Goal: Task Accomplishment & Management: Manage account settings

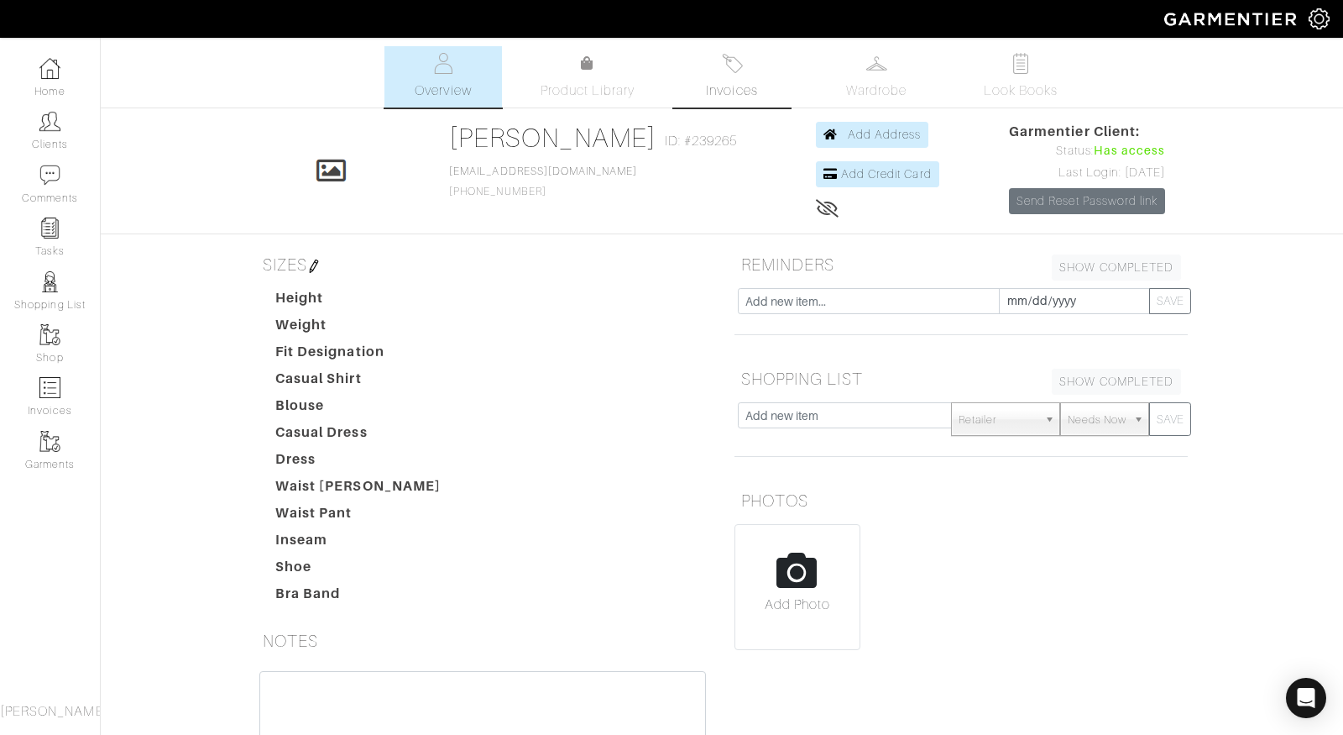
click at [745, 81] on span "Invoices" at bounding box center [731, 91] width 51 height 20
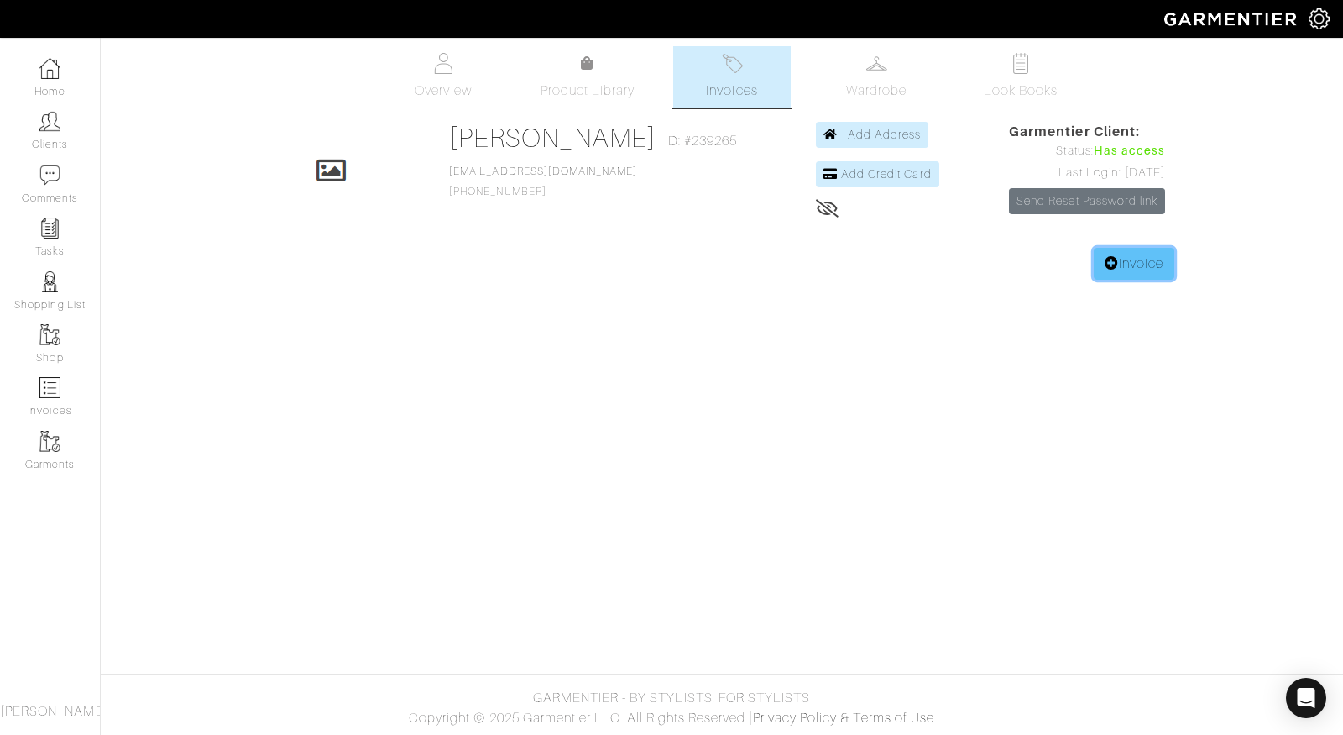
click at [1136, 264] on link "Invoice" at bounding box center [1134, 264] width 81 height 32
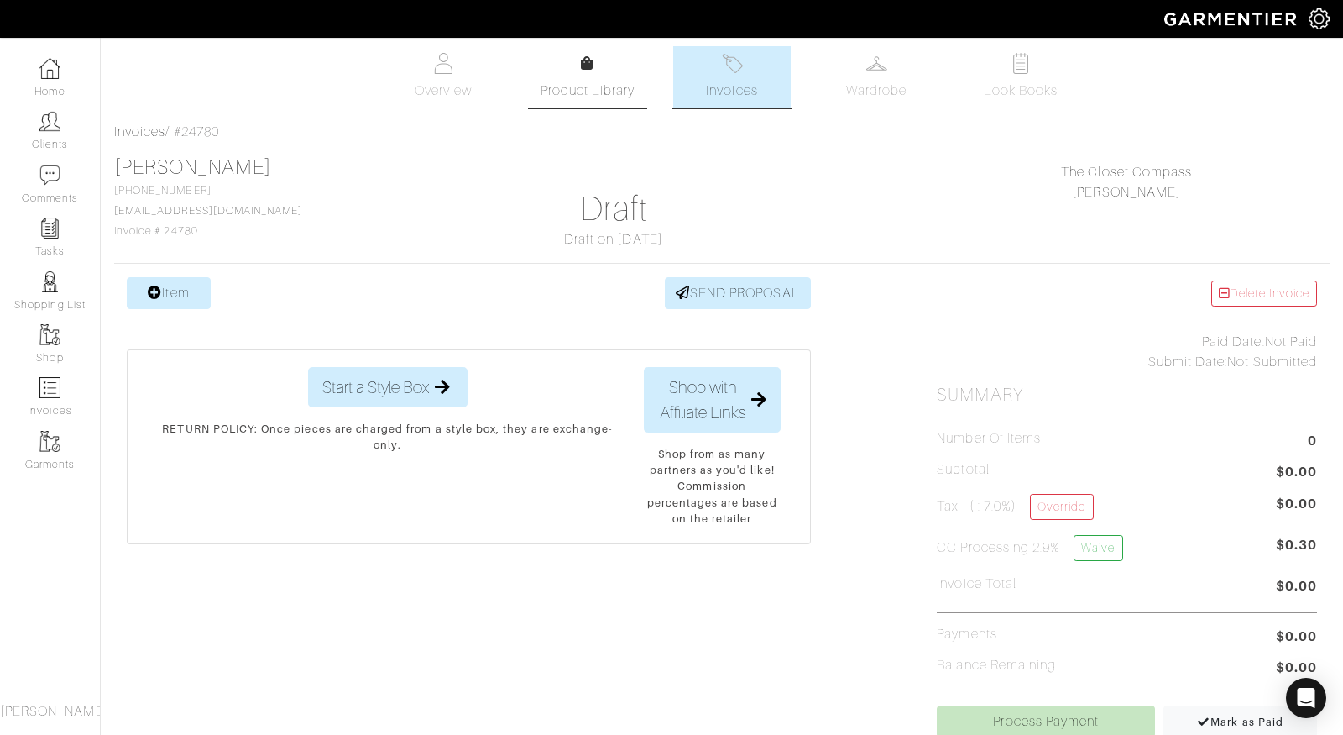
click at [591, 86] on span "Product Library" at bounding box center [588, 91] width 95 height 20
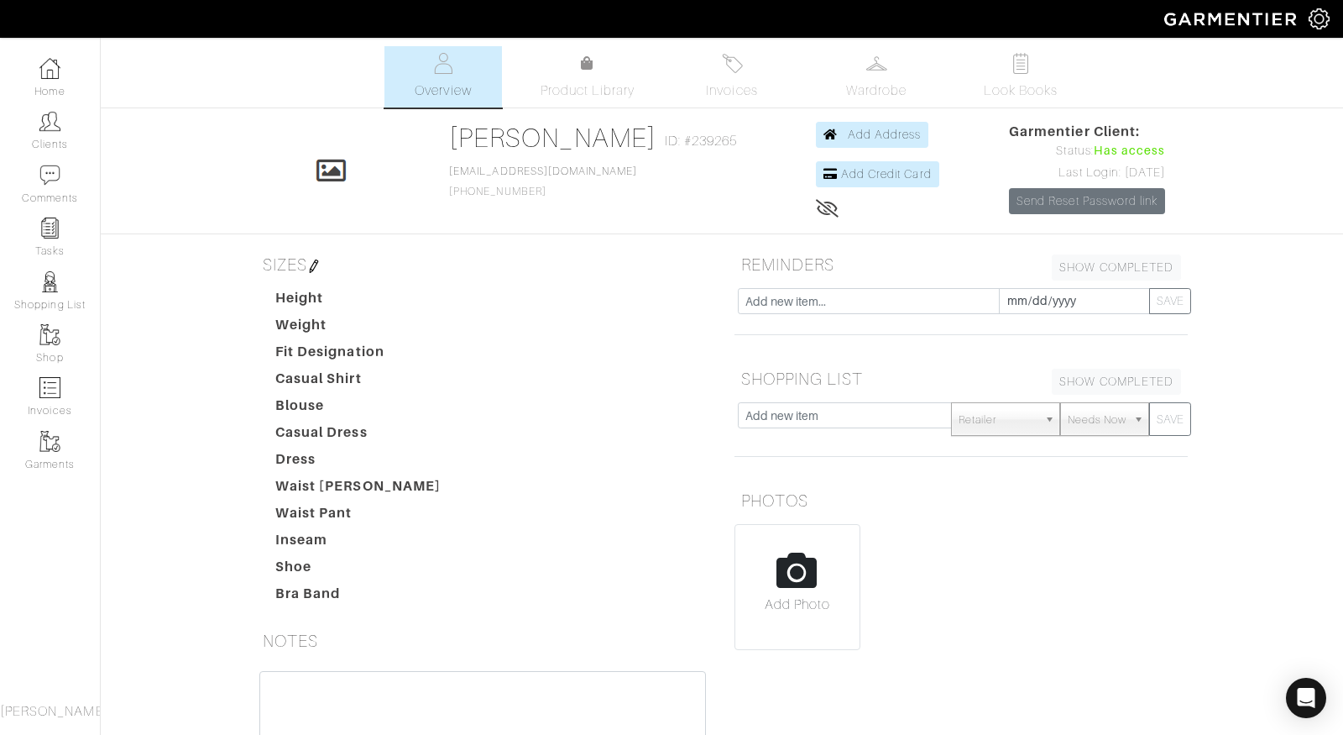
click at [816, 204] on icon at bounding box center [828, 208] width 24 height 13
click at [46, 325] on img at bounding box center [49, 334] width 21 height 21
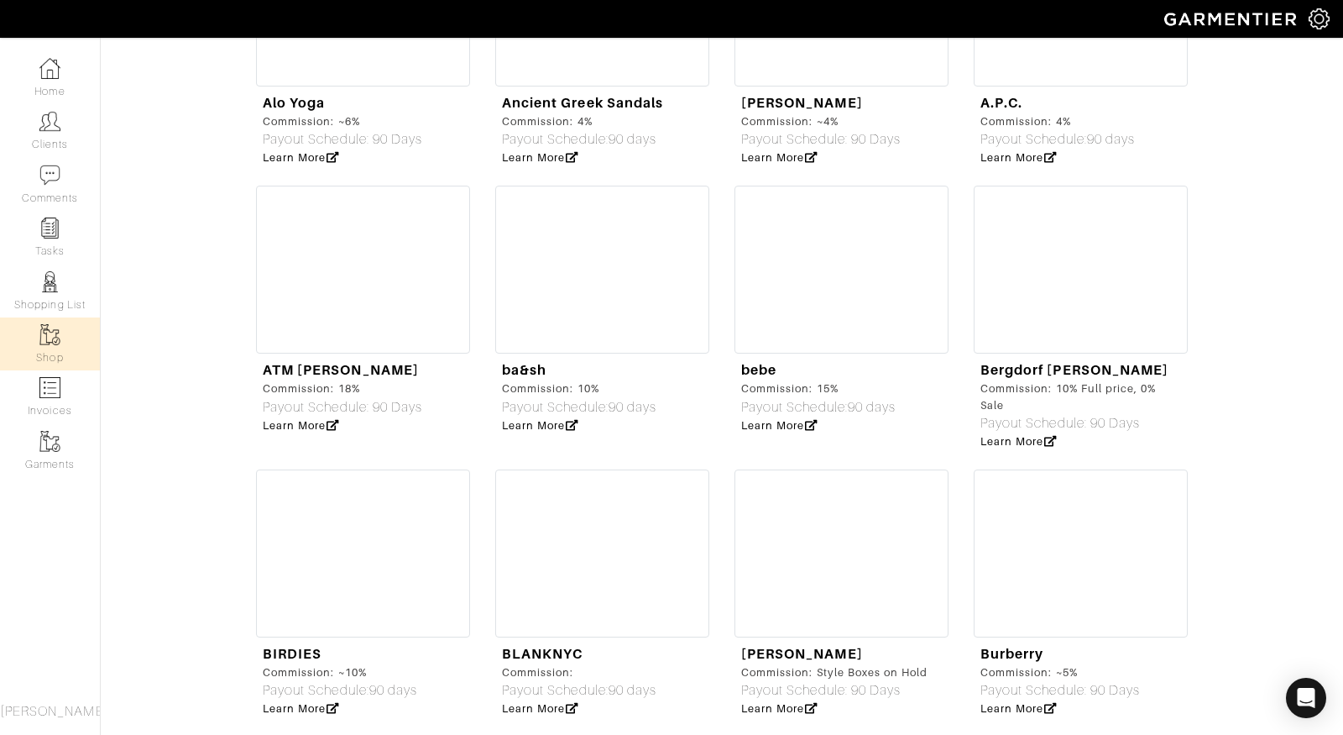
scroll to position [1680, 0]
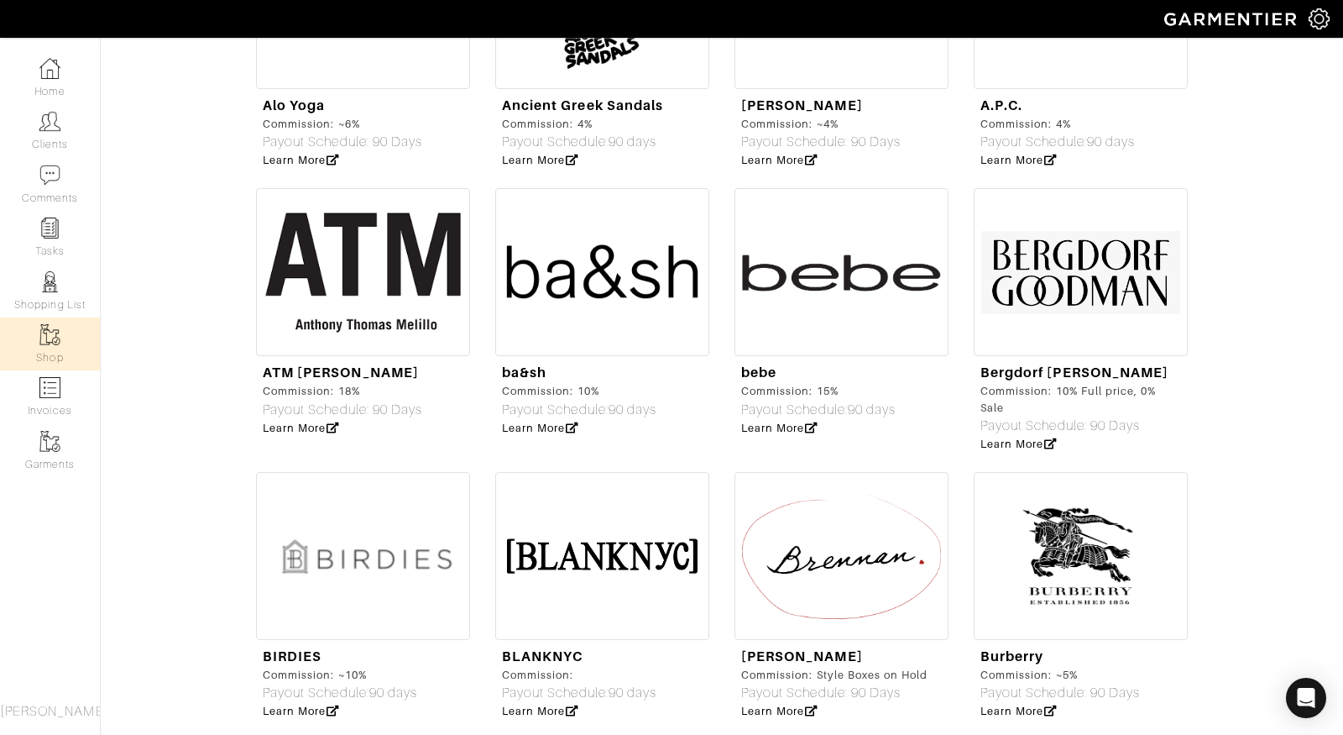
click at [1114, 300] on img at bounding box center [1081, 272] width 214 height 168
click at [1055, 364] on link "Bergdorf [PERSON_NAME]" at bounding box center [1075, 372] width 188 height 16
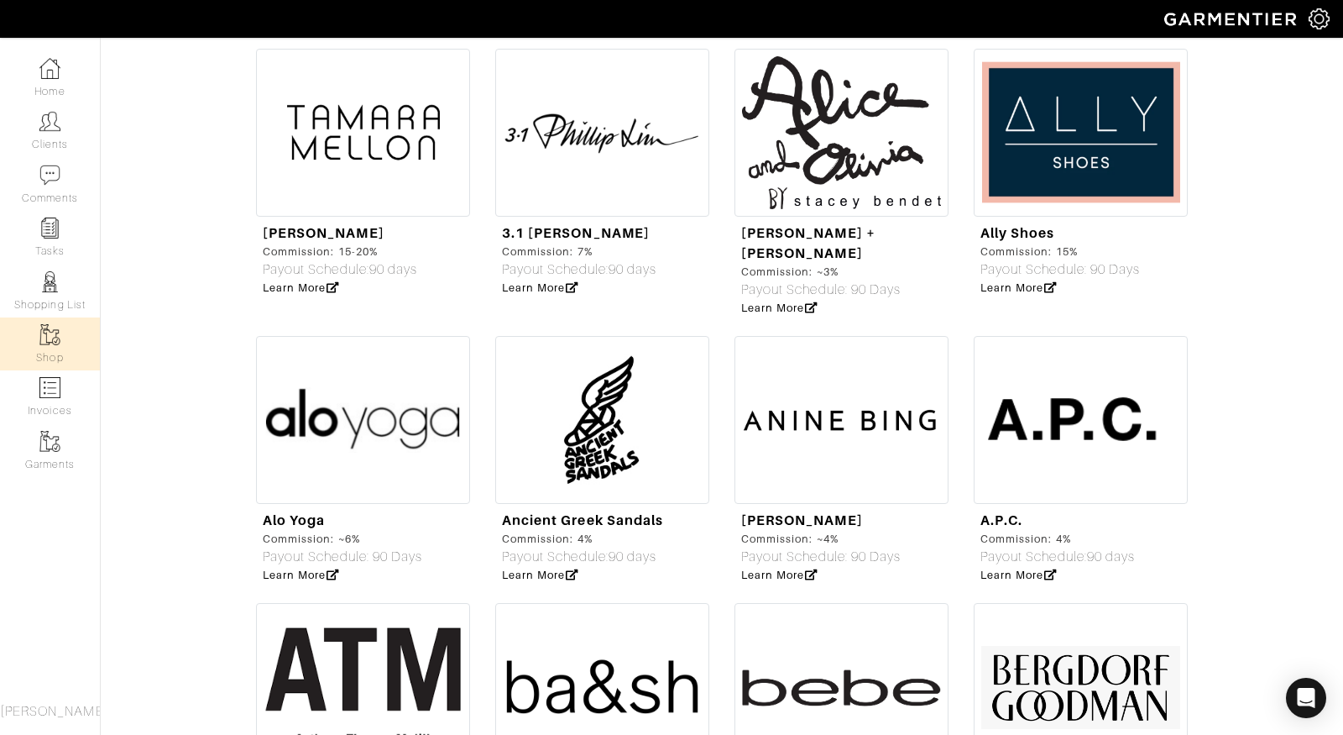
scroll to position [0, 0]
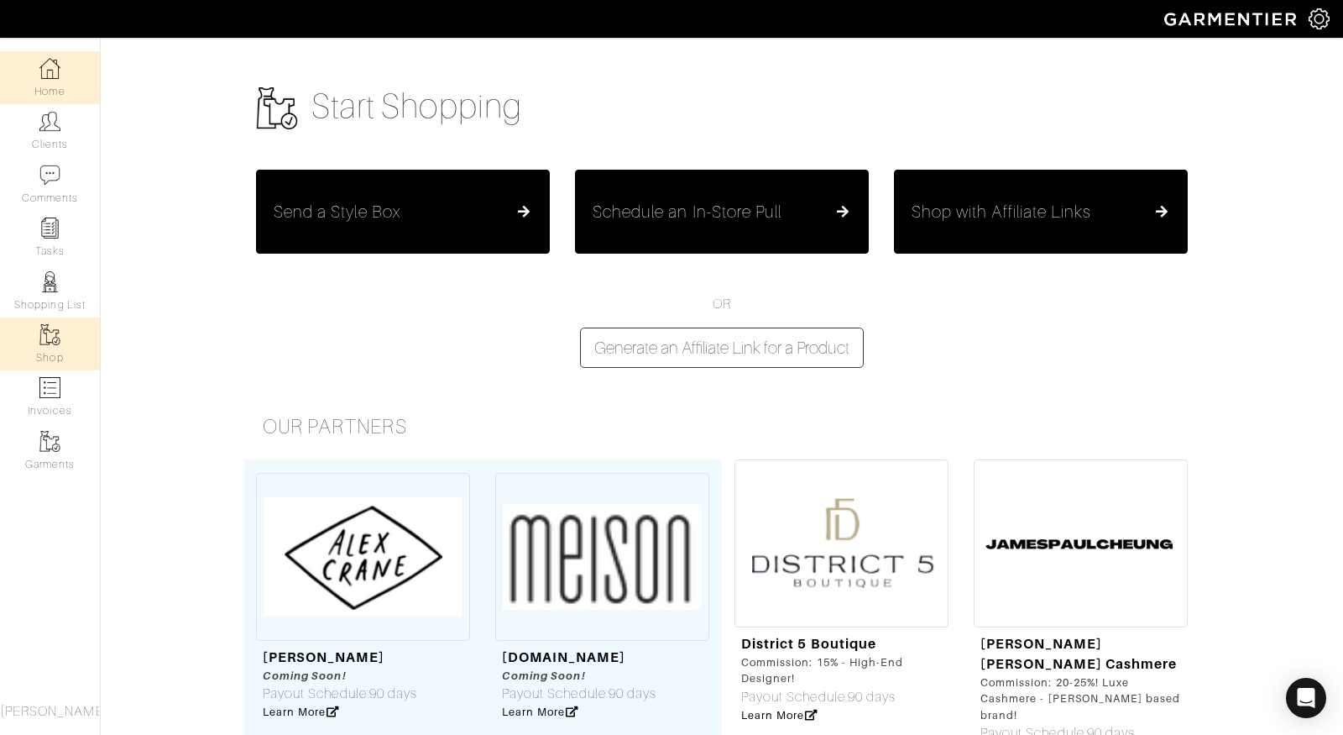
click at [48, 75] on img at bounding box center [49, 68] width 21 height 21
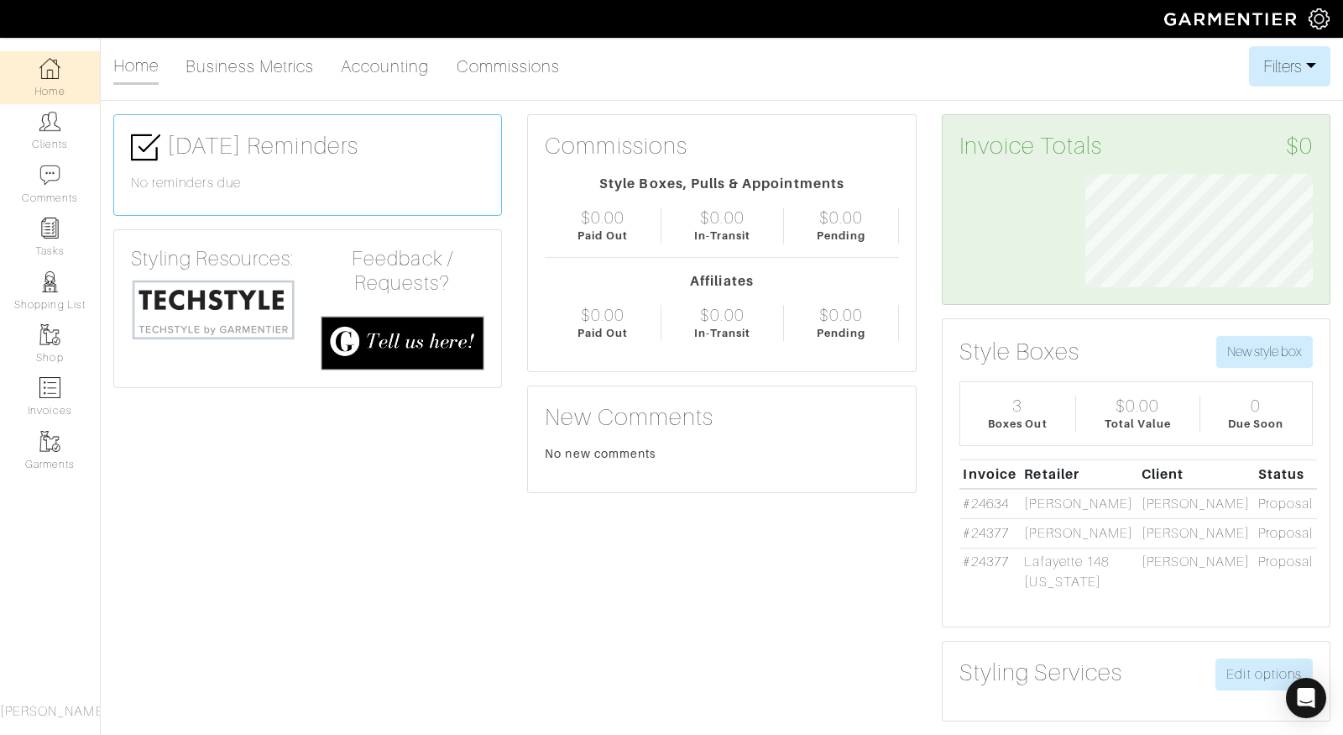
scroll to position [113, 253]
click at [1323, 26] on img at bounding box center [1319, 18] width 21 height 21
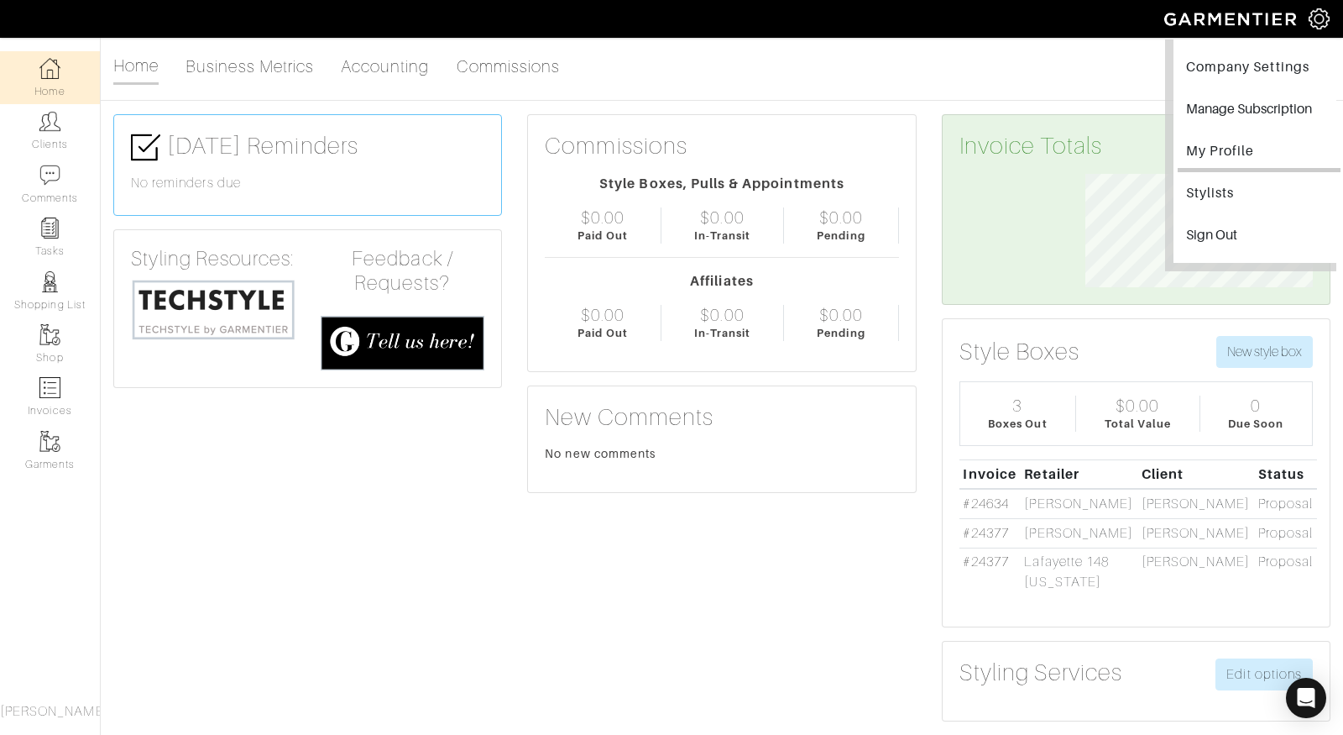
click at [1247, 151] on link "My Profile" at bounding box center [1259, 153] width 163 height 38
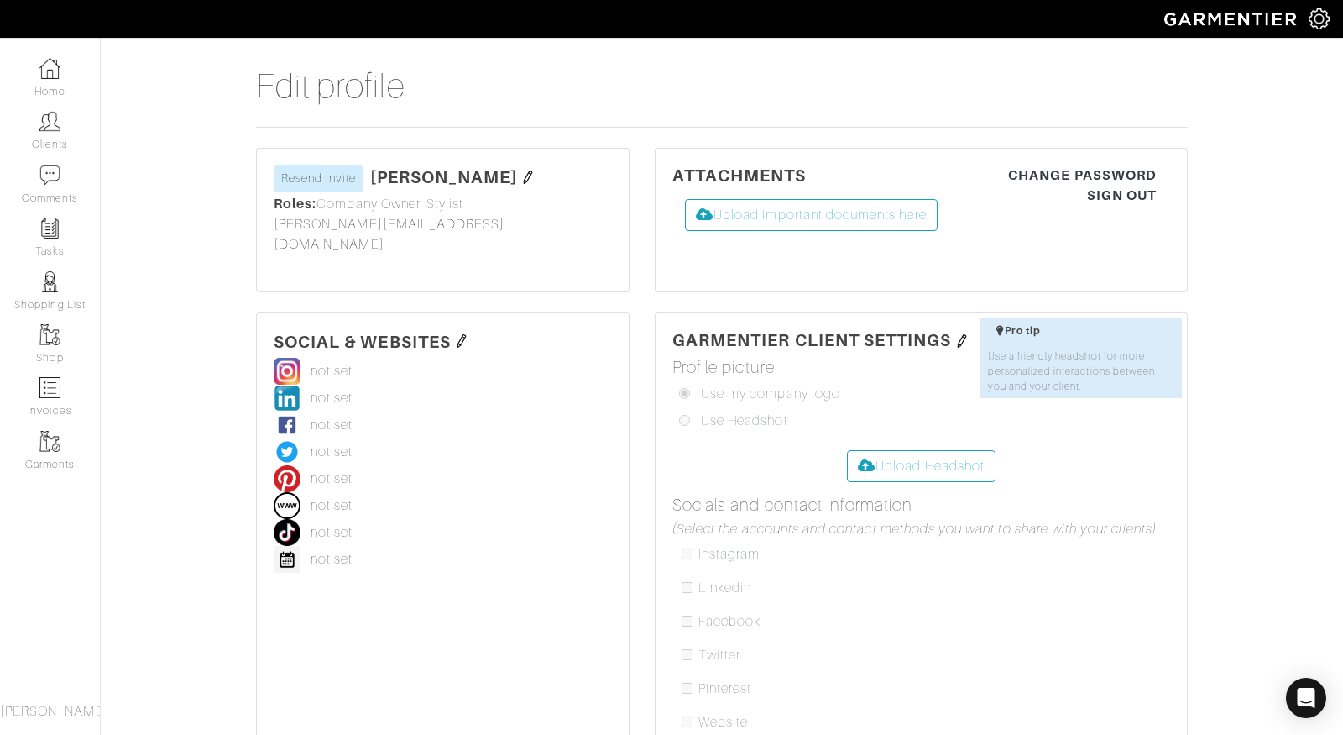
click at [1319, 25] on img at bounding box center [1319, 18] width 21 height 21
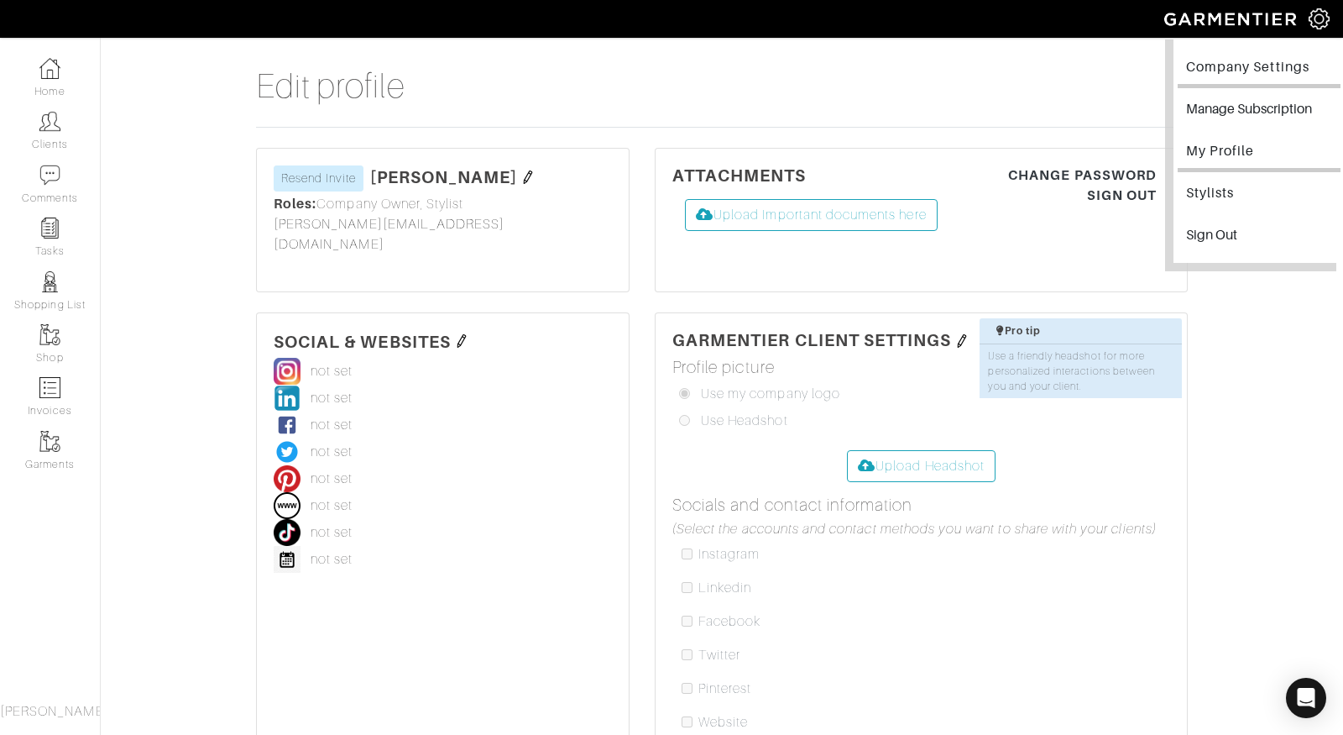
click at [1246, 71] on link "Company Settings" at bounding box center [1259, 69] width 163 height 38
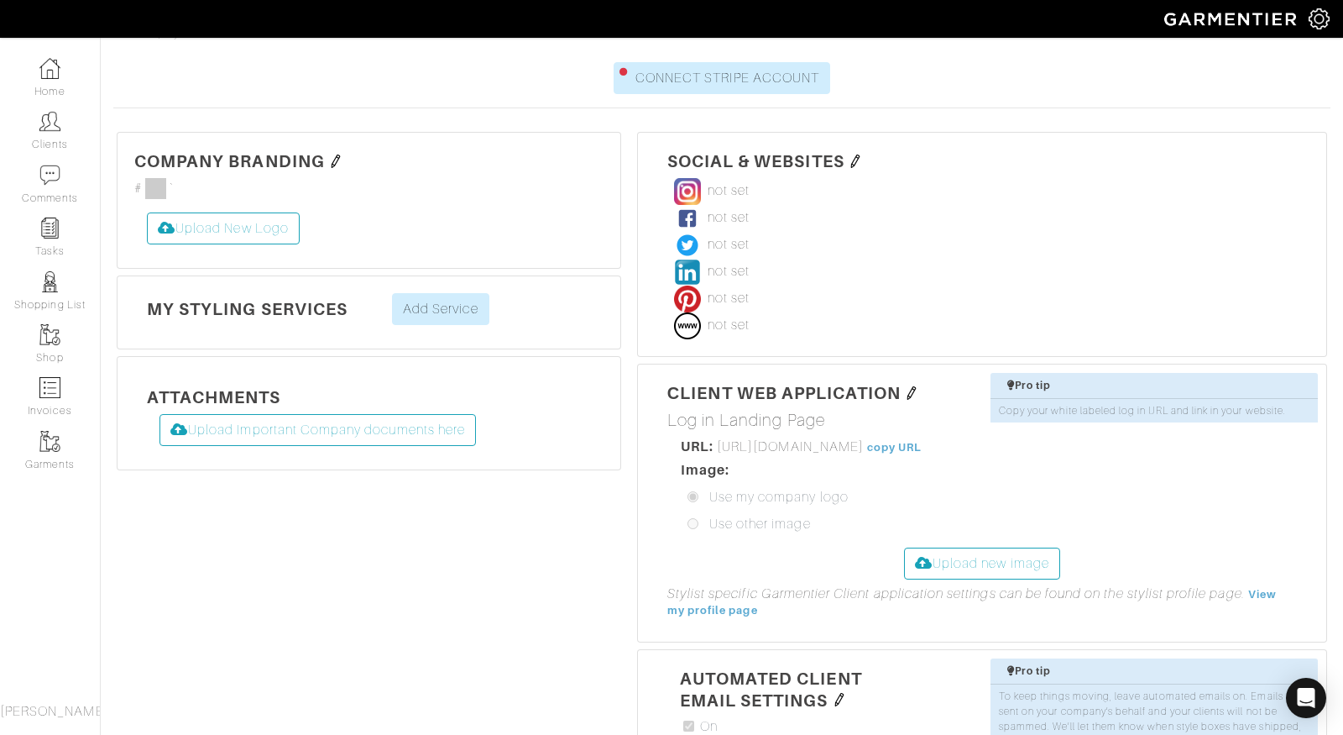
scroll to position [316, 0]
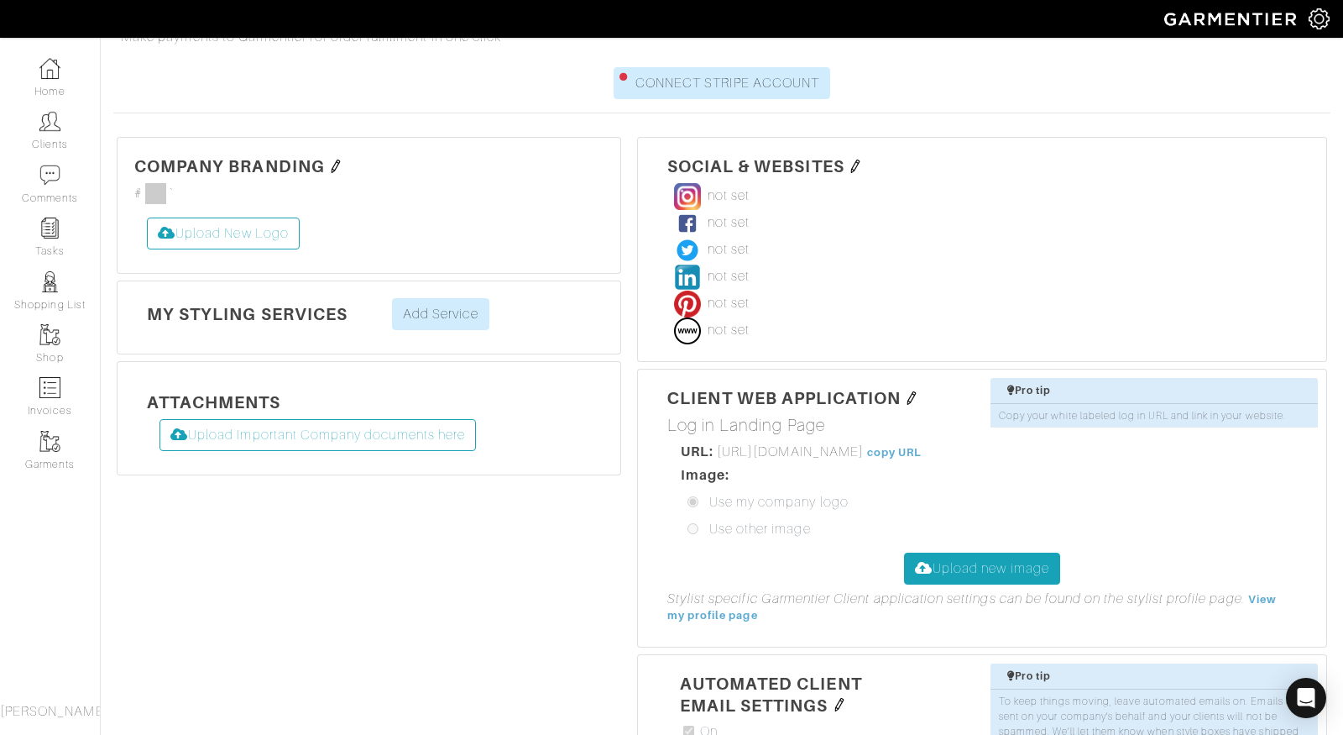
click at [1007, 552] on label "Upload new image" at bounding box center [982, 568] width 156 height 32
click at [904, 552] on input "Upload new image" at bounding box center [904, 552] width 0 height 0
type input "C:\fakepath\Artboard 2 copy 8.svg"
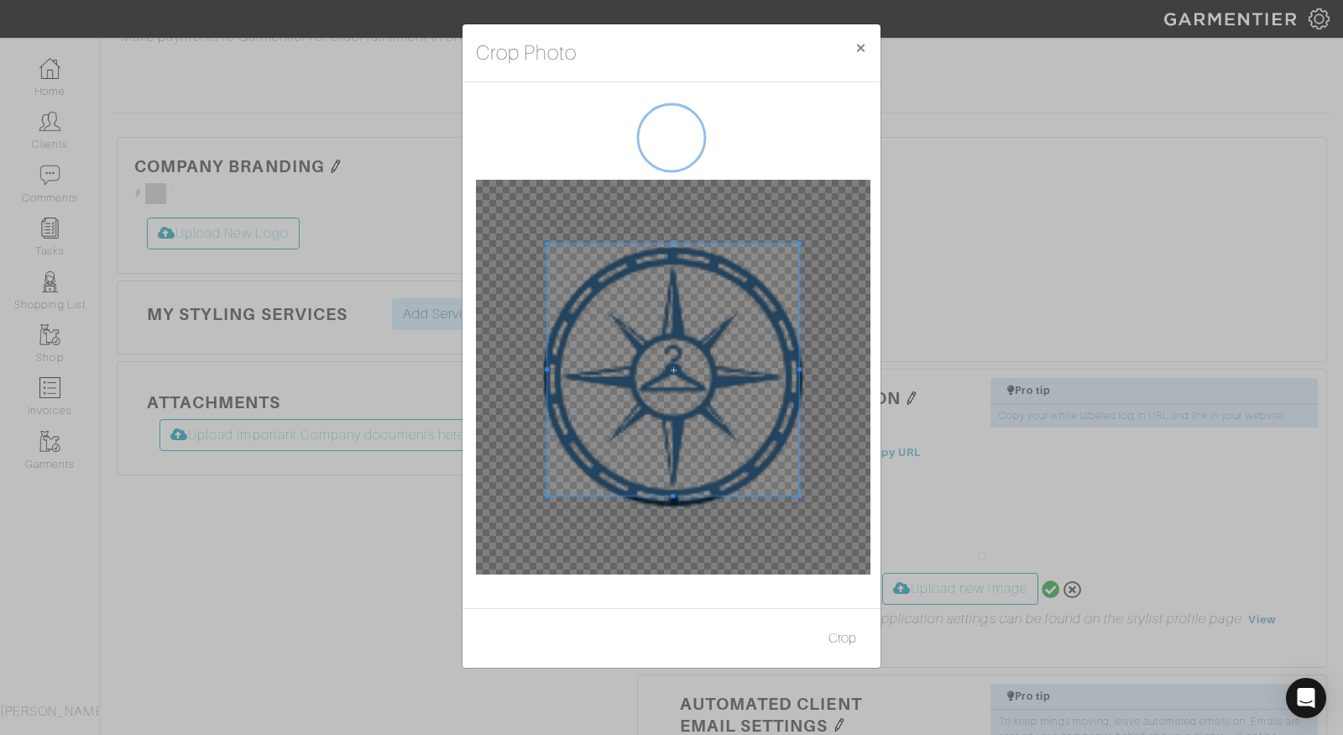
click at [672, 243] on span at bounding box center [673, 243] width 4 height 4
click at [804, 367] on span at bounding box center [806, 369] width 4 height 4
click at [541, 367] on span at bounding box center [540, 369] width 4 height 4
click at [674, 507] on div at bounding box center [672, 373] width 271 height 271
click at [673, 244] on span at bounding box center [673, 245] width 4 height 4
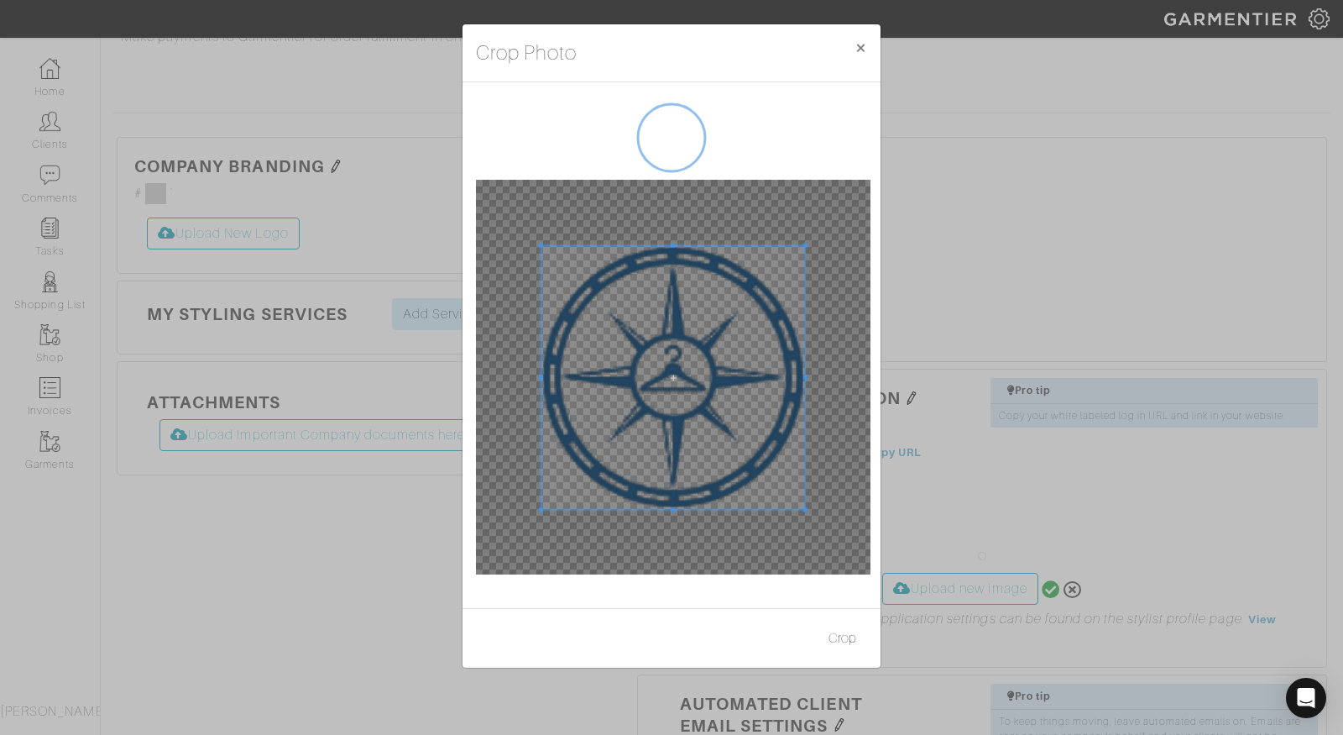
click at [674, 508] on span at bounding box center [673, 510] width 4 height 4
click at [672, 244] on span at bounding box center [673, 245] width 4 height 4
click at [672, 241] on span at bounding box center [673, 242] width 4 height 4
click at [673, 511] on span at bounding box center [673, 513] width 4 height 4
click at [843, 634] on button "Crop" at bounding box center [843, 638] width 50 height 32
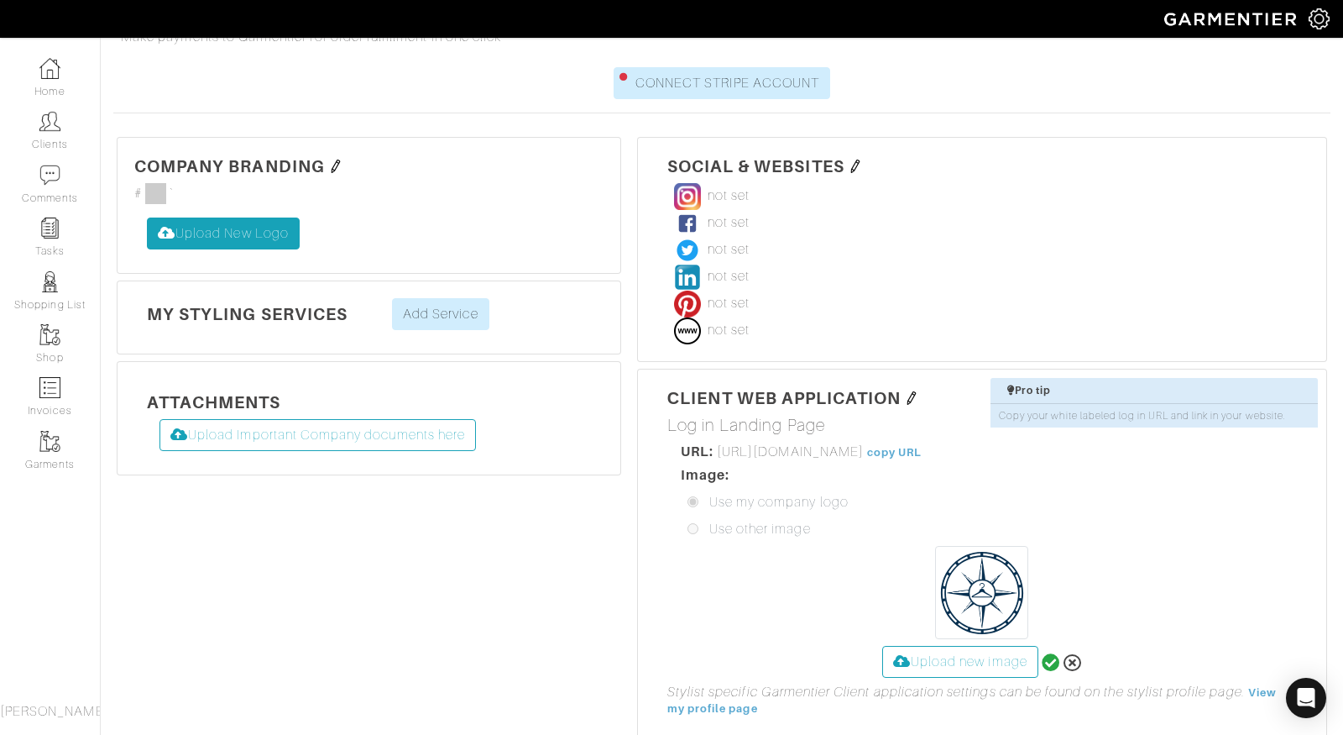
click at [212, 217] on label "Upload New Logo" at bounding box center [223, 233] width 153 height 32
click at [147, 217] on input "Upload New Logo" at bounding box center [147, 217] width 0 height 0
type input "C:\fakepath\Artboard 2 copy 8.svg"
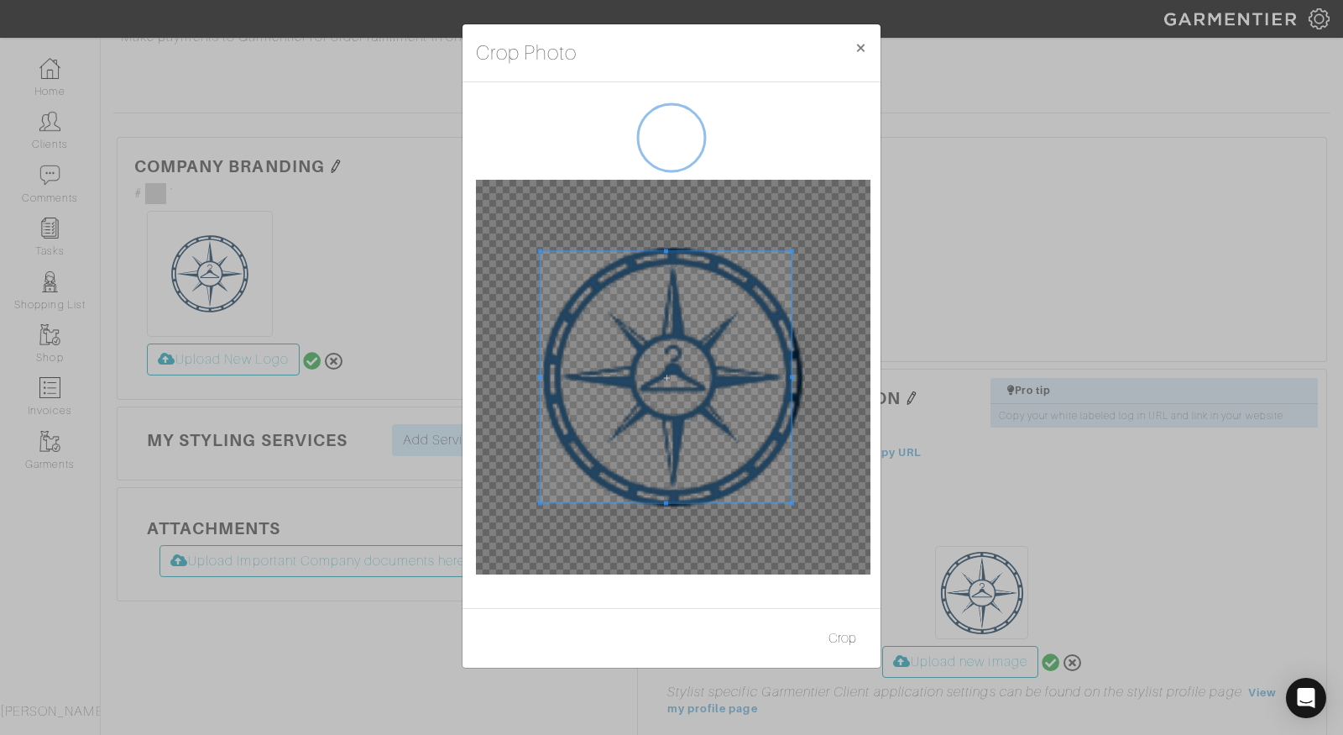
click at [540, 374] on span at bounding box center [540, 376] width 4 height 4
click at [665, 243] on span at bounding box center [666, 244] width 4 height 4
click at [804, 371] on span at bounding box center [806, 372] width 4 height 4
click at [671, 243] on span at bounding box center [671, 242] width 4 height 4
click at [672, 511] on span at bounding box center [671, 512] width 4 height 4
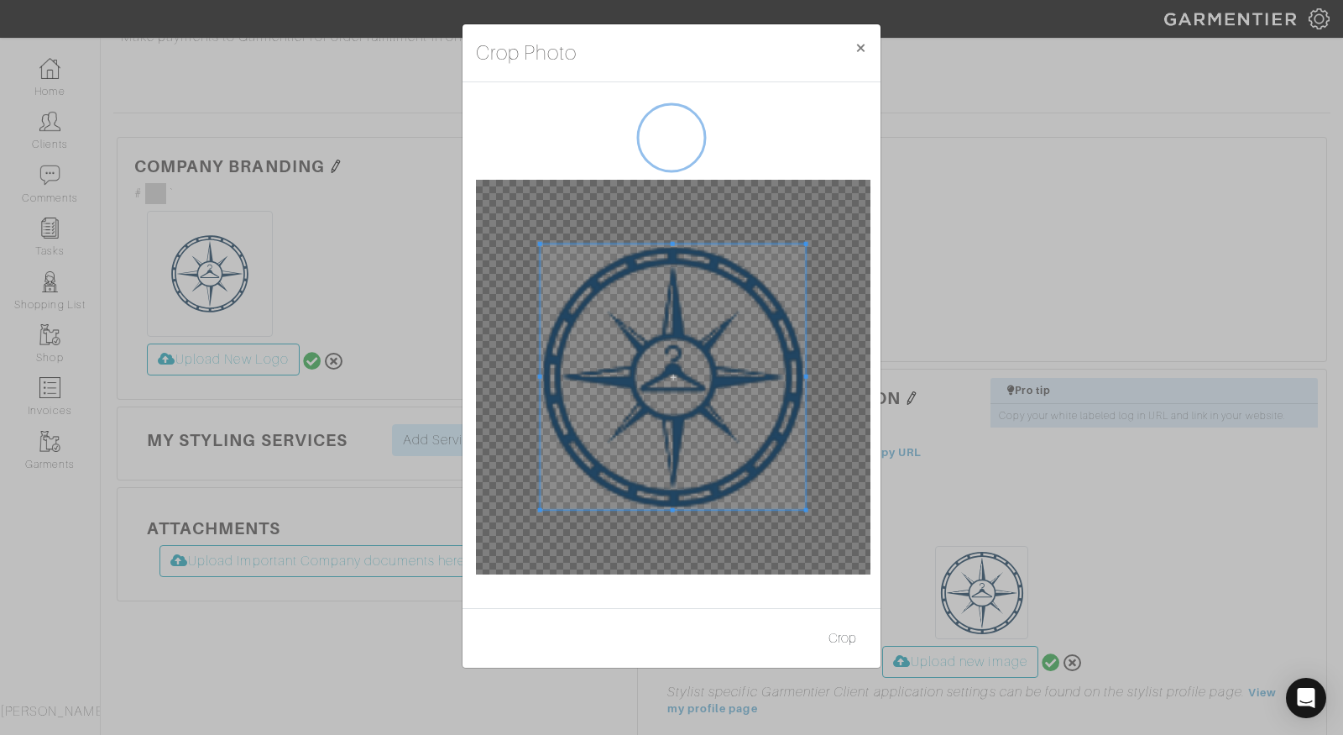
click at [540, 376] on span at bounding box center [540, 376] width 4 height 4
click at [806, 374] on span at bounding box center [806, 376] width 4 height 4
click at [675, 510] on span at bounding box center [673, 510] width 266 height 4
click at [840, 639] on button "Crop" at bounding box center [843, 638] width 50 height 32
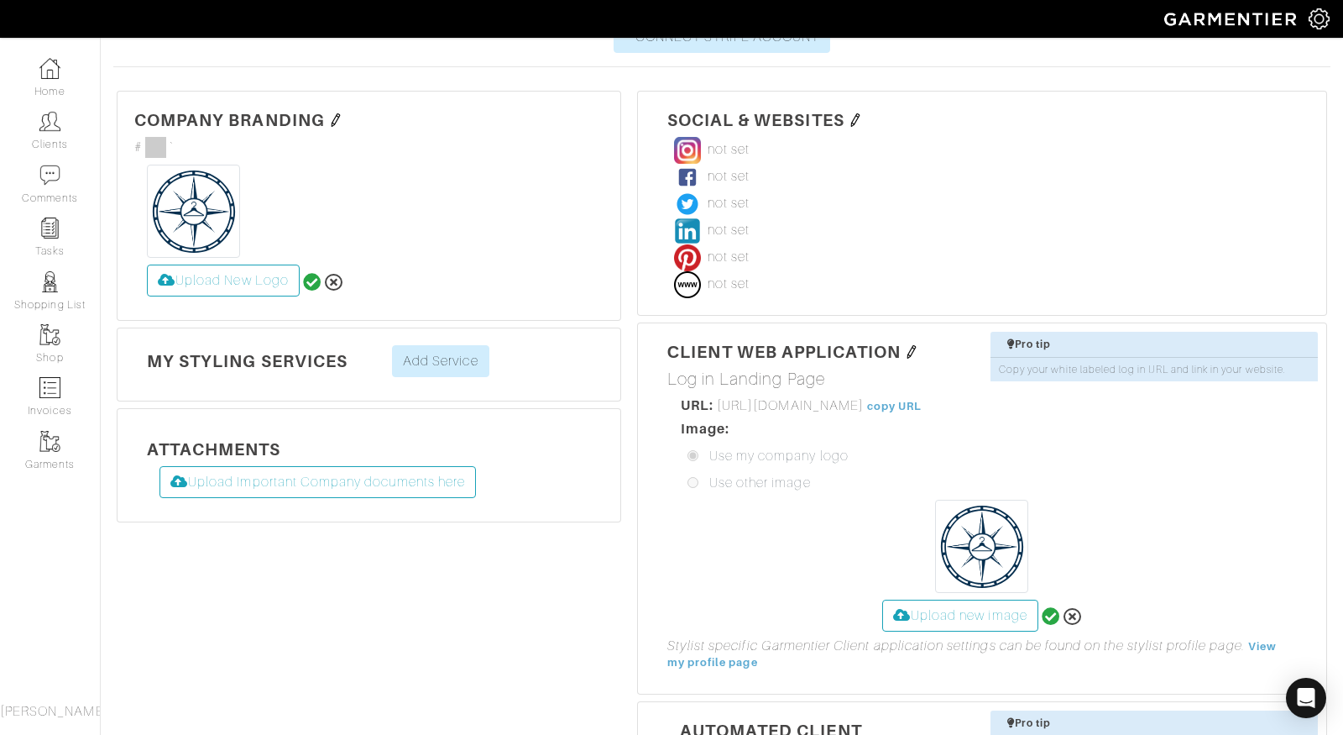
scroll to position [364, 0]
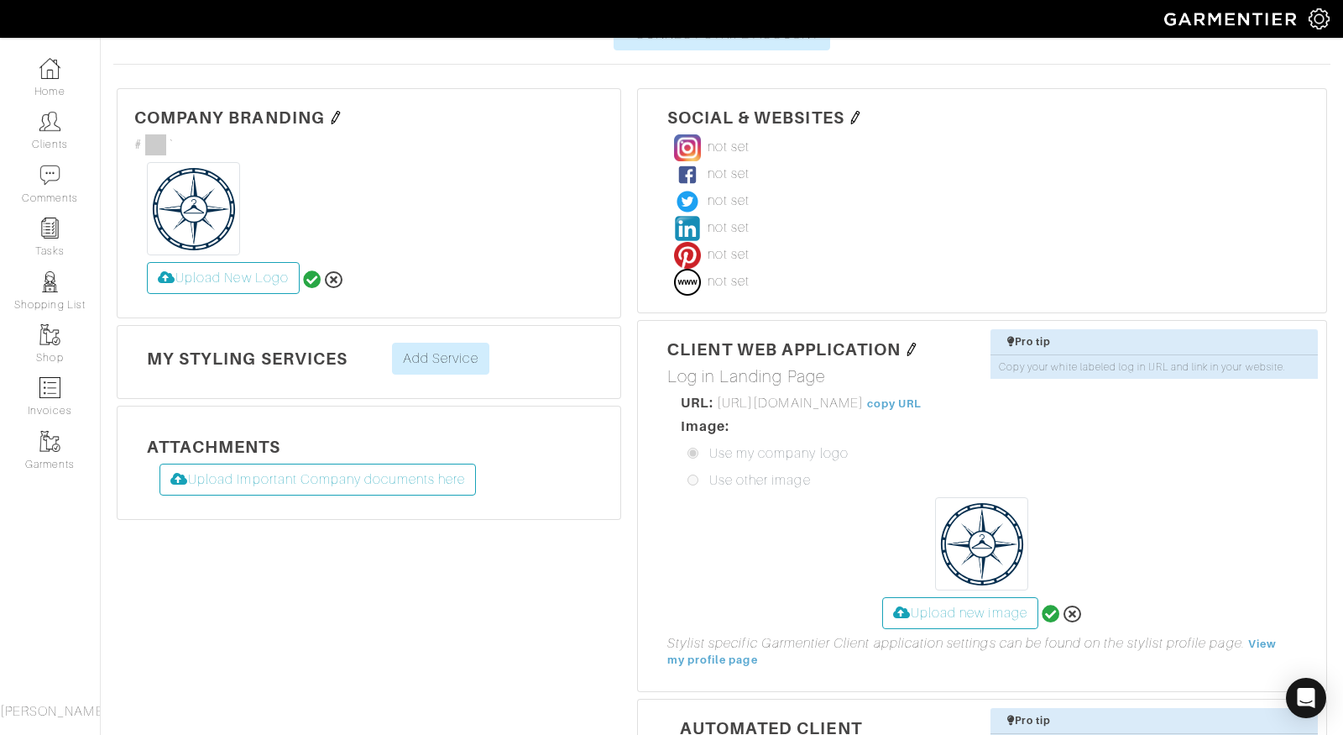
click at [154, 134] on span at bounding box center [155, 144] width 21 height 21
click at [157, 134] on span at bounding box center [155, 144] width 21 height 21
click at [140, 134] on span "#" at bounding box center [138, 144] width 8 height 20
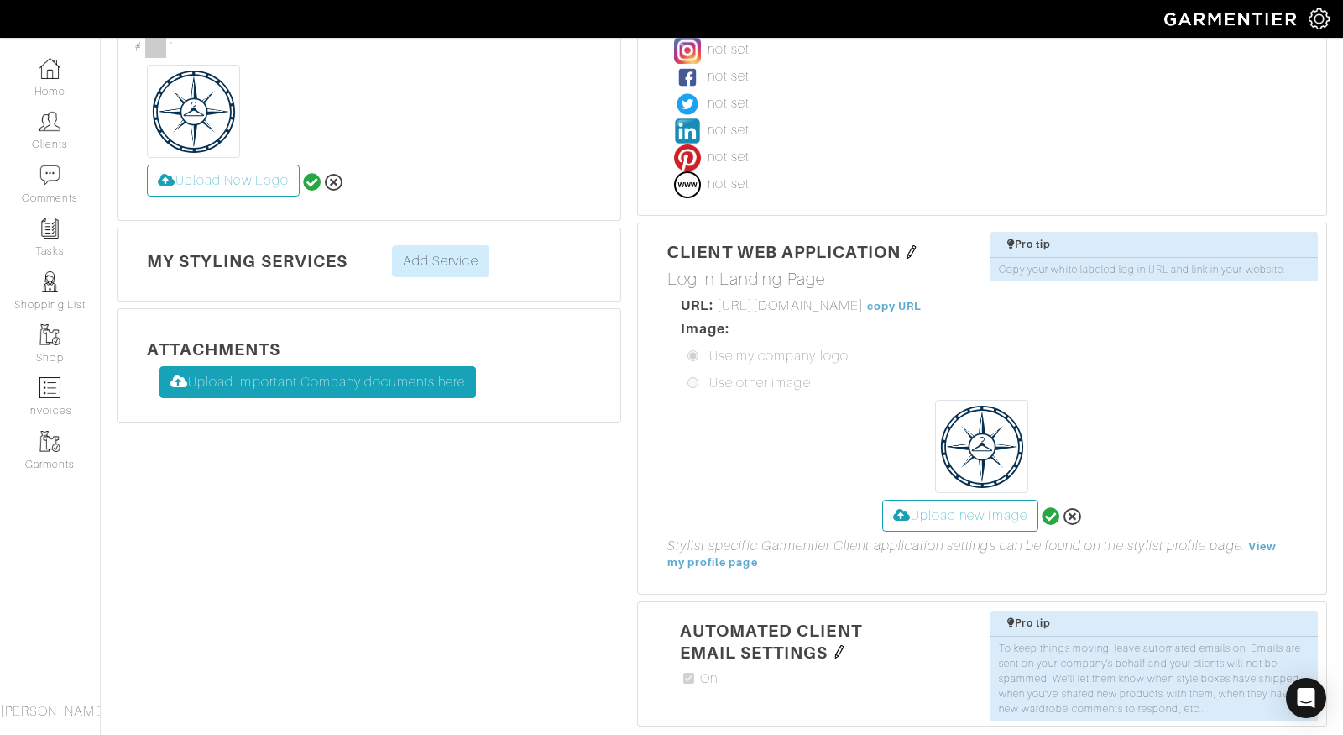
scroll to position [484, 0]
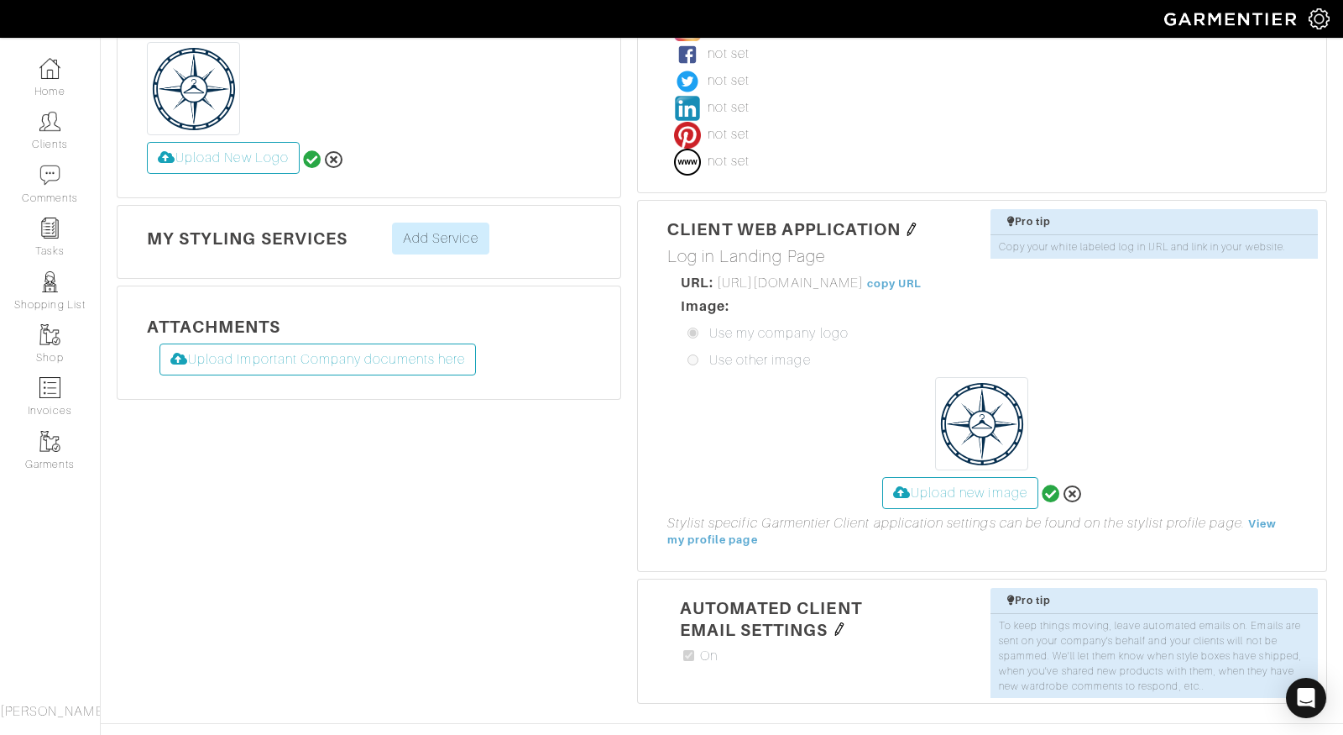
click at [1050, 484] on icon at bounding box center [1051, 493] width 18 height 18
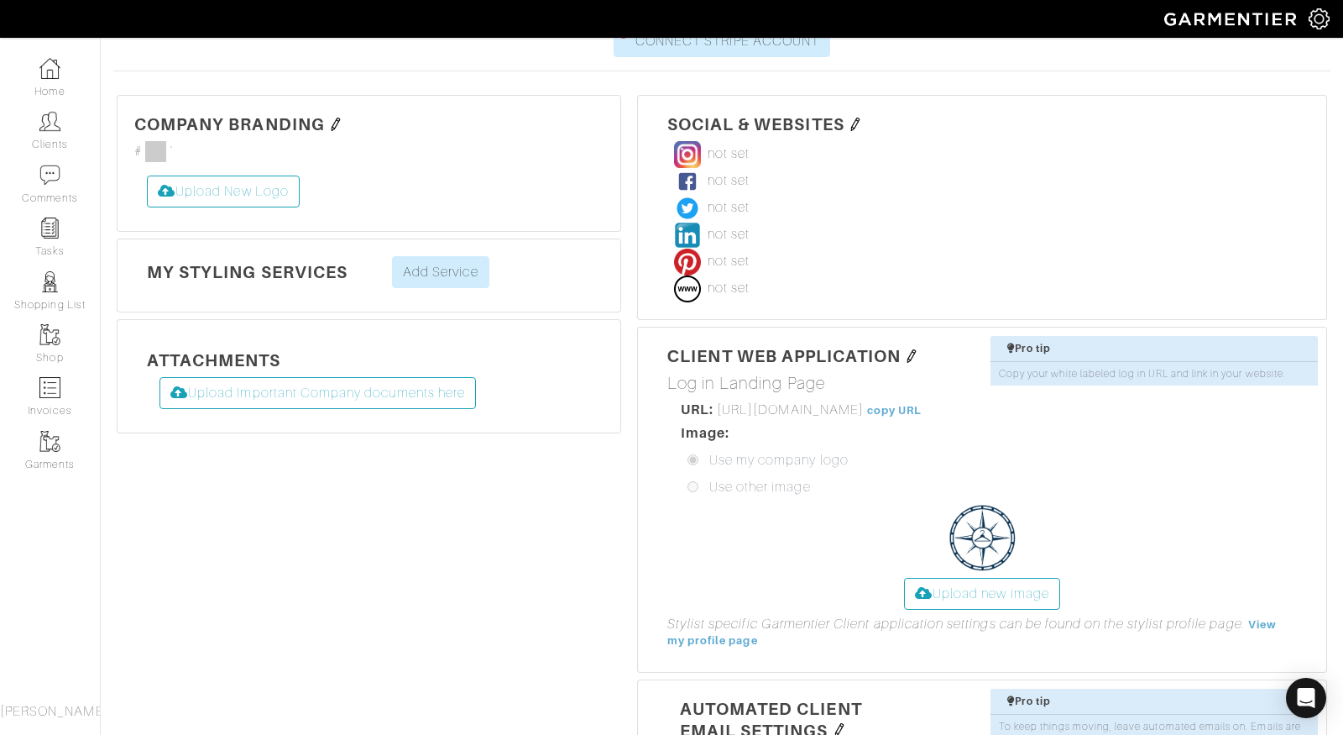
scroll to position [362, 0]
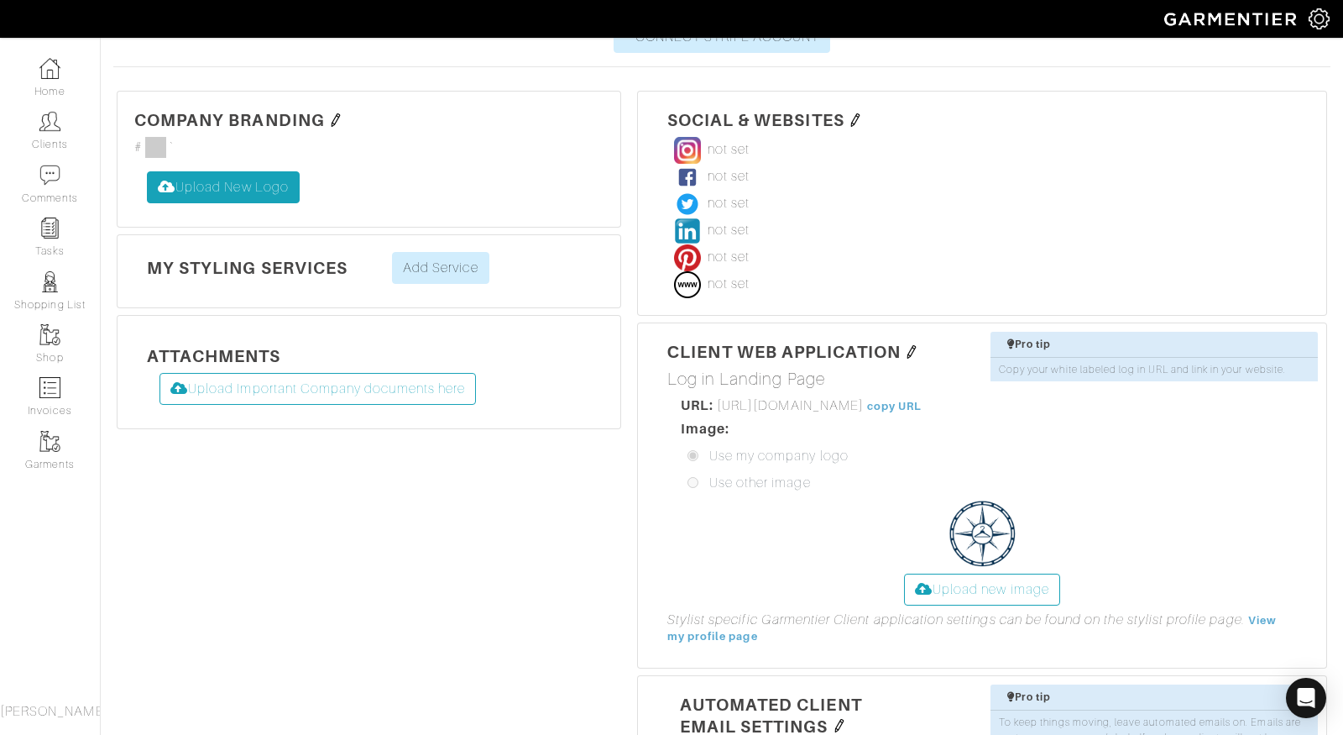
click at [202, 171] on label "Upload New Logo" at bounding box center [223, 187] width 153 height 32
click at [147, 171] on input "Upload New Logo" at bounding box center [147, 171] width 0 height 0
type input "C:\fakepath\Artboard 2 copy 8.svg"
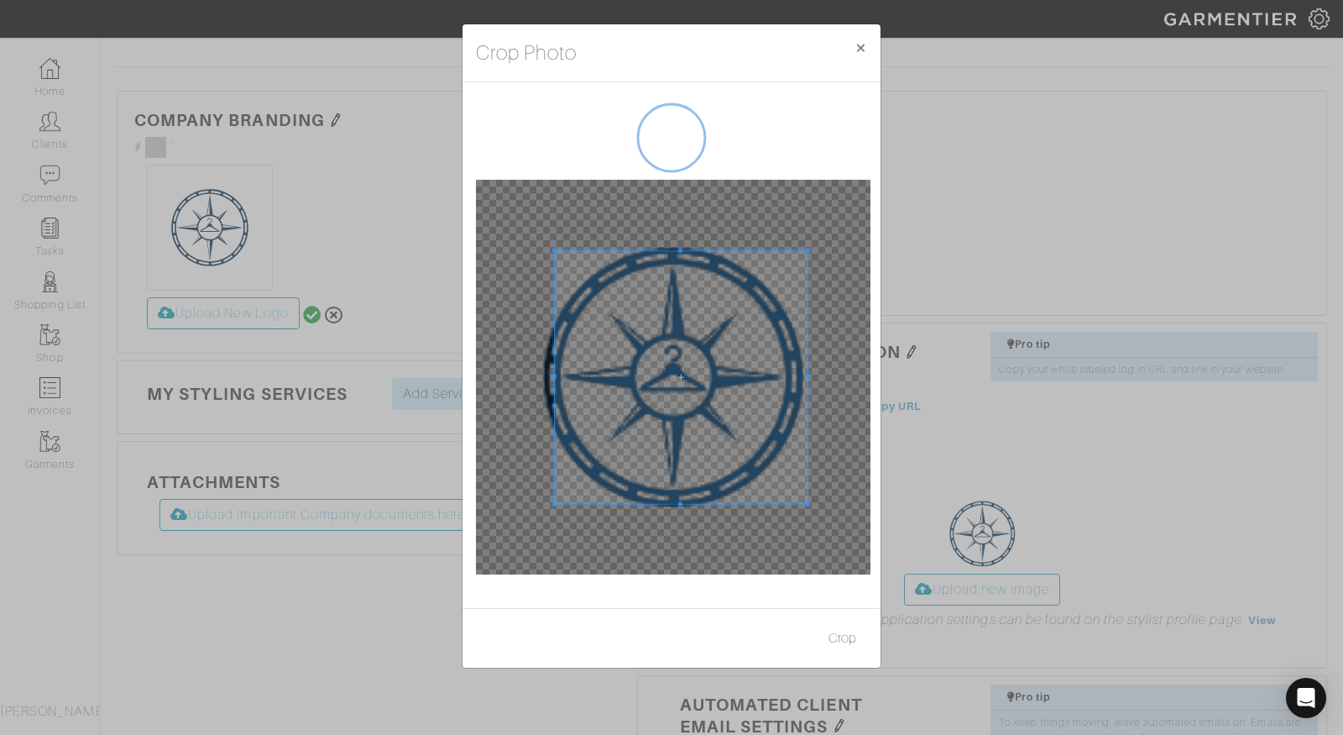
click at [807, 374] on span at bounding box center [808, 376] width 4 height 4
click at [542, 376] on span at bounding box center [542, 376] width 4 height 4
click at [542, 375] on span at bounding box center [540, 376] width 4 height 4
click at [854, 638] on button "Crop" at bounding box center [843, 638] width 50 height 32
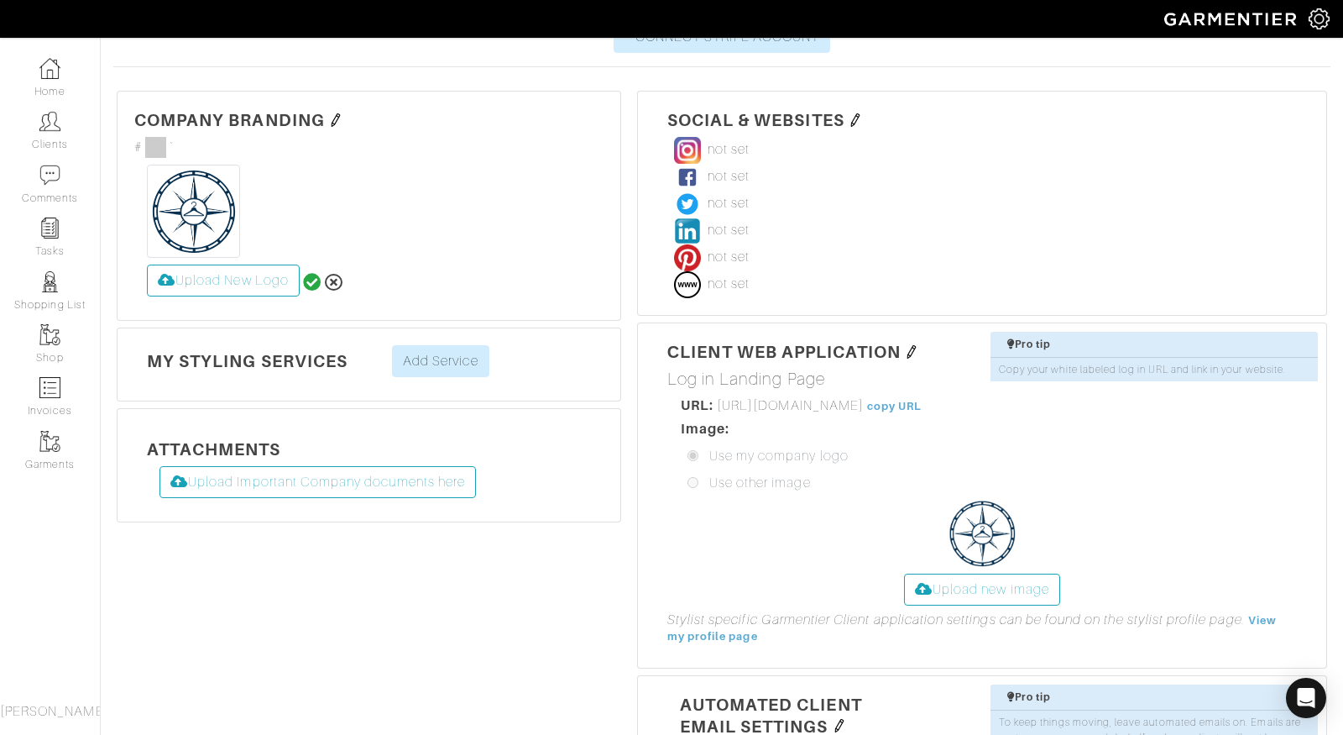
click at [312, 273] on icon at bounding box center [312, 282] width 18 height 18
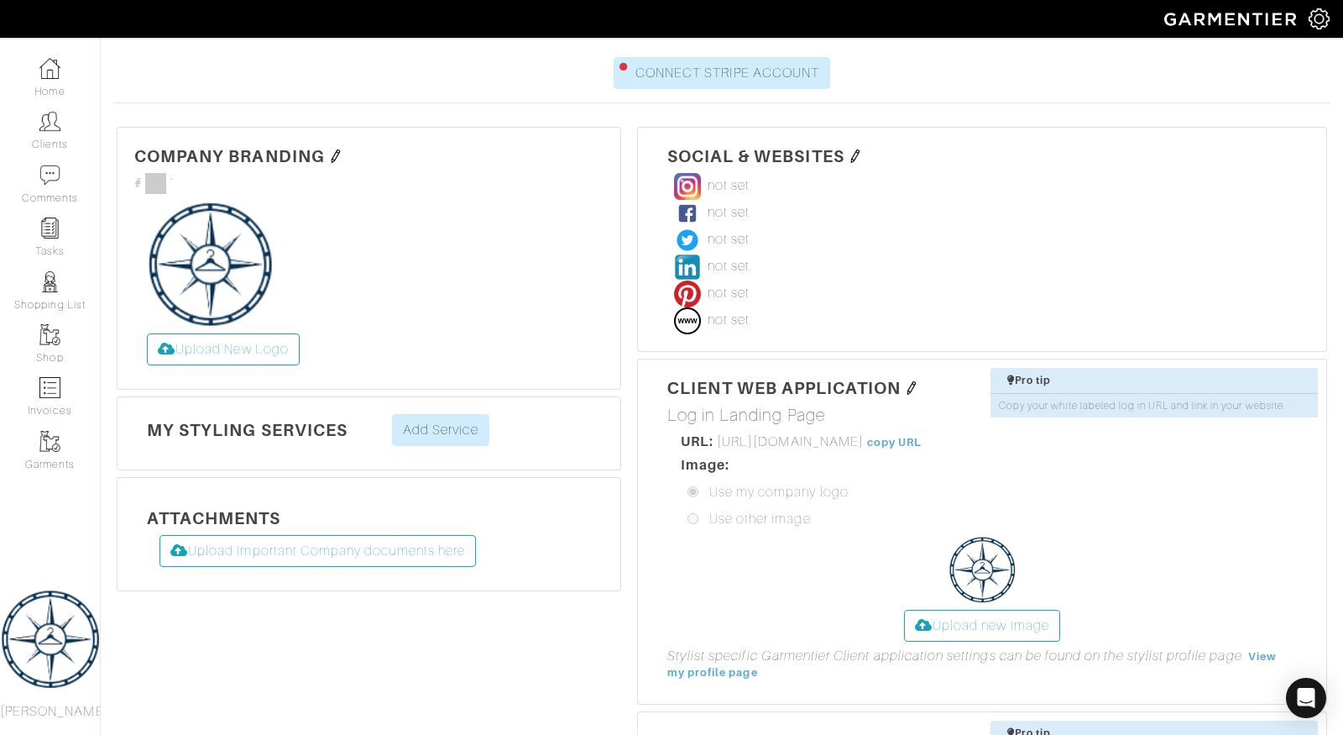
scroll to position [353, 0]
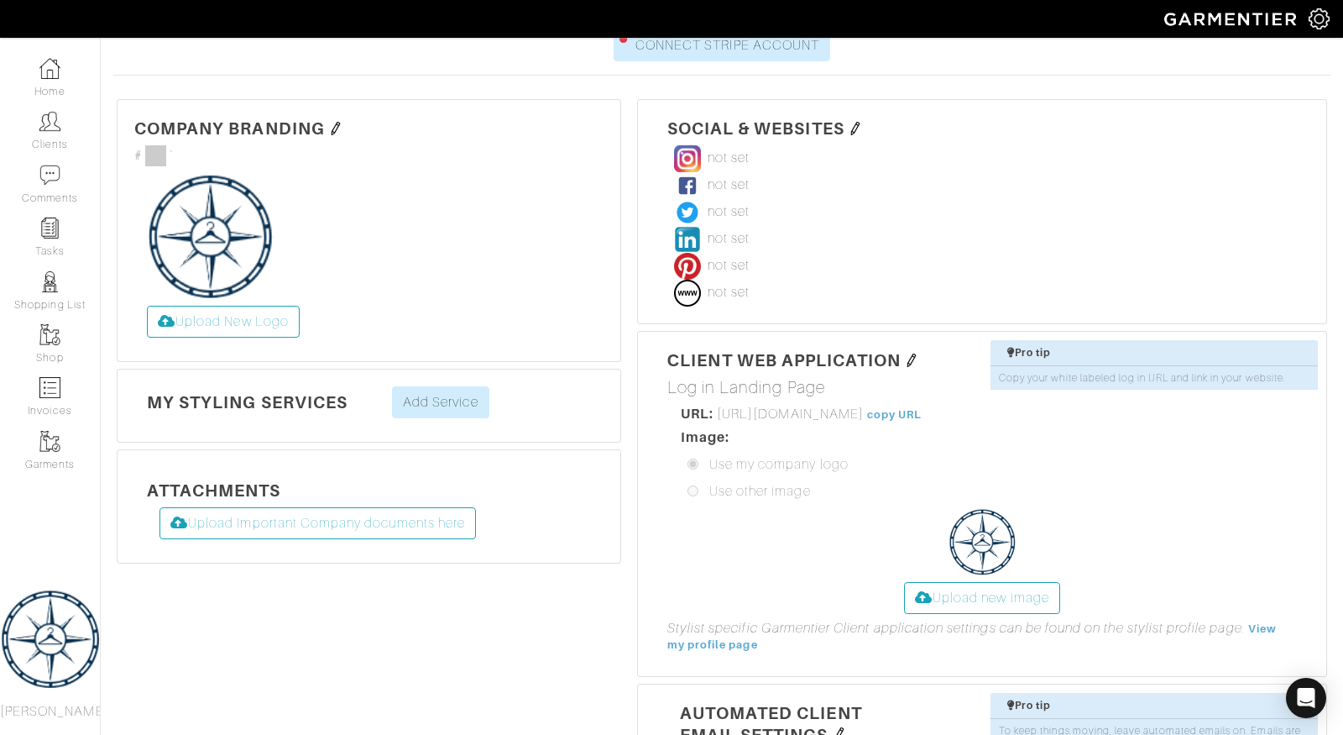
click at [858, 117] on h5 "Social & Websites" at bounding box center [983, 128] width 630 height 22
click at [853, 122] on img at bounding box center [855, 128] width 13 height 13
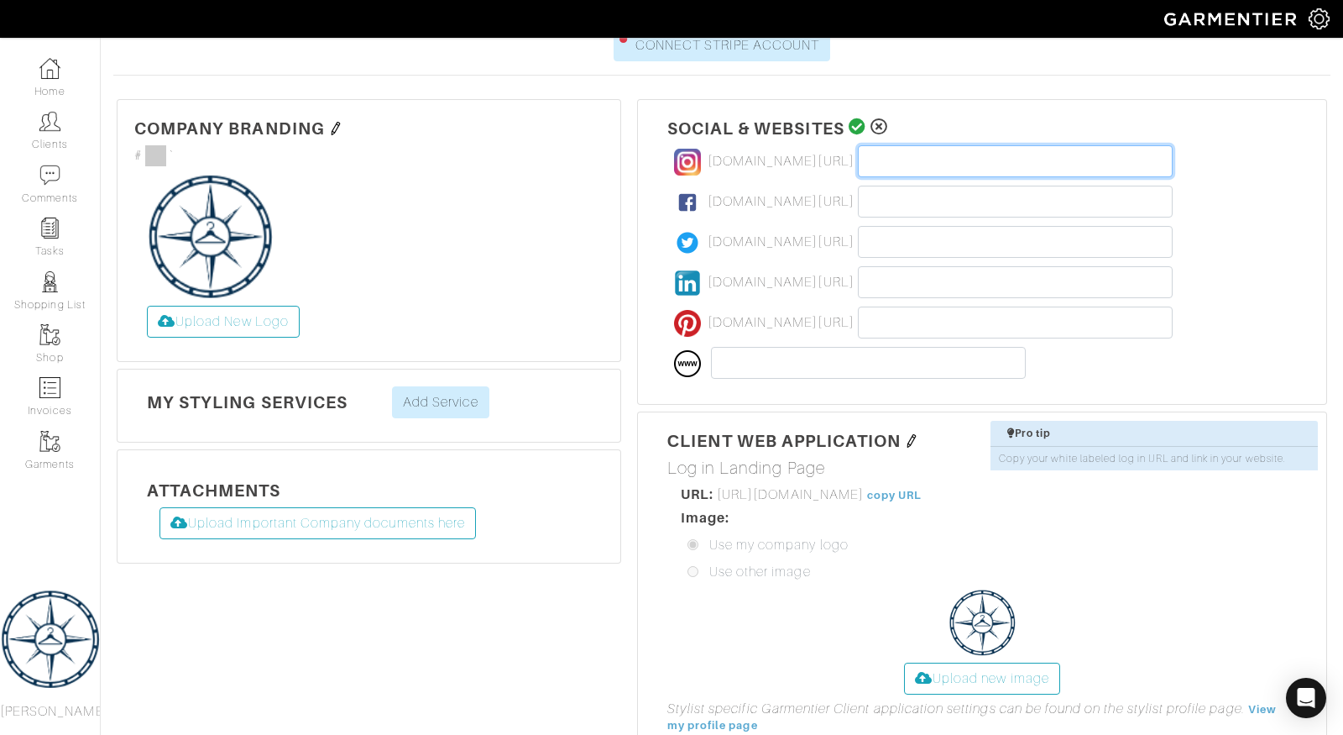
click at [882, 145] on input "text" at bounding box center [1015, 161] width 315 height 32
type input "the.closet.compass/"
click at [854, 118] on icon at bounding box center [858, 126] width 18 height 17
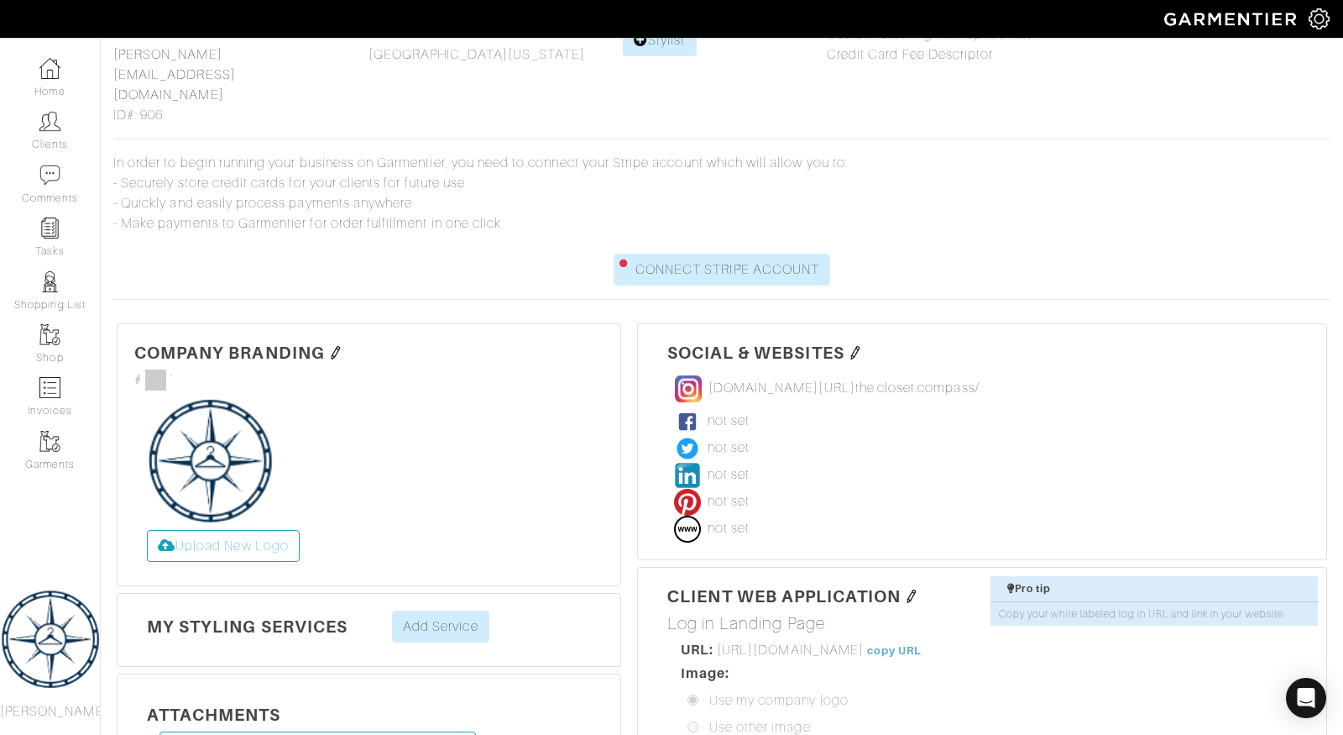
scroll to position [0, 0]
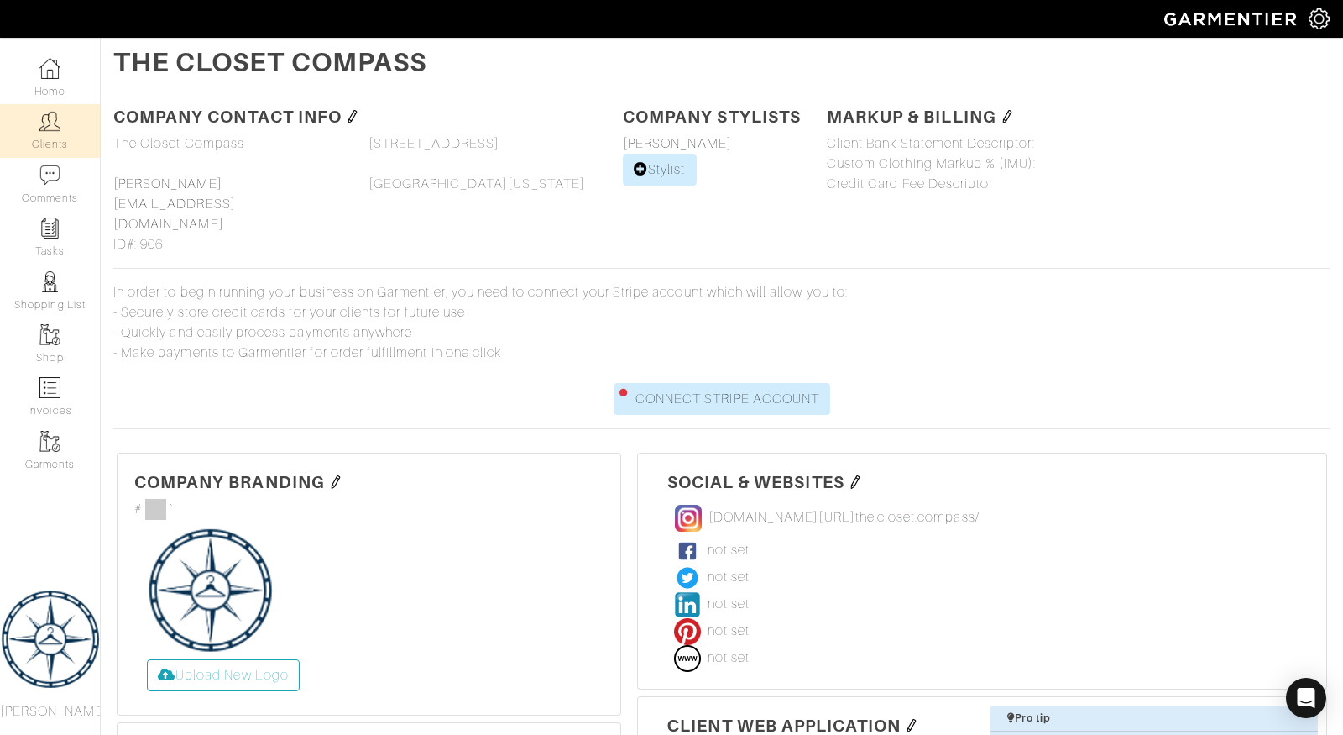
click at [49, 123] on img at bounding box center [49, 121] width 21 height 21
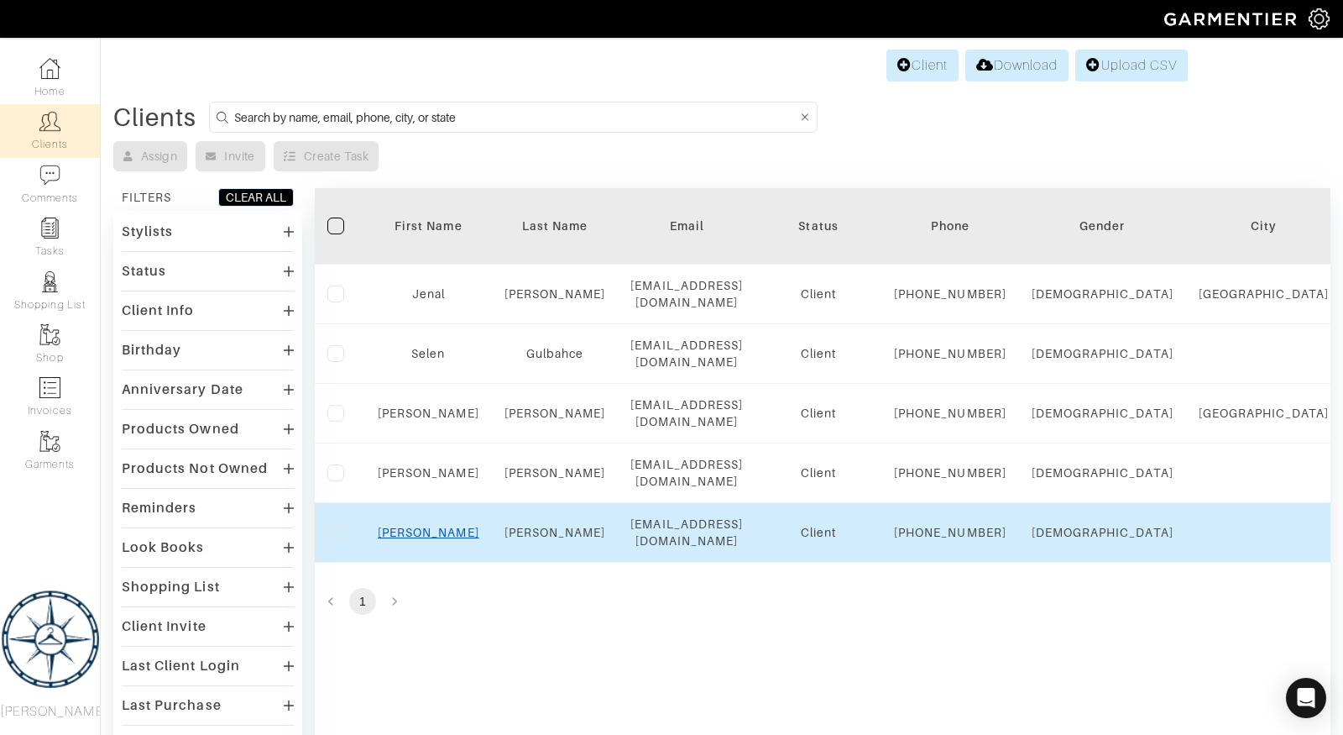
click at [434, 539] on link "Sabrina" at bounding box center [429, 532] width 102 height 13
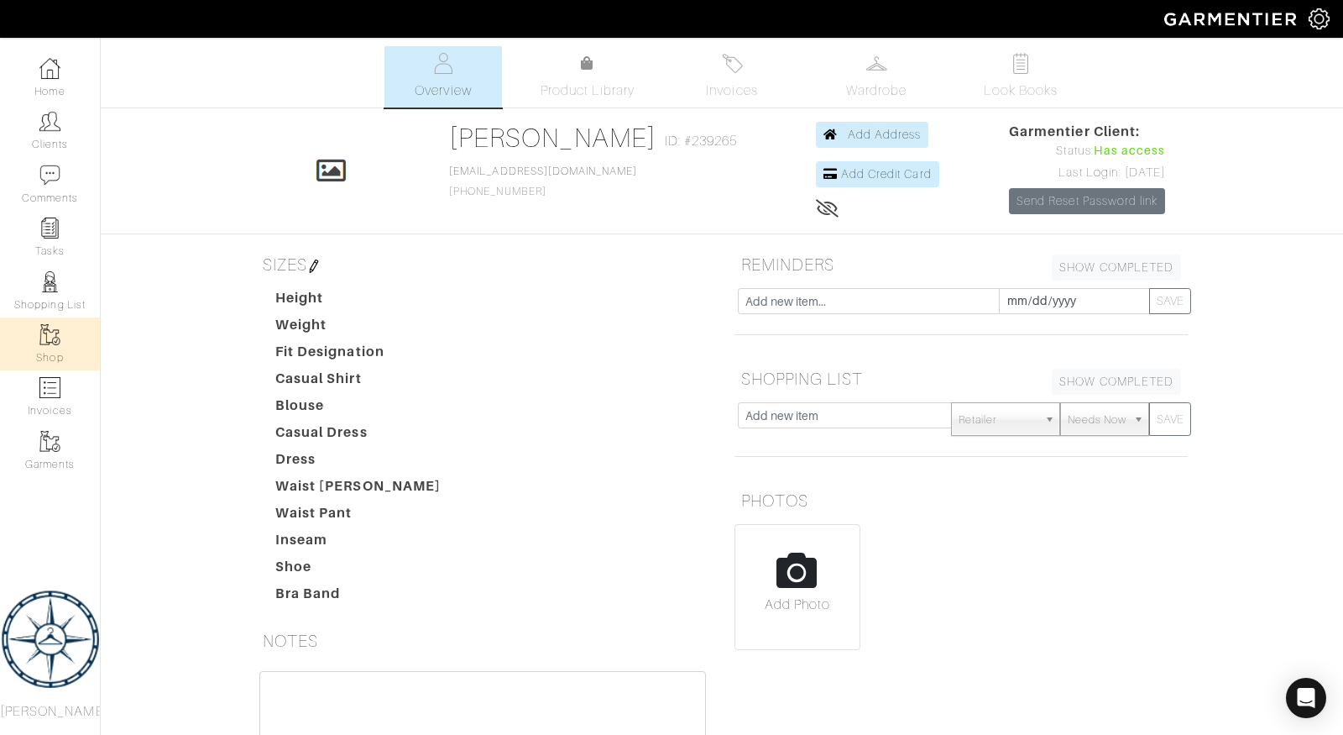
click at [55, 336] on img at bounding box center [49, 334] width 21 height 21
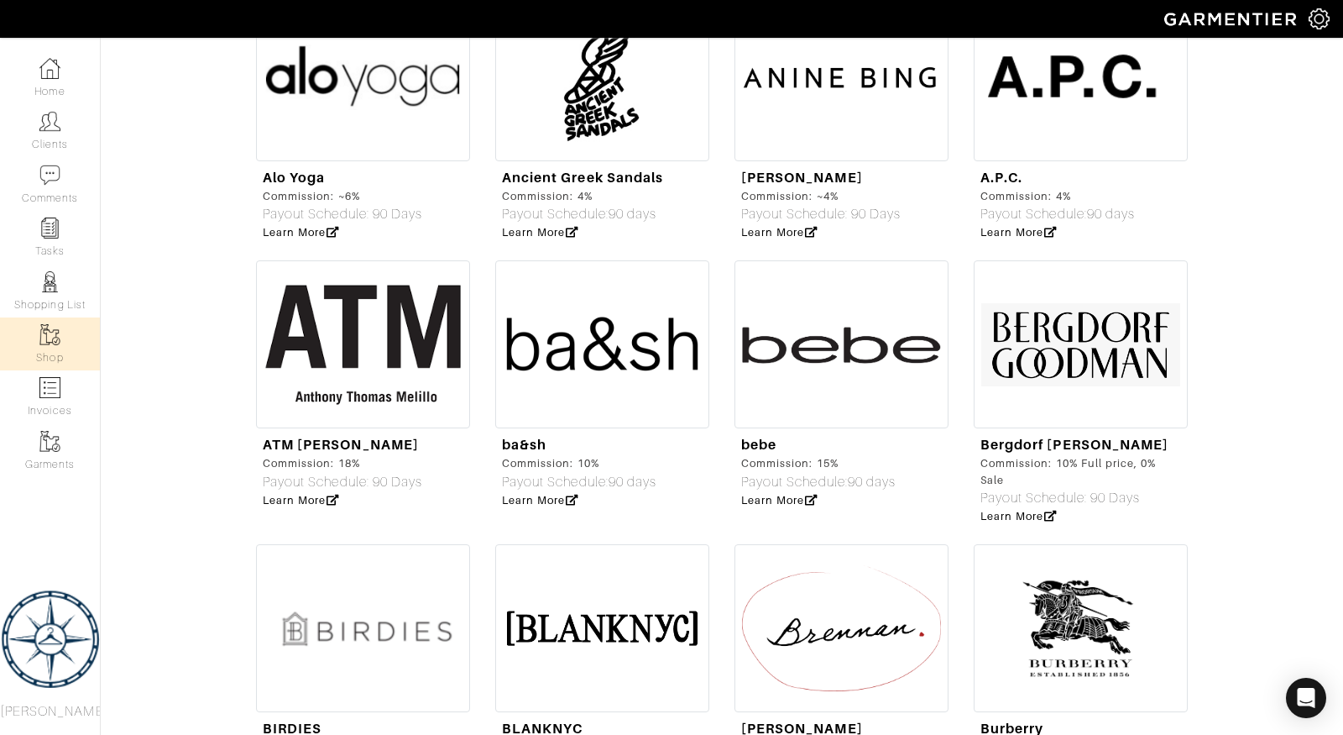
scroll to position [1616, 0]
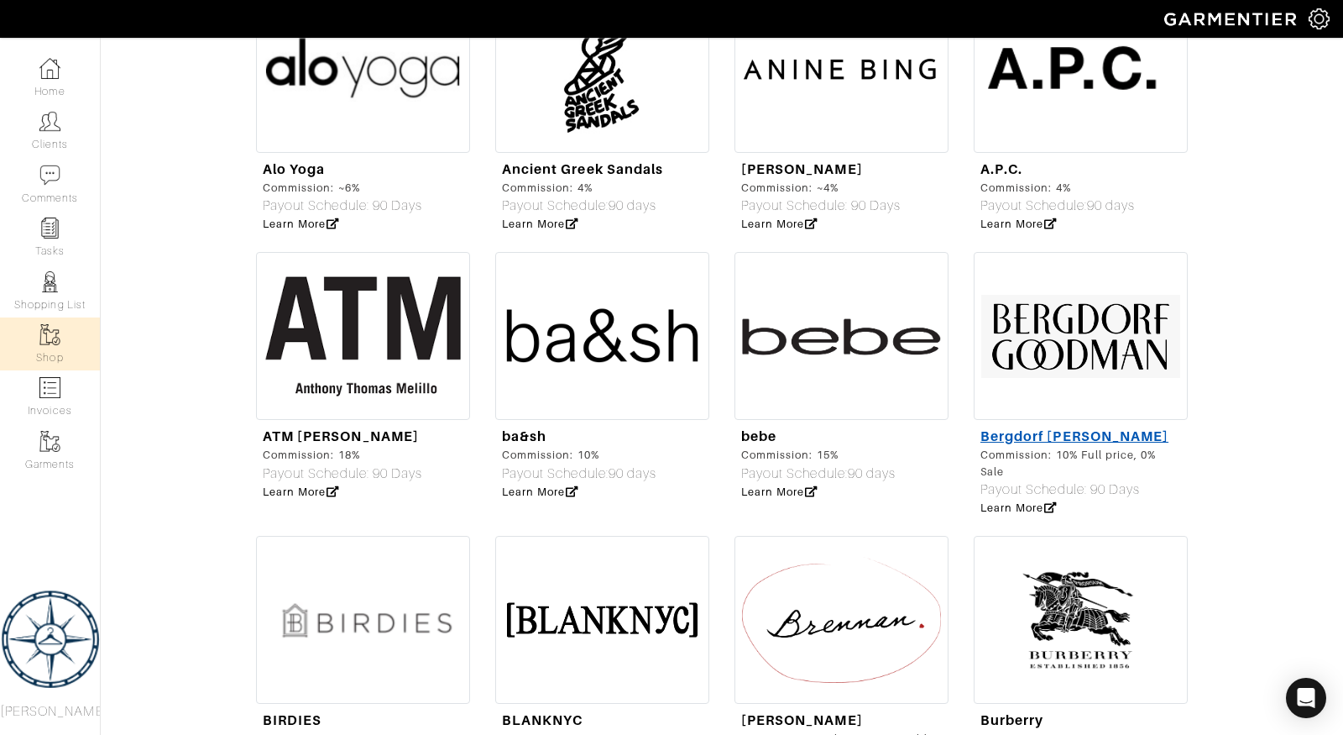
click at [1073, 428] on link "Bergdorf [PERSON_NAME]" at bounding box center [1075, 436] width 188 height 16
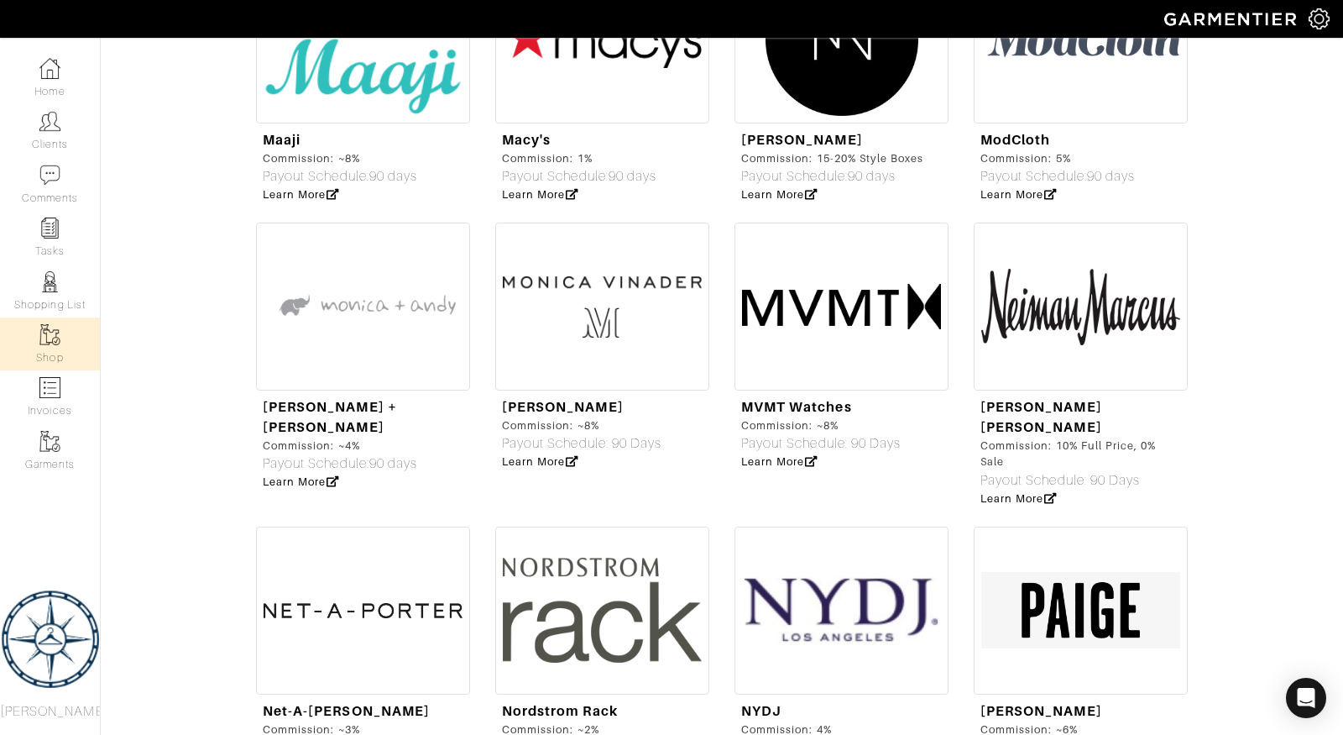
scroll to position [4146, 0]
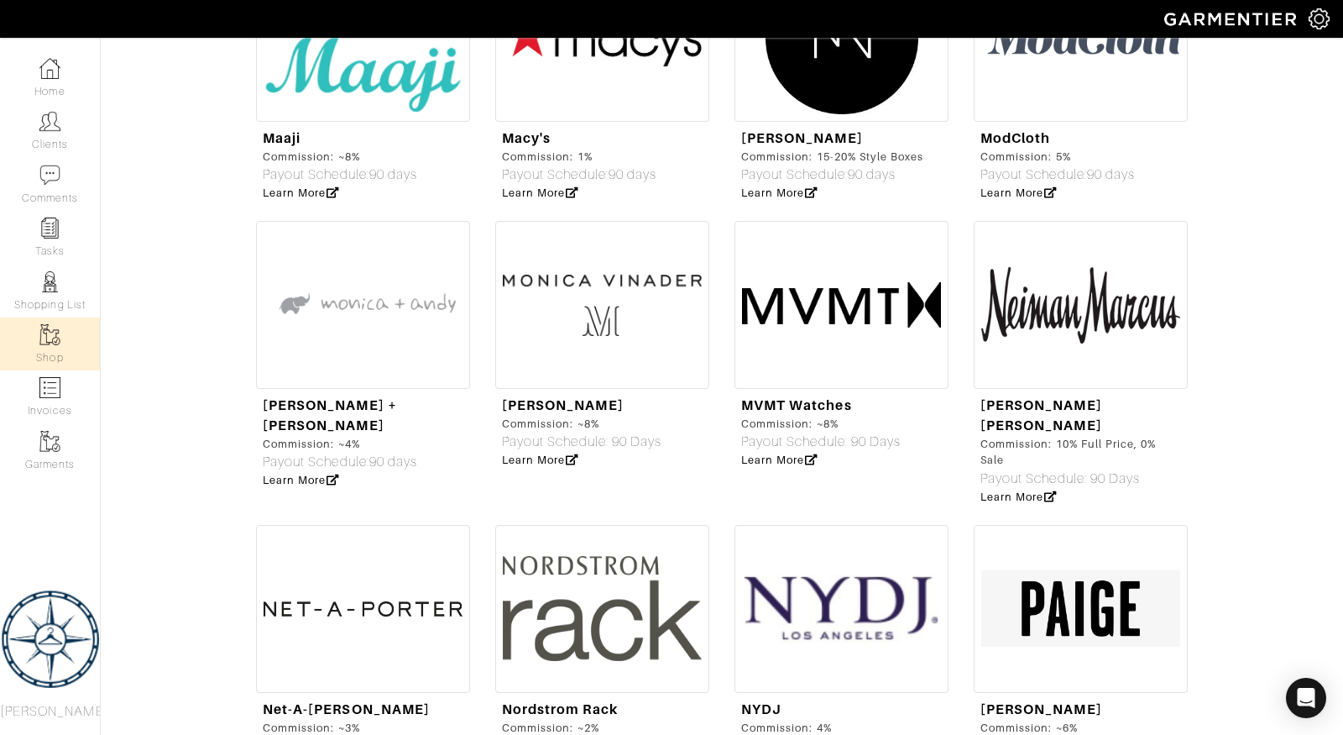
click at [1058, 395] on div "Neiman Marcus" at bounding box center [1081, 415] width 201 height 40
click at [1058, 397] on link "[PERSON_NAME] [PERSON_NAME]" at bounding box center [1042, 415] width 122 height 36
click at [57, 135] on link "Clients" at bounding box center [50, 130] width 100 height 53
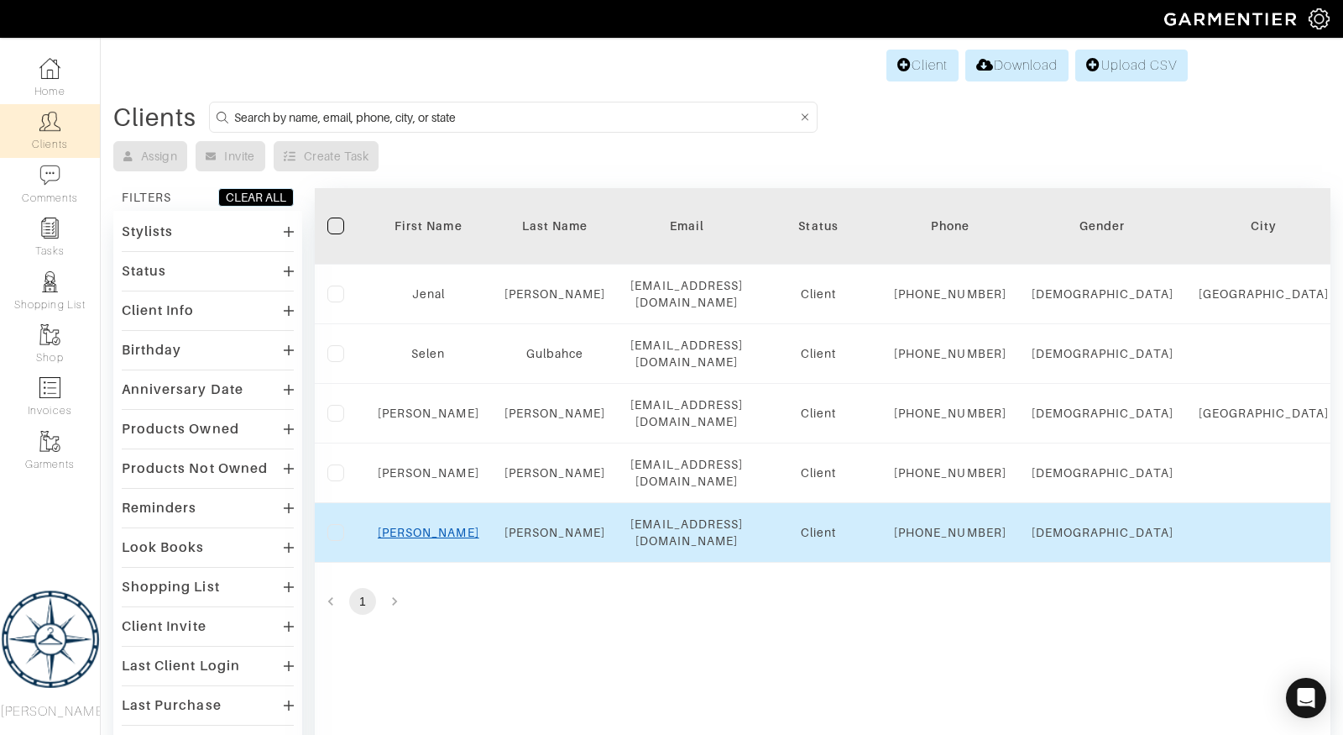
click at [434, 539] on link "[PERSON_NAME]" at bounding box center [429, 532] width 102 height 13
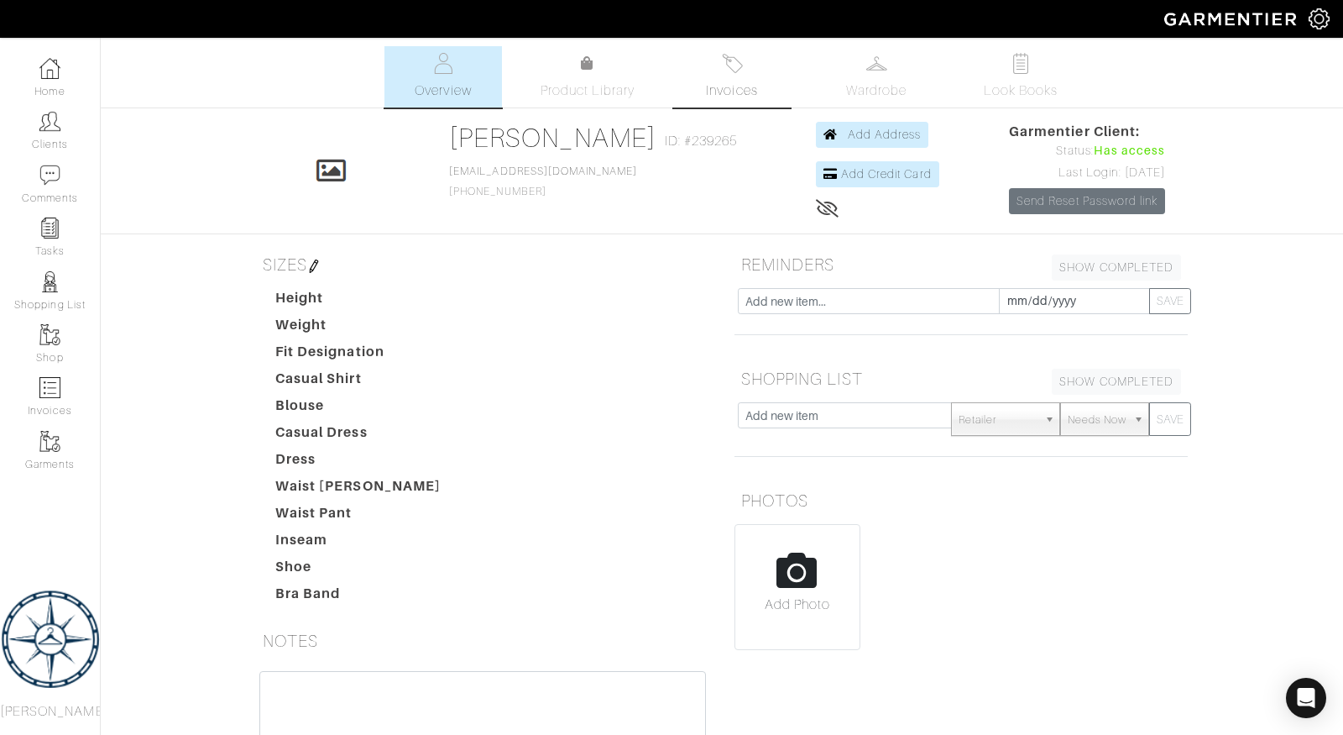
click at [704, 86] on link "Invoices" at bounding box center [732, 76] width 118 height 61
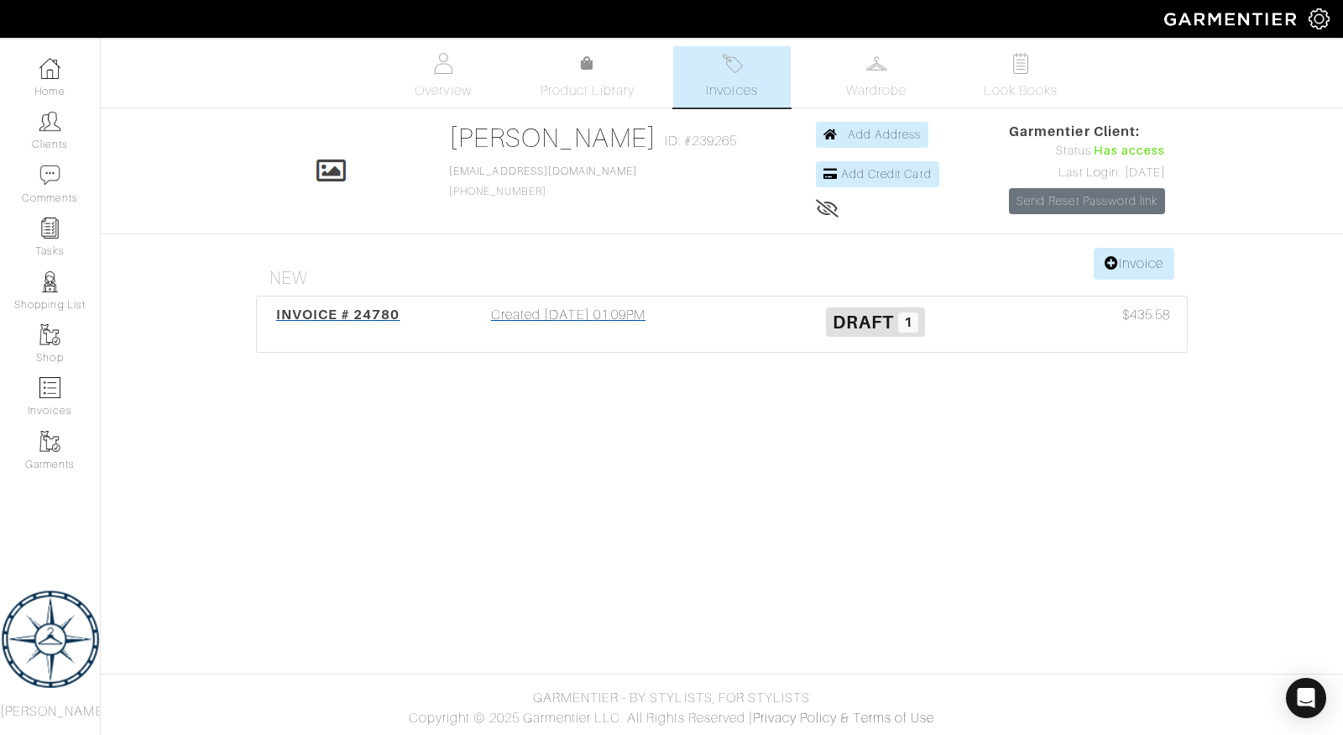
click at [841, 317] on span "Draft" at bounding box center [863, 322] width 61 height 21
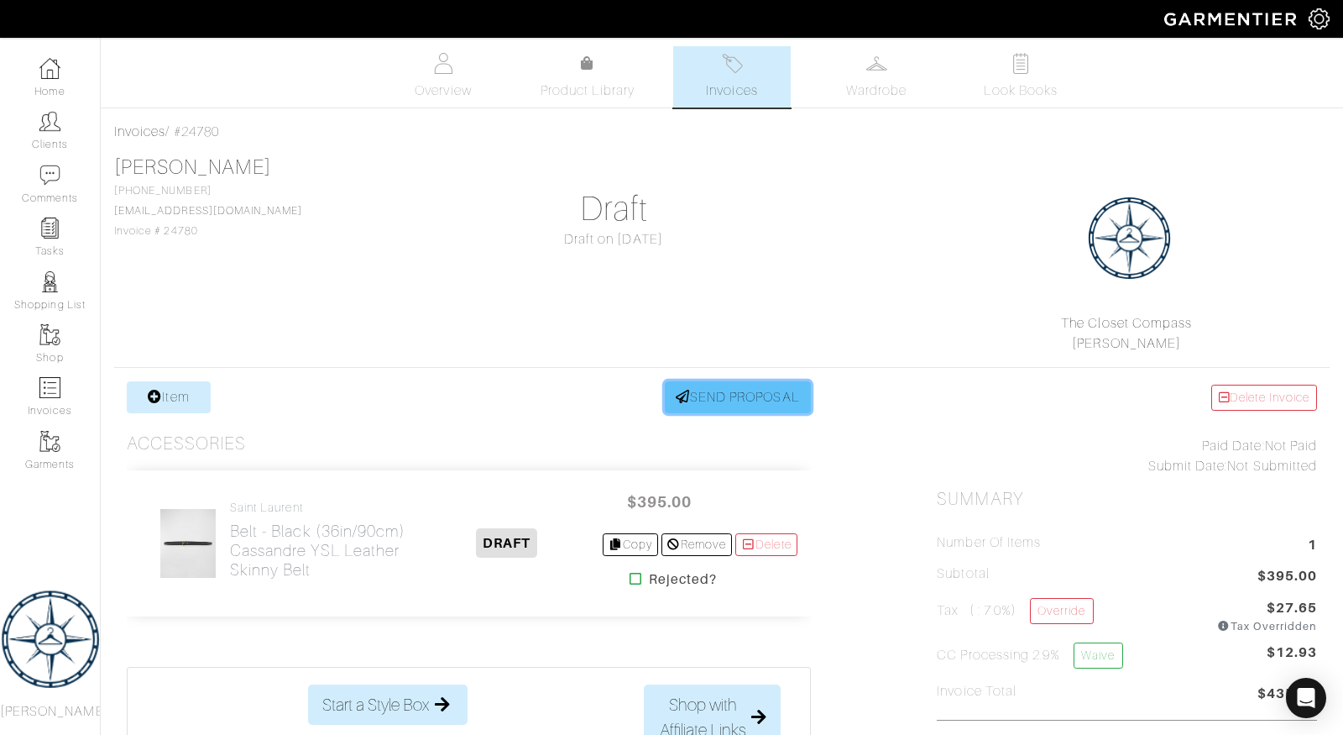
click at [744, 395] on link "SEND PROPOSAL" at bounding box center [738, 397] width 146 height 32
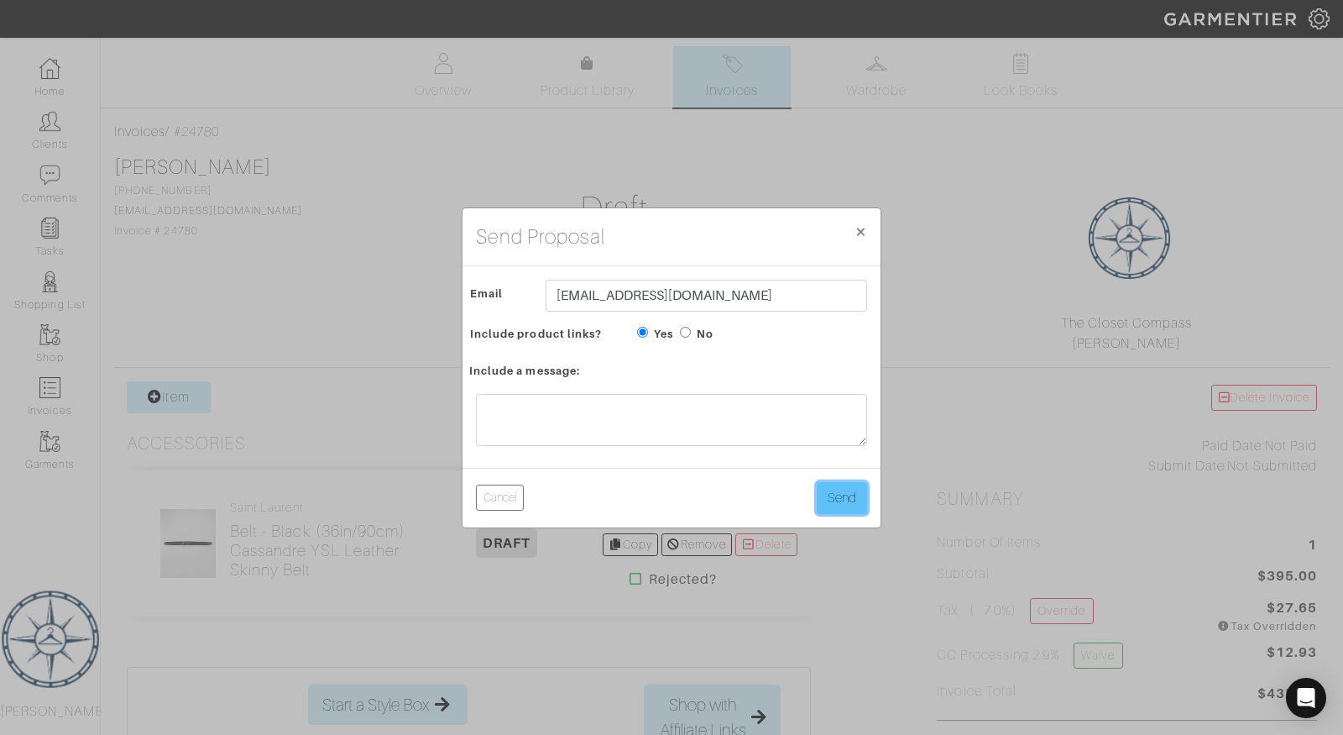
click at [851, 490] on button "Send" at bounding box center [842, 498] width 50 height 32
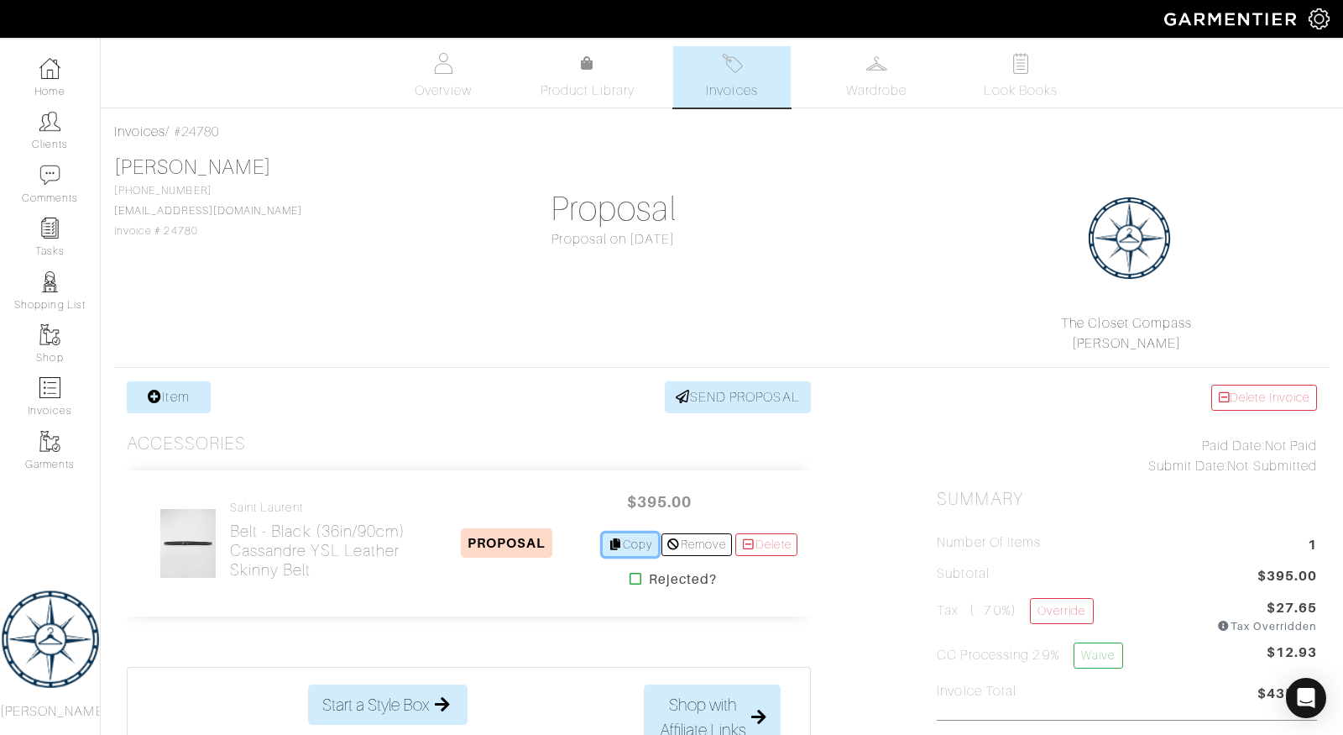
click at [616, 542] on link "Copy" at bounding box center [631, 544] width 56 height 23
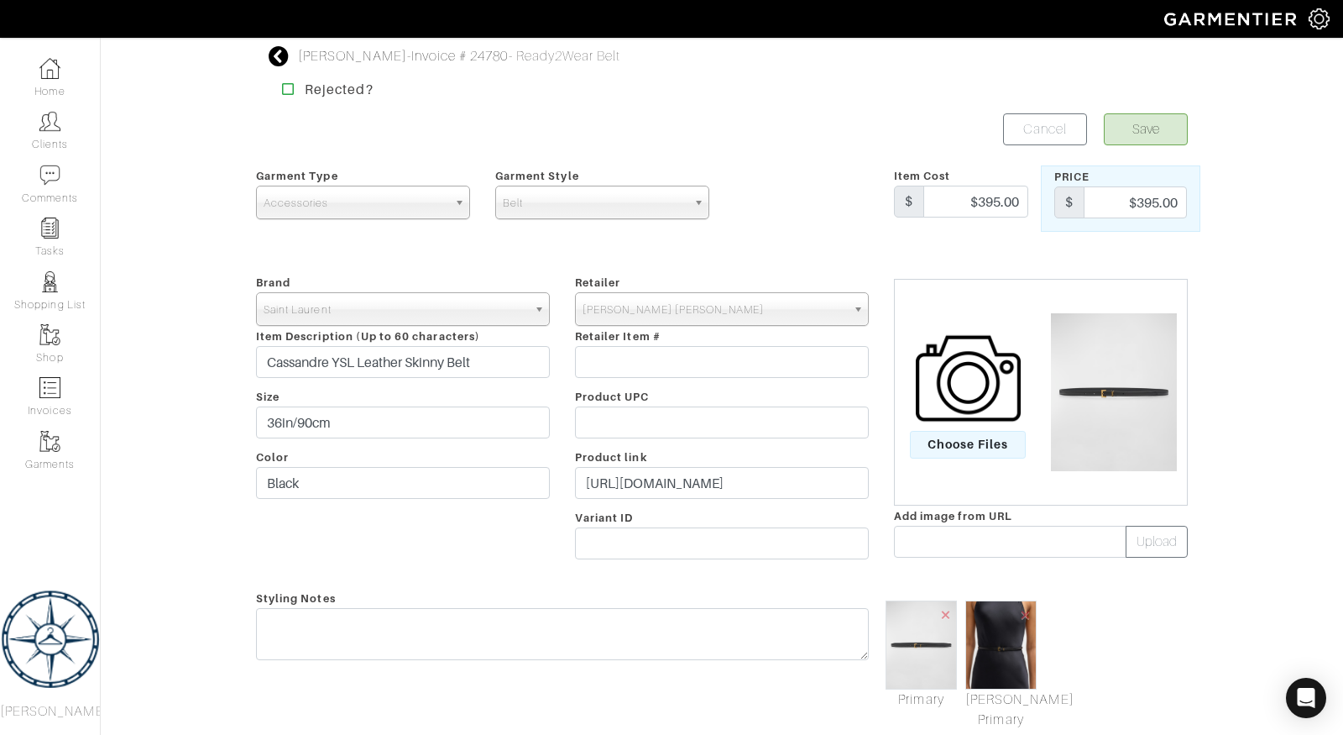
click at [274, 46] on icon at bounding box center [279, 56] width 21 height 20
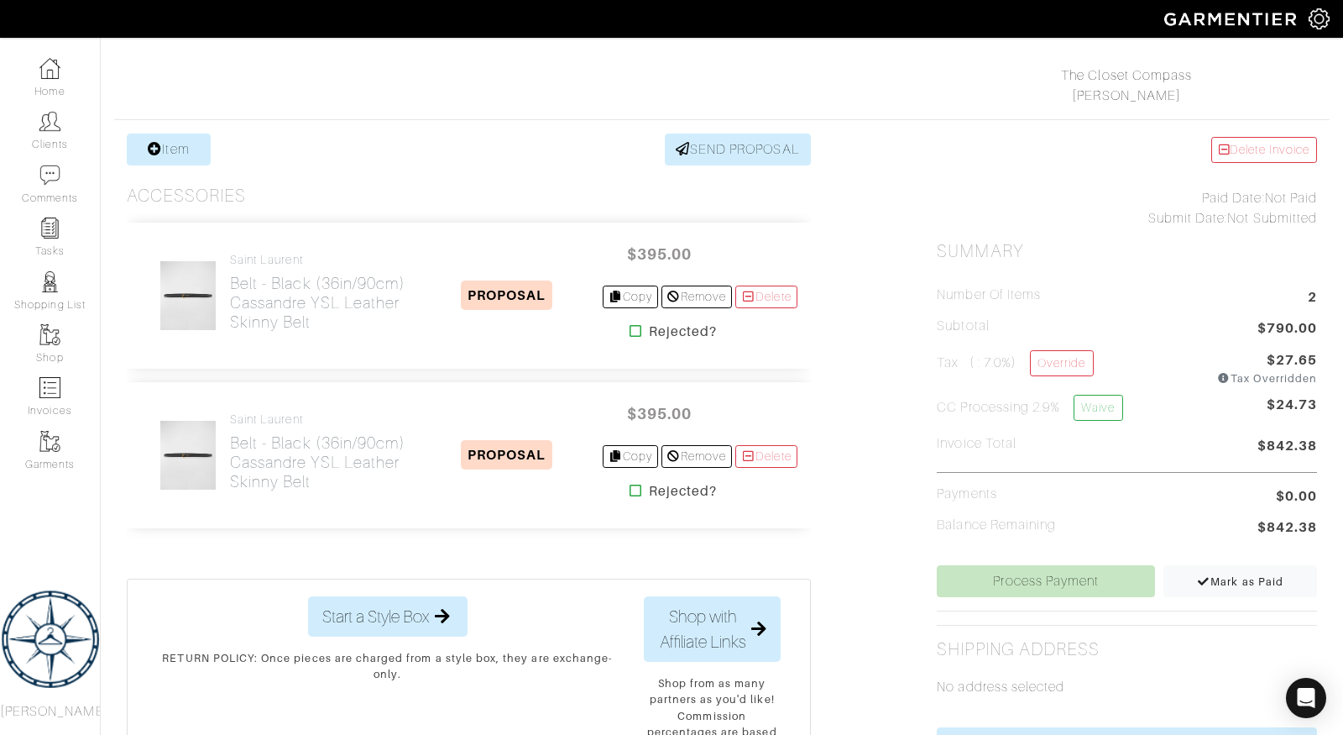
scroll to position [256, 0]
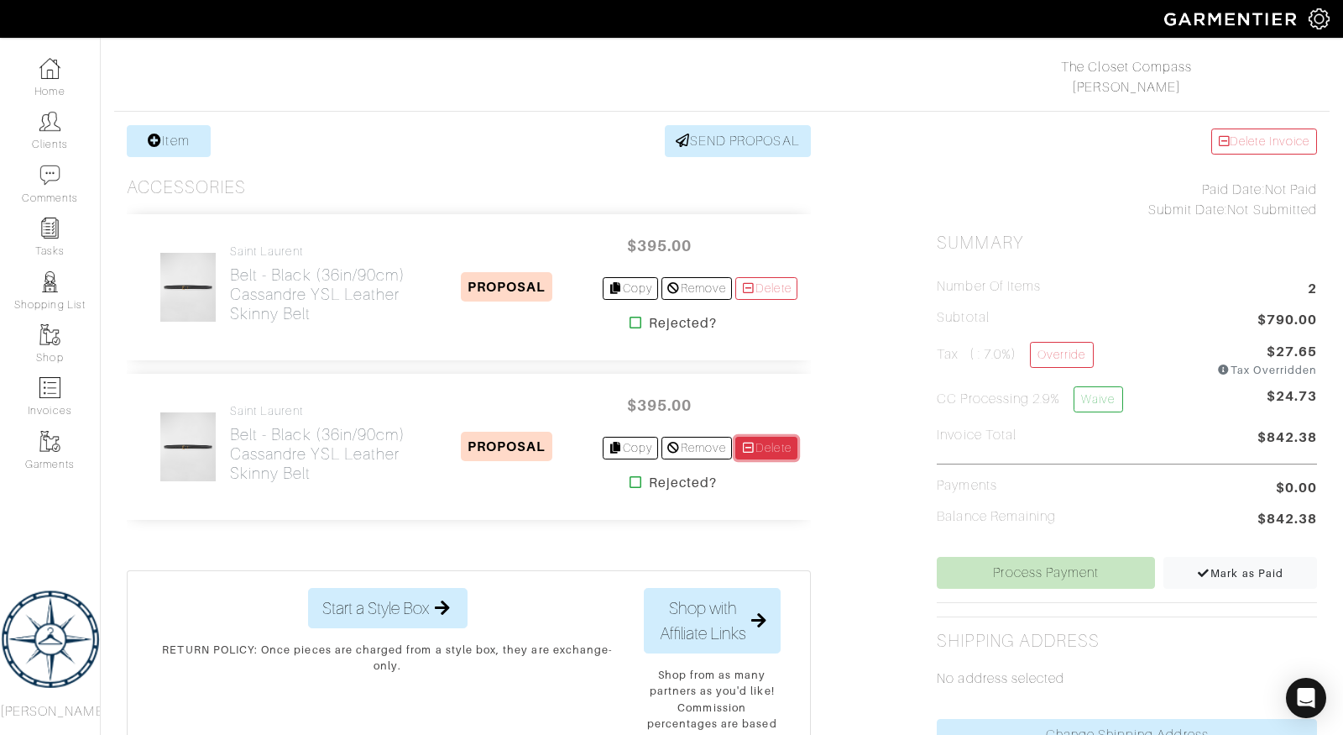
click at [766, 439] on link "Delete" at bounding box center [767, 448] width 62 height 23
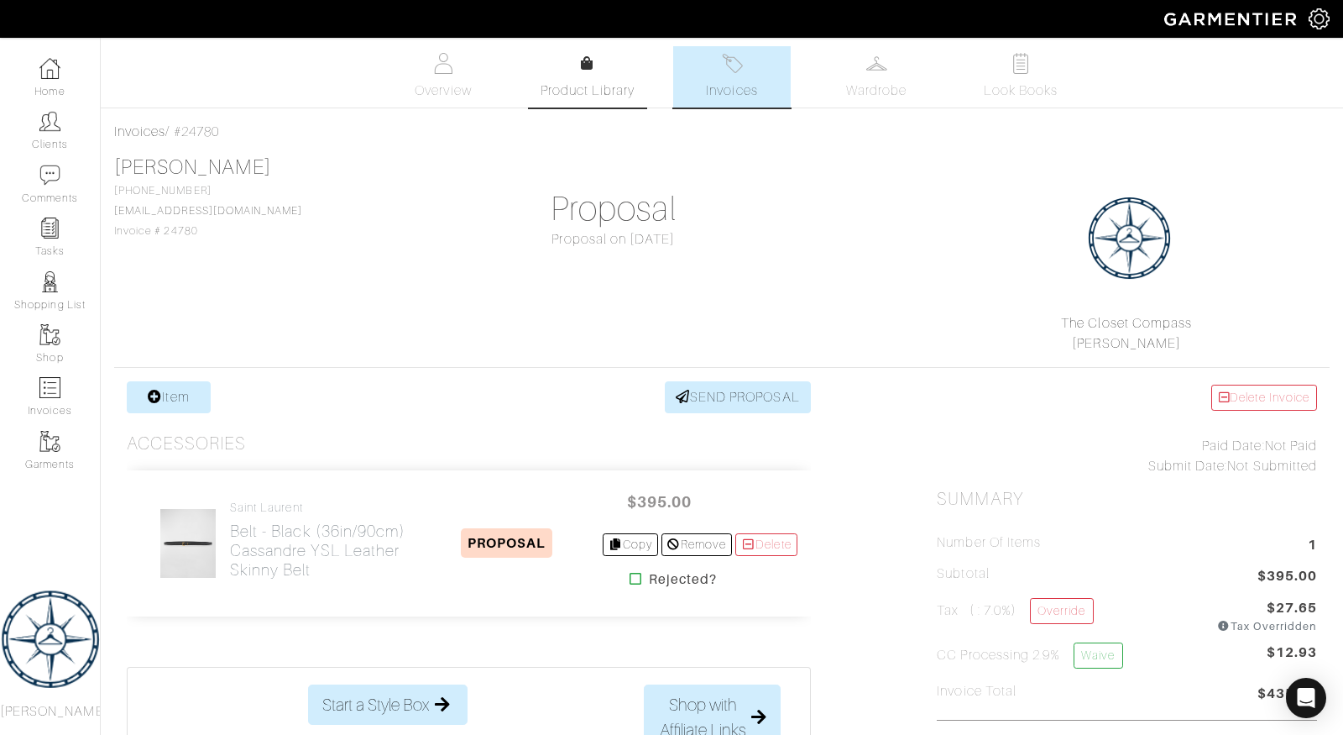
click at [581, 83] on span "Product Library" at bounding box center [588, 91] width 95 height 20
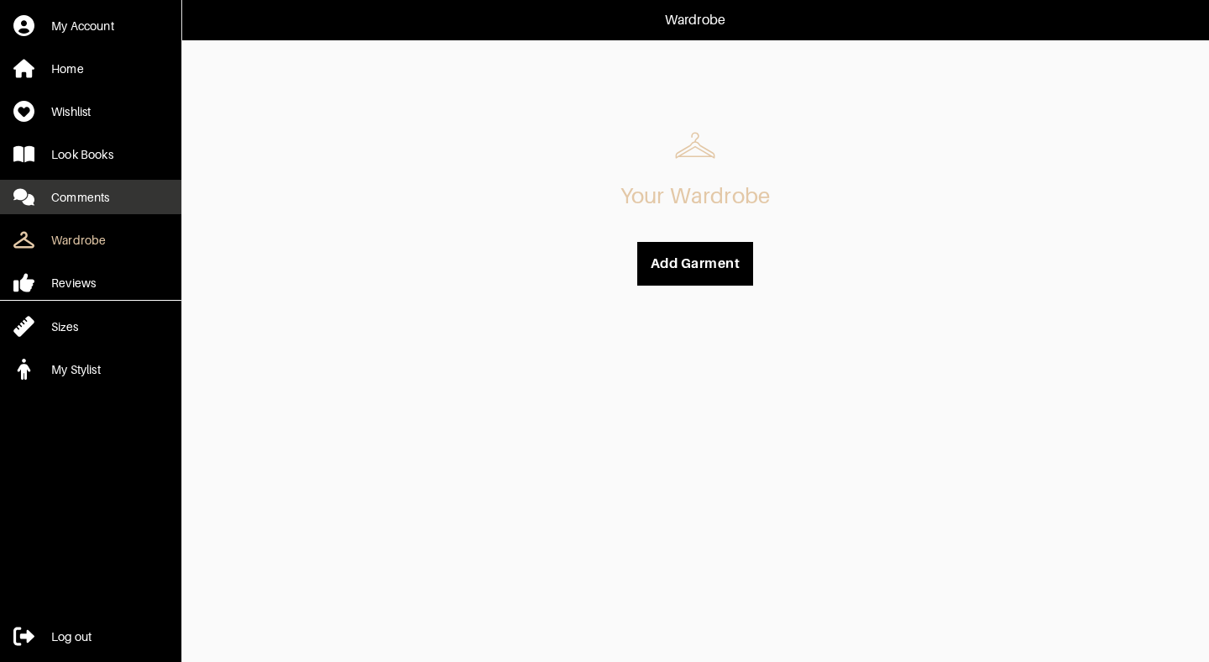
click at [129, 194] on link "Comments" at bounding box center [90, 197] width 181 height 34
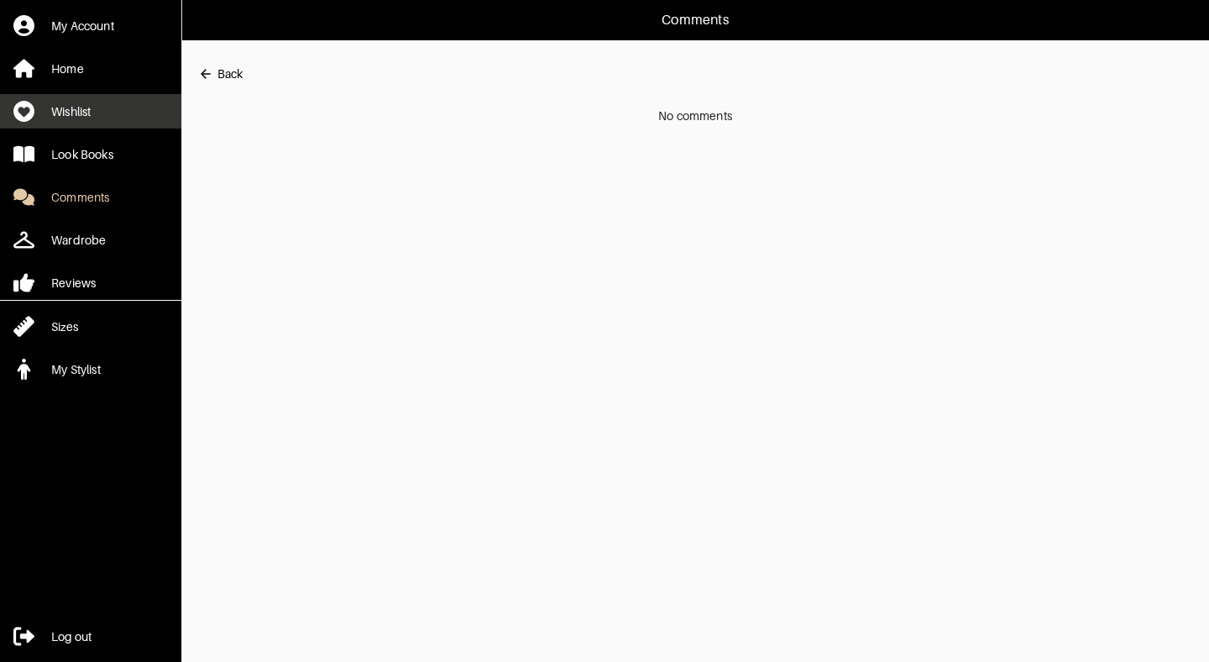
click at [68, 98] on link "Wishlist" at bounding box center [90, 111] width 181 height 34
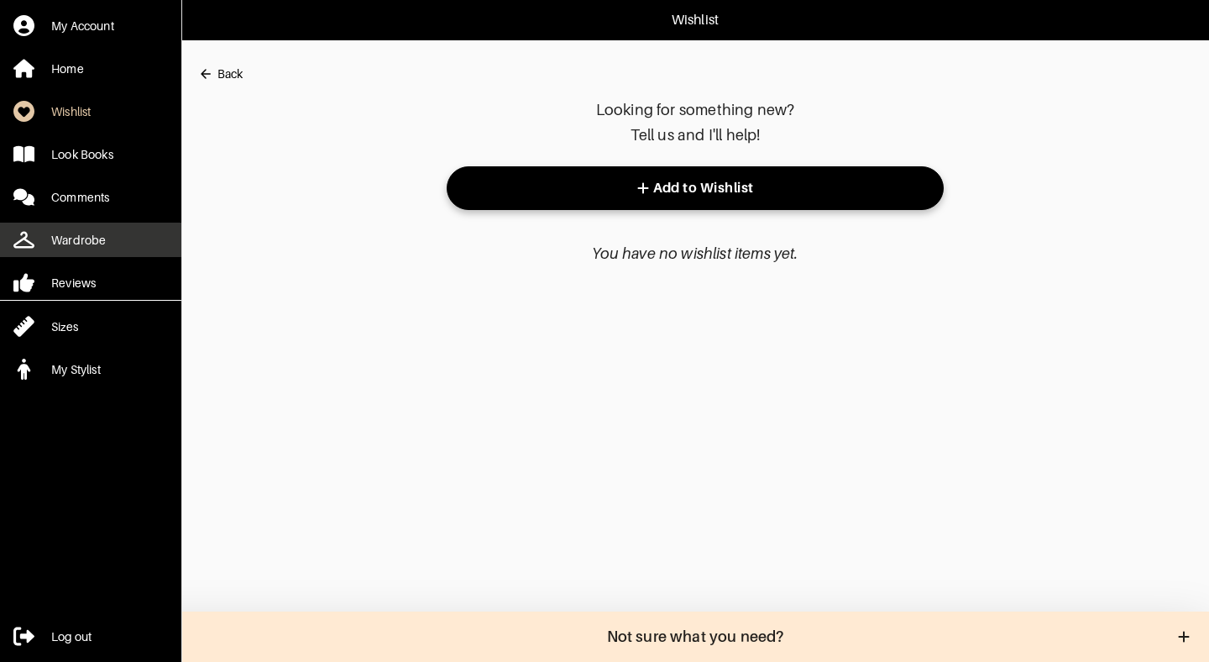
click at [79, 238] on div "Wardrobe" at bounding box center [78, 240] width 55 height 17
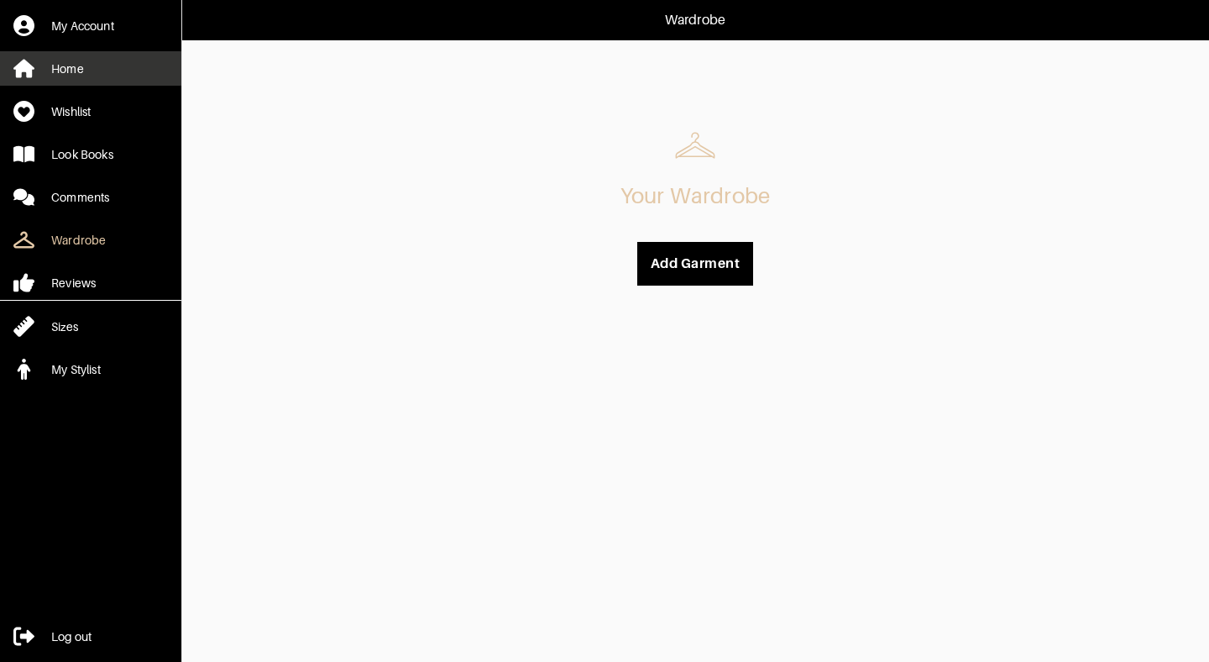
click at [86, 81] on link "Home" at bounding box center [90, 68] width 181 height 34
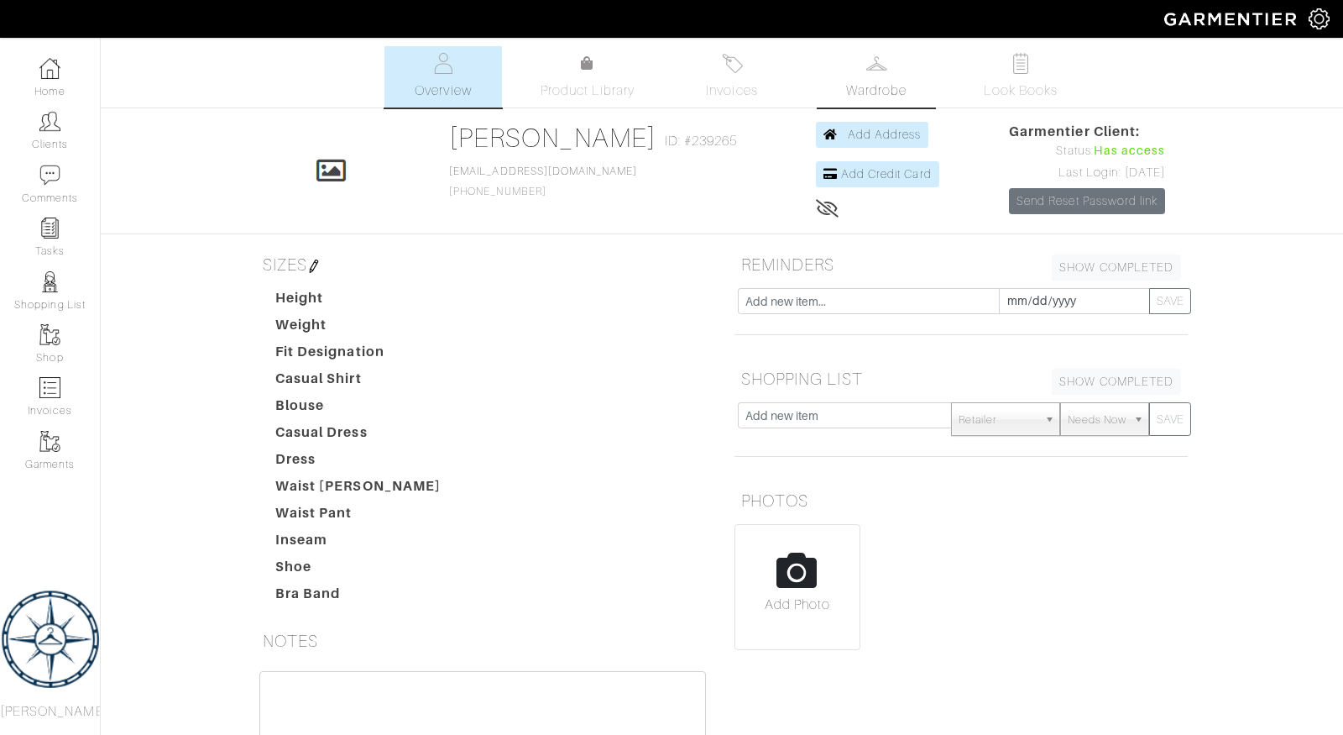
click at [865, 70] on link "Wardrobe" at bounding box center [877, 76] width 118 height 61
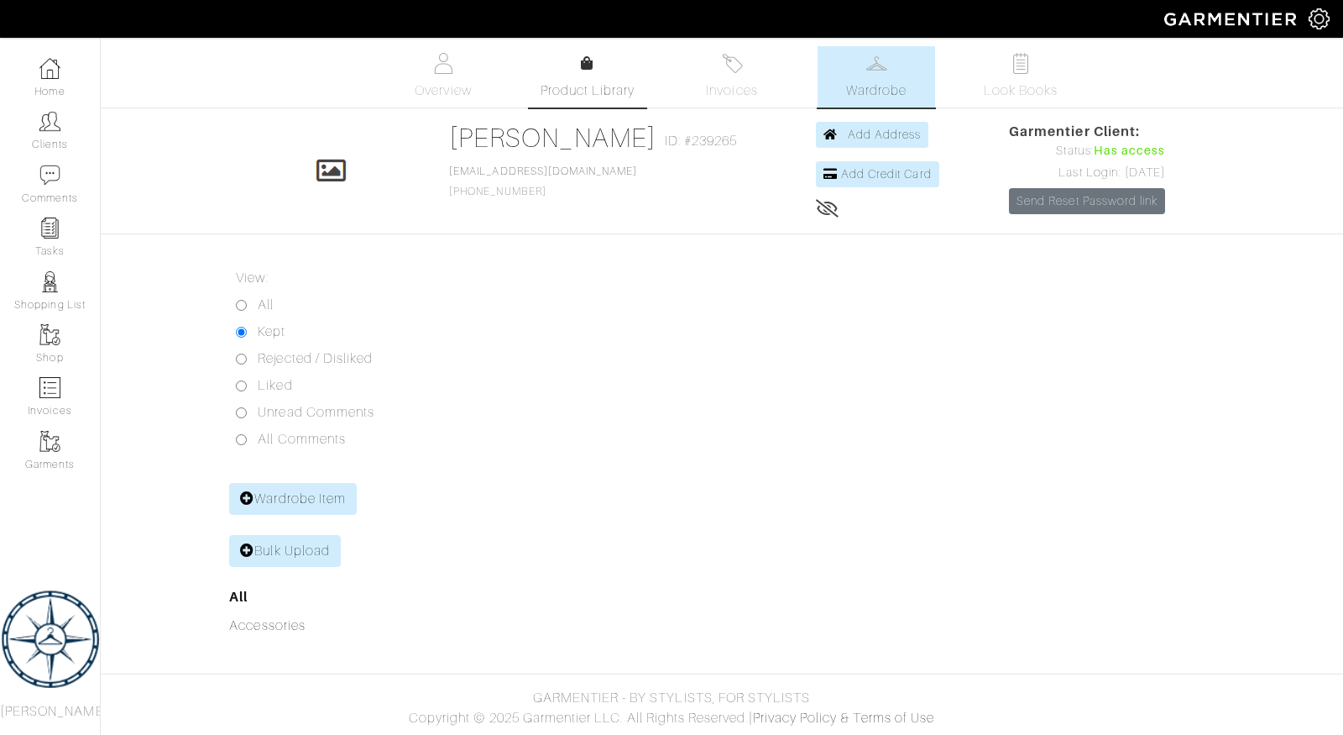
click at [589, 71] on div at bounding box center [587, 64] width 13 height 20
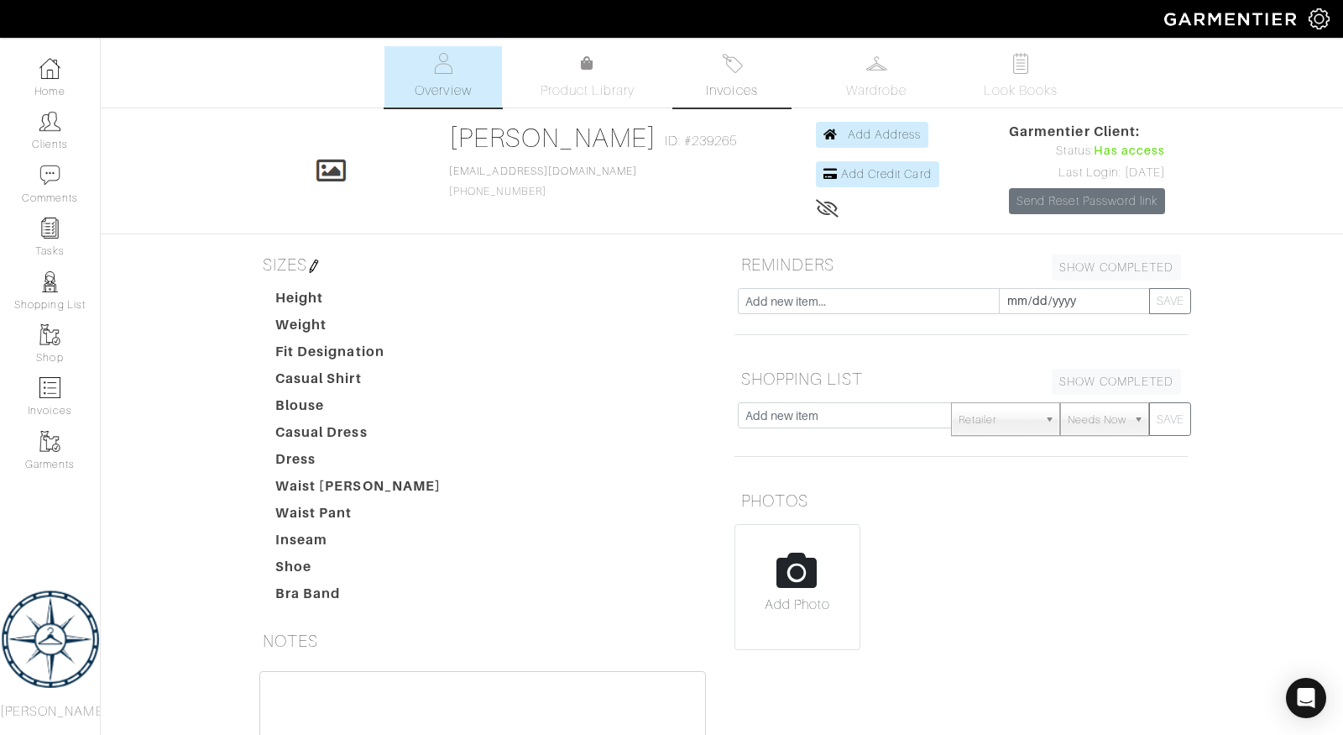
click at [737, 59] on img at bounding box center [732, 63] width 21 height 21
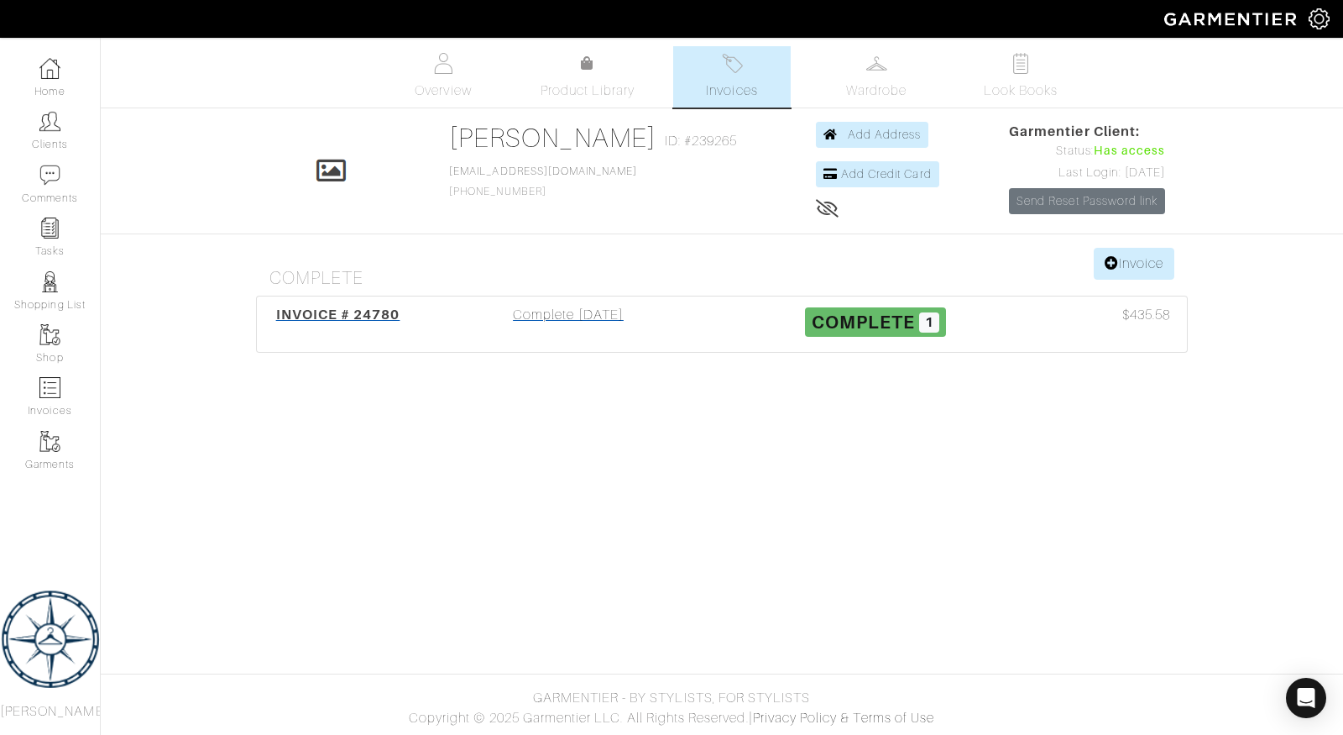
click at [698, 327] on div "Complete 10/06/25" at bounding box center [568, 324] width 307 height 39
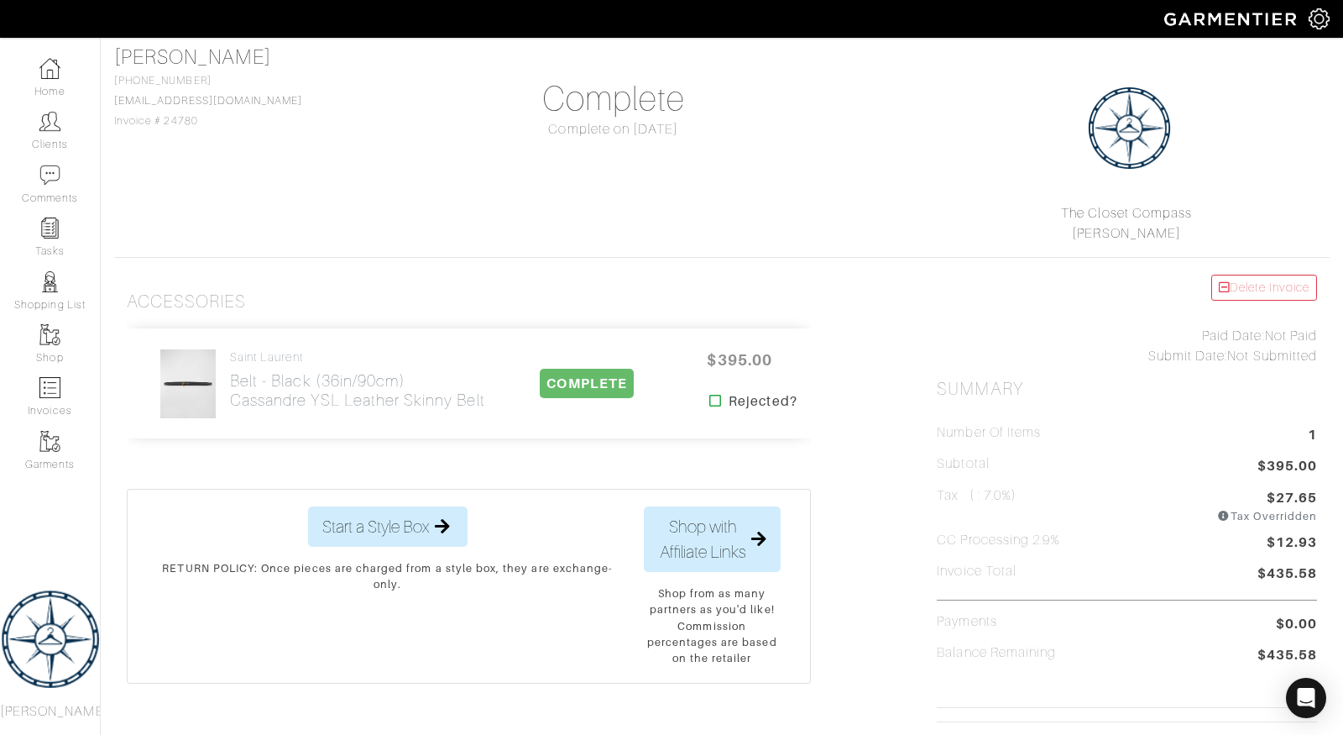
scroll to position [112, 0]
click at [596, 378] on span "COMPLETE" at bounding box center [586, 381] width 93 height 29
click at [278, 369] on h2 "Belt - Black (36in/90cm) Cassandre YSL Leather Skinny Belt" at bounding box center [357, 388] width 255 height 39
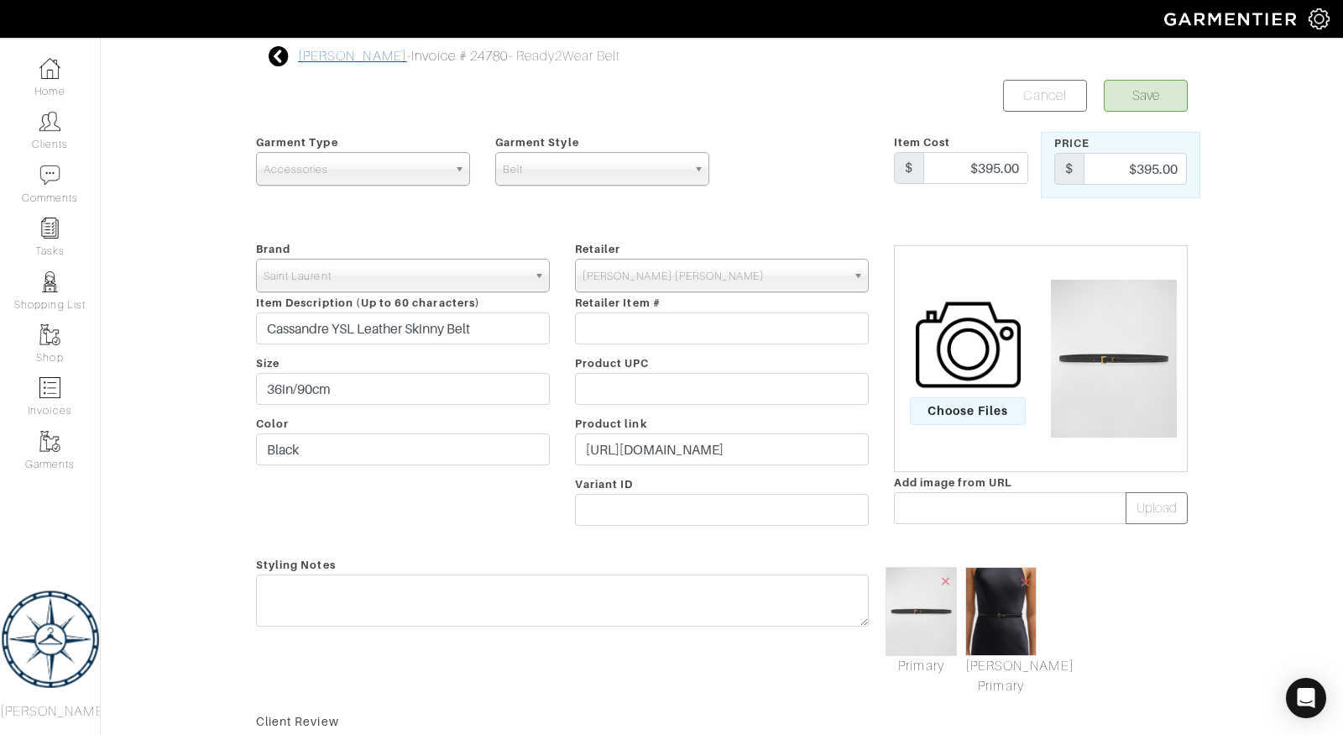
click at [318, 50] on link "[PERSON_NAME]" at bounding box center [352, 56] width 109 height 15
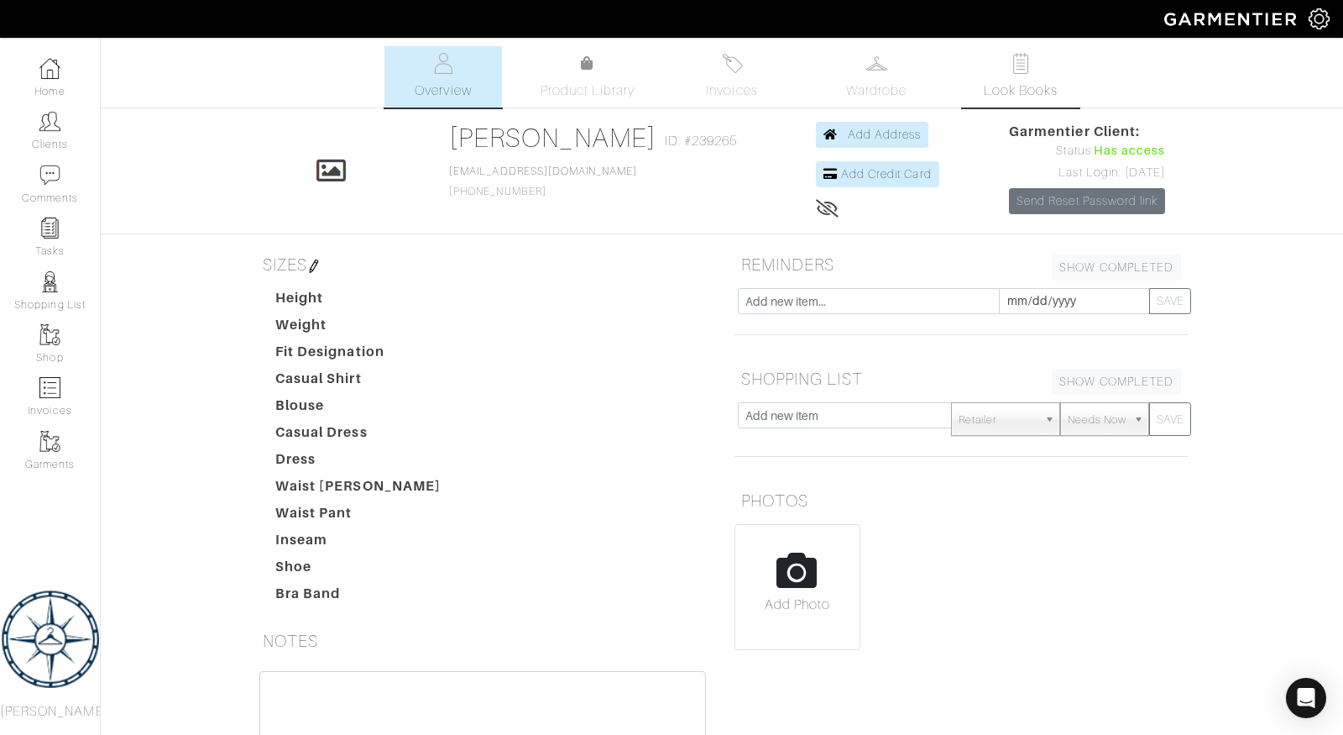
click at [1016, 72] on img at bounding box center [1021, 63] width 21 height 21
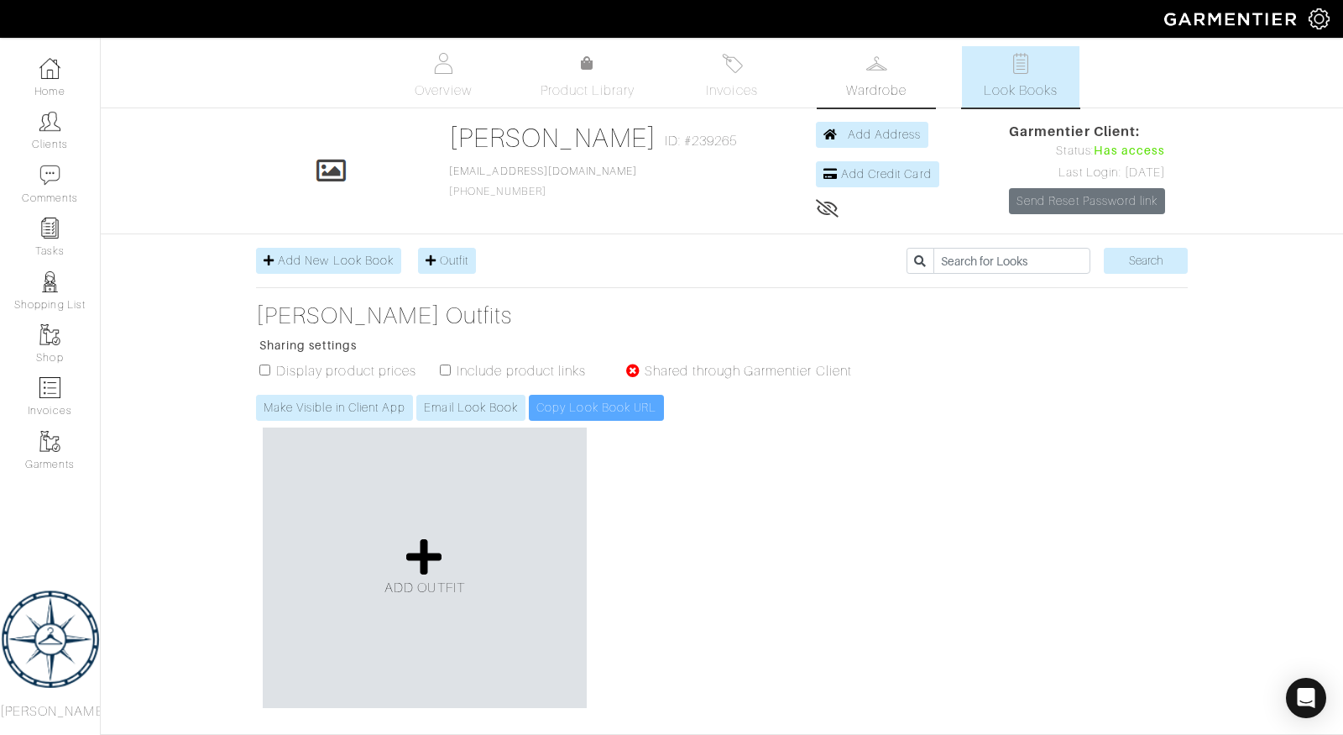
click at [891, 61] on link "Wardrobe" at bounding box center [877, 76] width 118 height 61
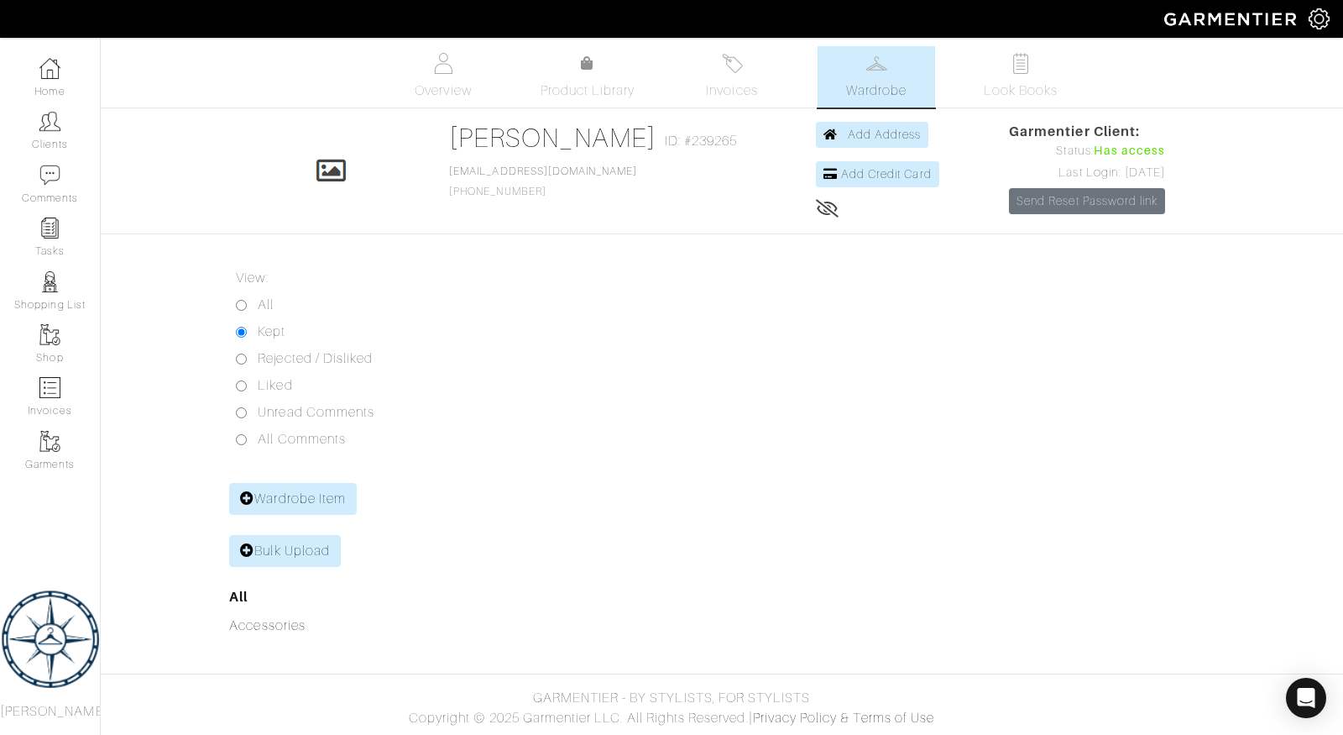
click at [240, 300] on input "All" at bounding box center [241, 305] width 11 height 11
radio input "true"
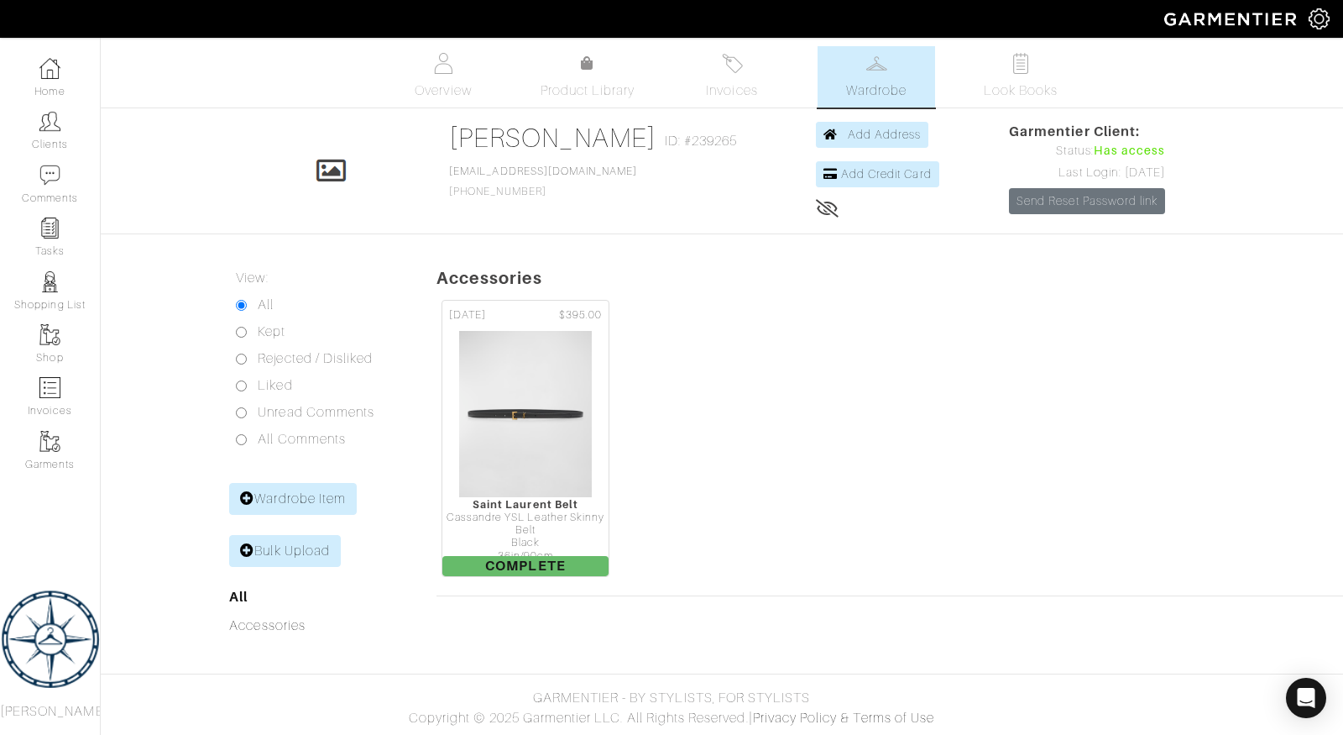
click at [816, 202] on icon at bounding box center [828, 208] width 24 height 13
click at [512, 514] on div "Cassandre YSL Leather Skinny Belt" at bounding box center [525, 524] width 166 height 26
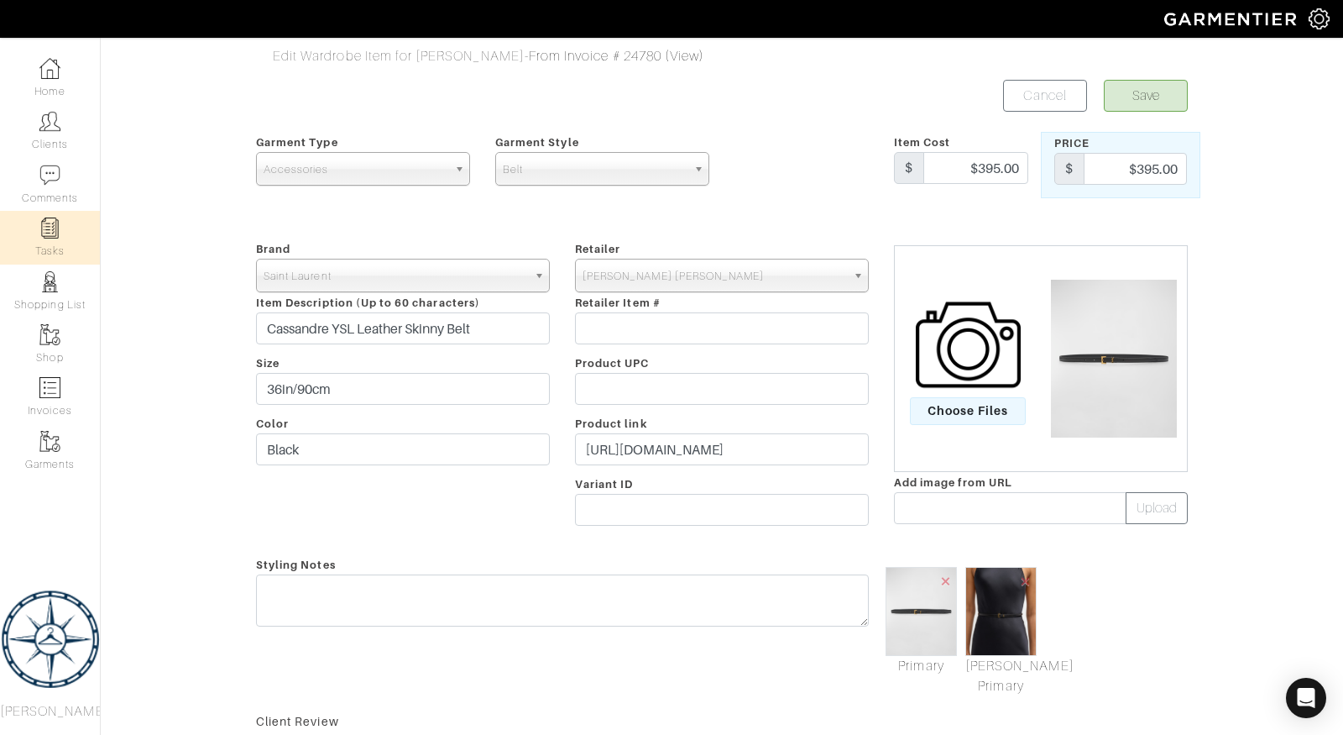
click at [58, 219] on img at bounding box center [49, 227] width 21 height 21
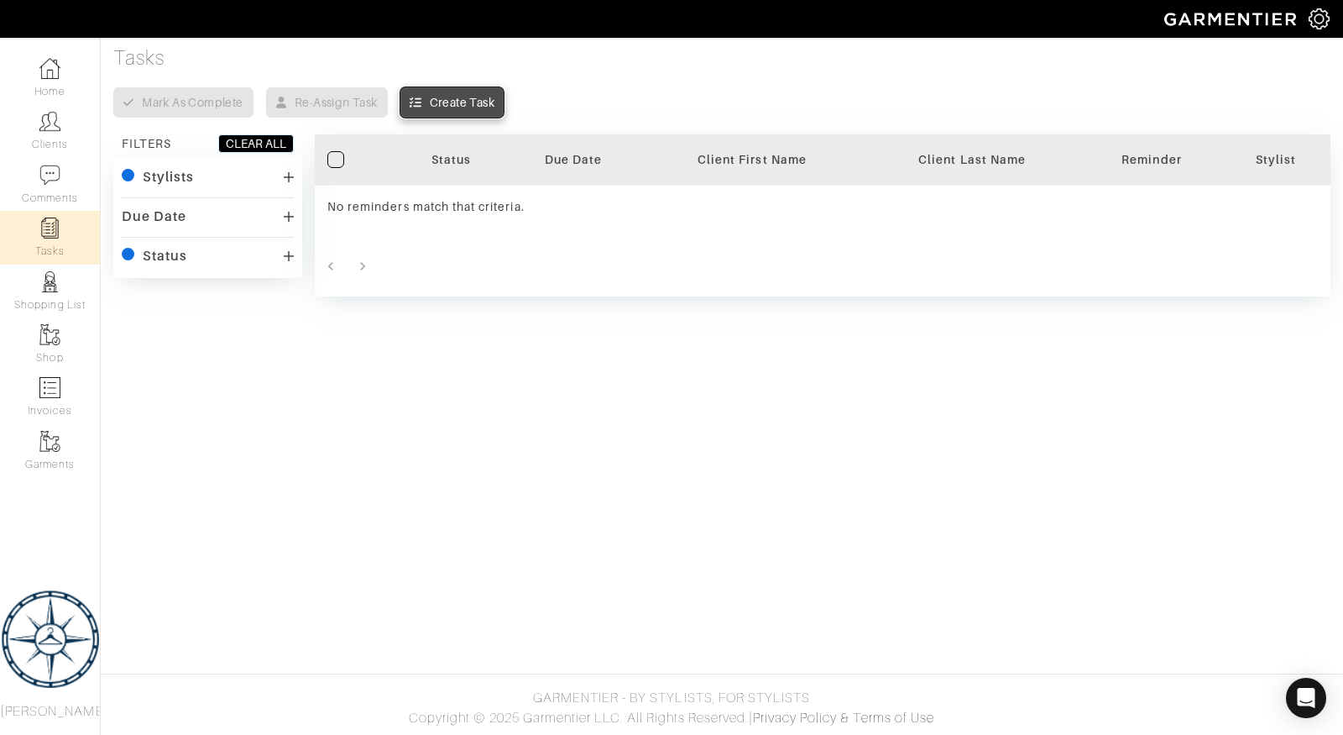
click at [446, 103] on div "Create Task" at bounding box center [462, 102] width 65 height 17
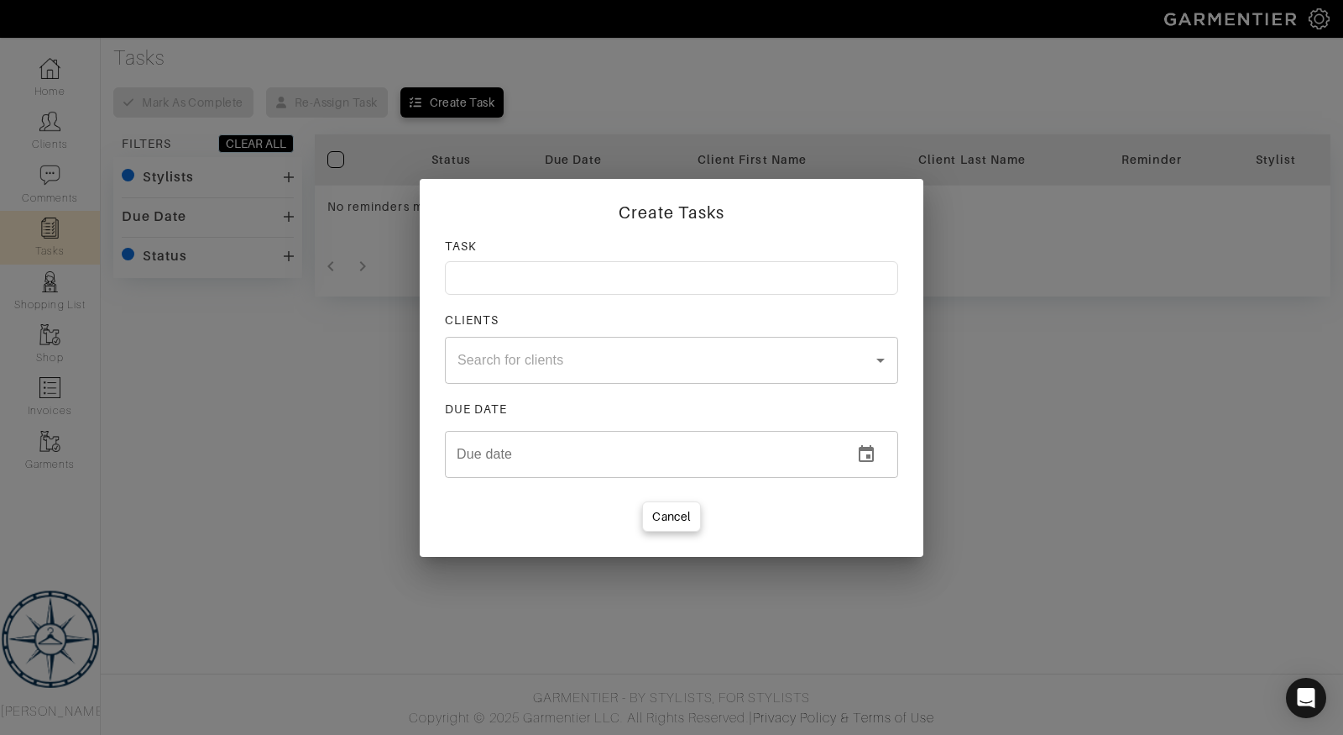
click at [574, 287] on input at bounding box center [671, 278] width 453 height 34
type input "votes"
click at [466, 369] on input "text" at bounding box center [648, 360] width 391 height 32
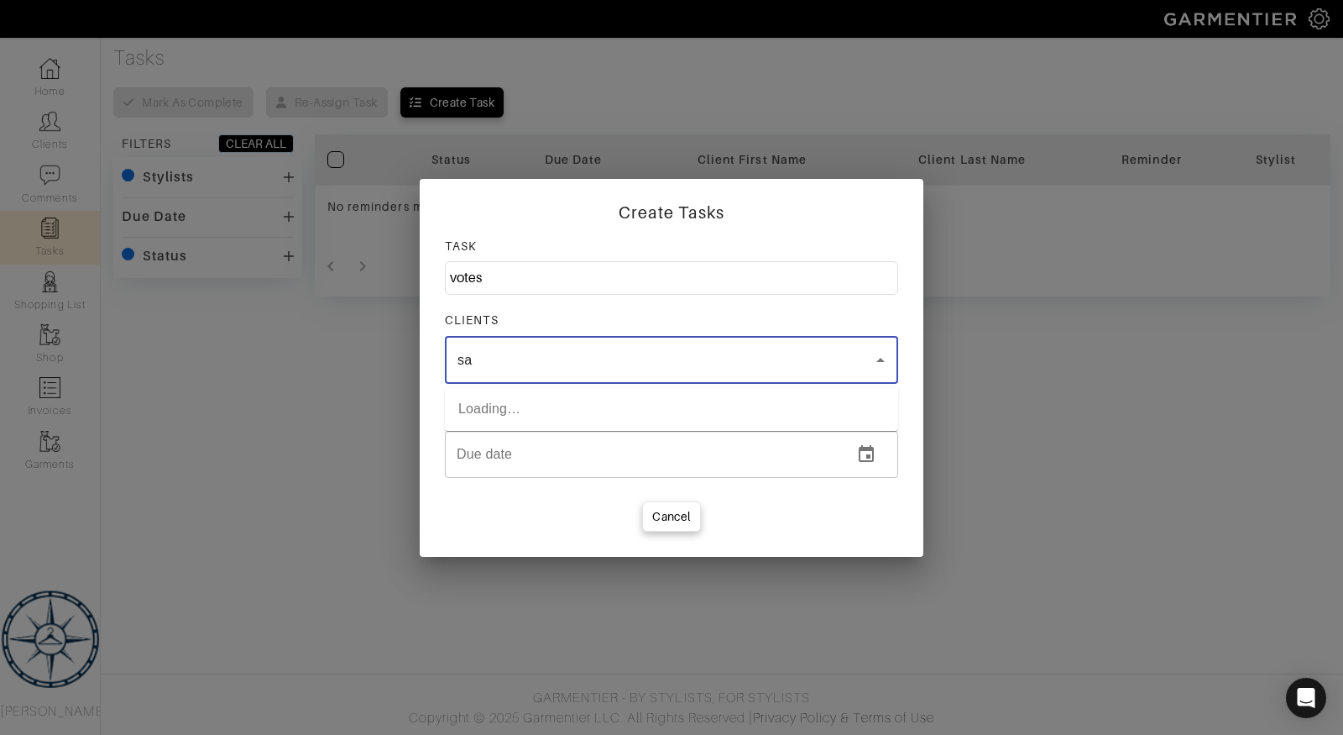
type input "s"
type input "[PERSON_NAME]"
click at [537, 406] on li "[PERSON_NAME]" at bounding box center [671, 409] width 453 height 30
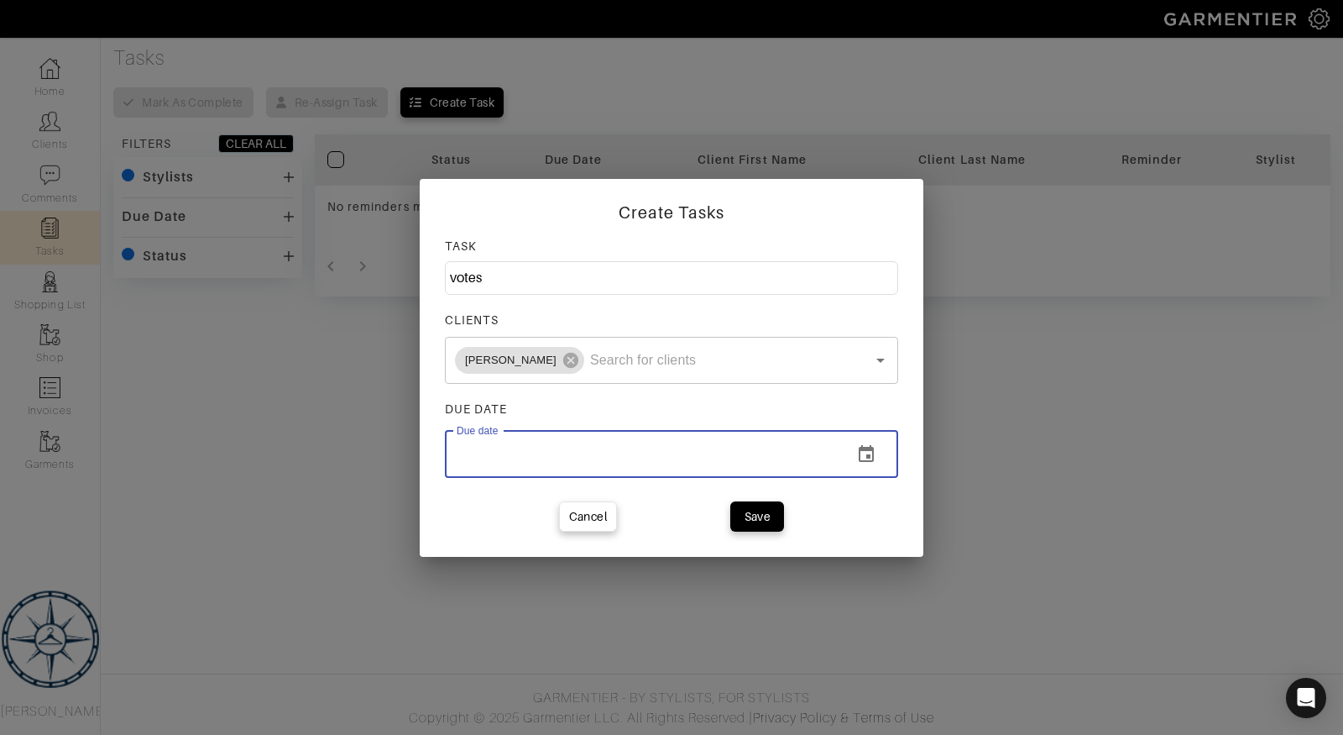
click at [537, 458] on input "text" at bounding box center [642, 454] width 395 height 47
click at [871, 458] on icon "change date" at bounding box center [866, 454] width 20 height 20
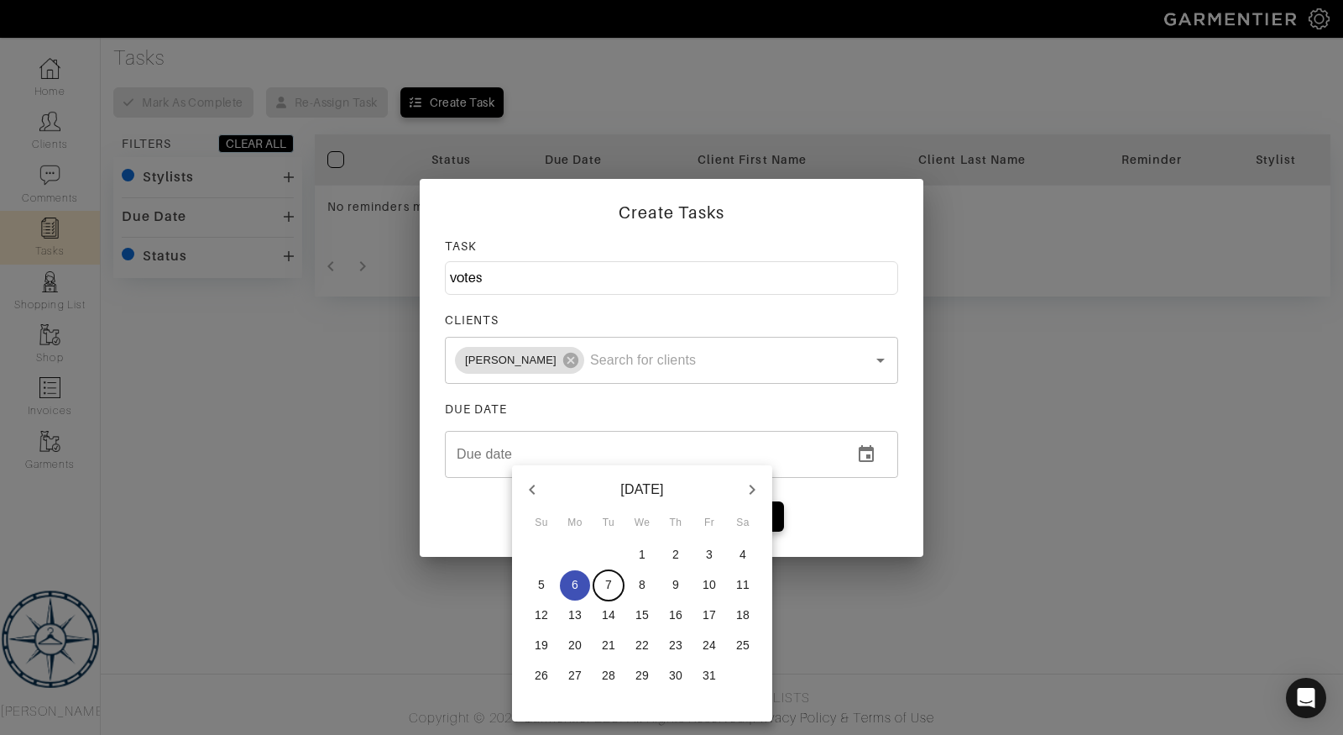
click at [610, 586] on p "7" at bounding box center [608, 584] width 7 height 17
type input "10/07/2025"
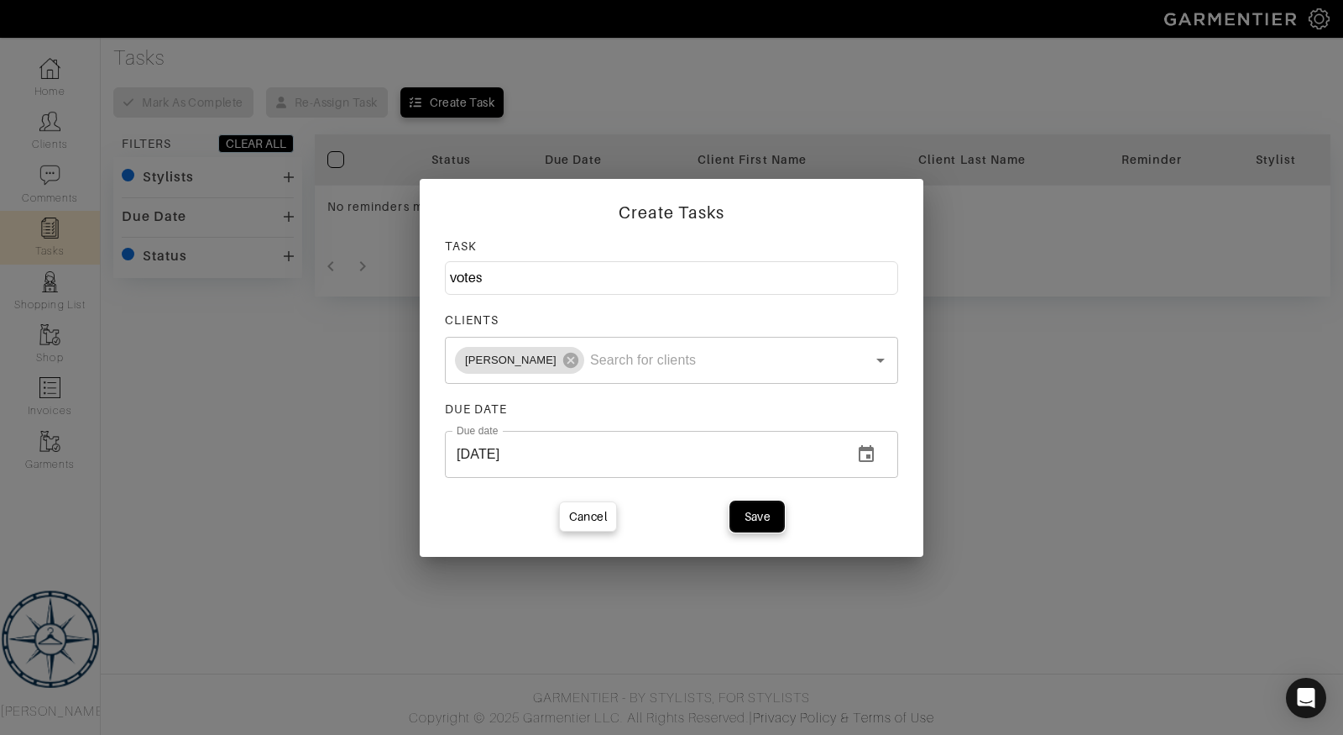
click at [762, 511] on div "Save" at bounding box center [758, 516] width 27 height 17
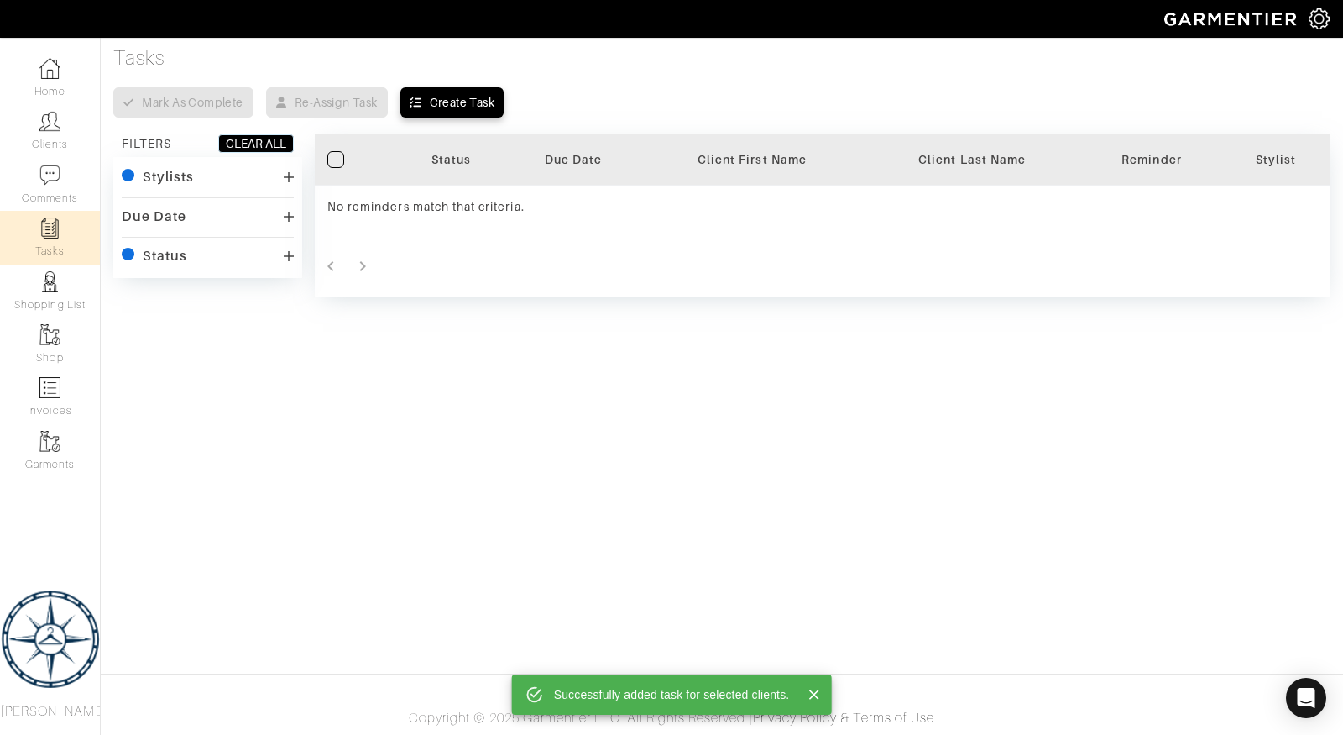
click at [665, 693] on div "Successfully added task for selected clients." at bounding box center [672, 694] width 236 height 30
click at [198, 170] on div "Stylists" at bounding box center [208, 177] width 172 height 24
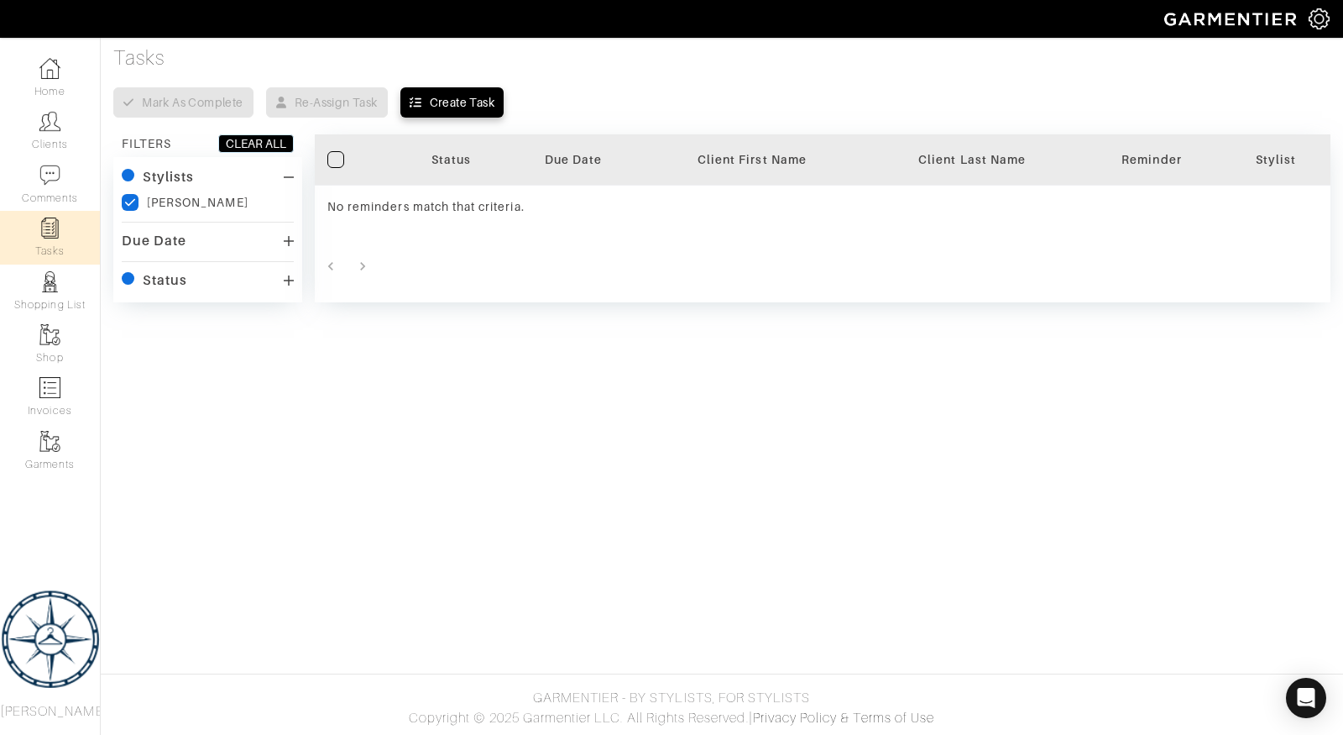
click at [191, 249] on div "Due Date" at bounding box center [208, 241] width 172 height 24
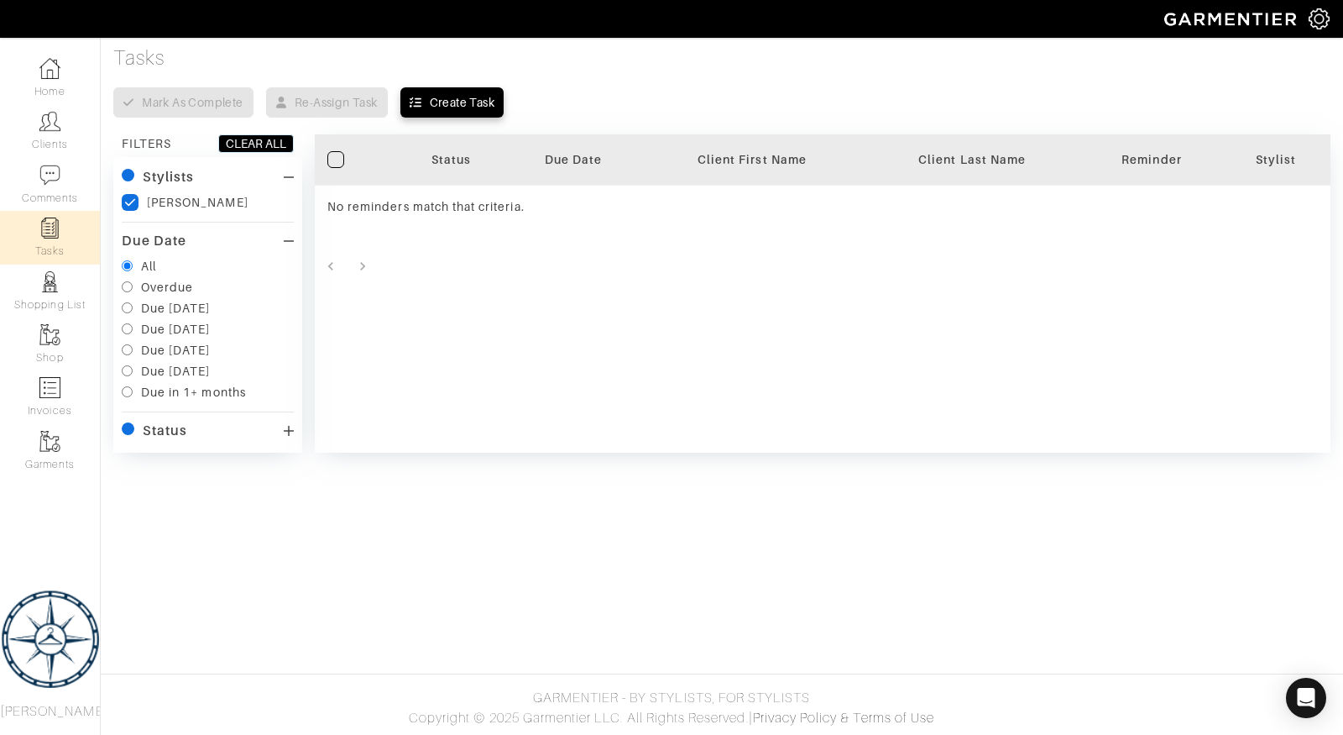
click at [191, 419] on div "Status" at bounding box center [208, 431] width 172 height 24
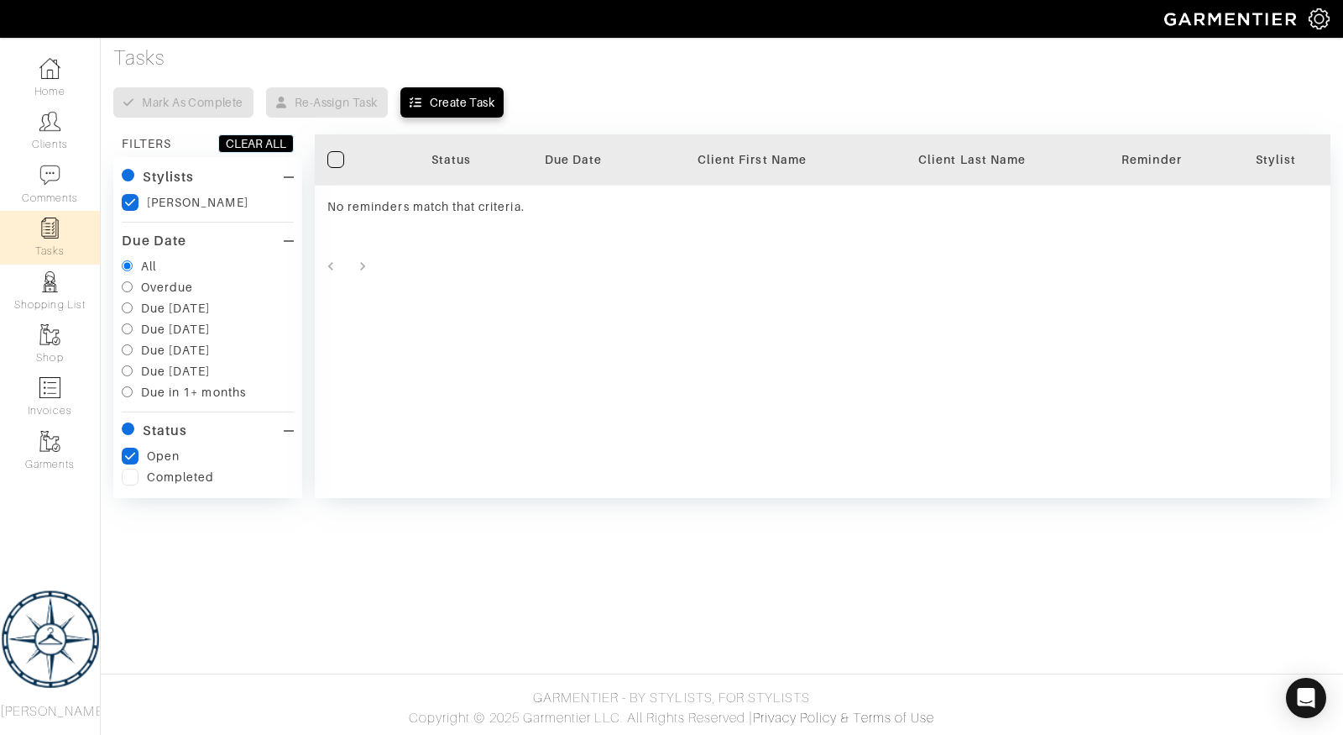
click at [123, 479] on label at bounding box center [130, 477] width 17 height 17
click at [0, 0] on input "checkbox" at bounding box center [0, 0] width 0 height 0
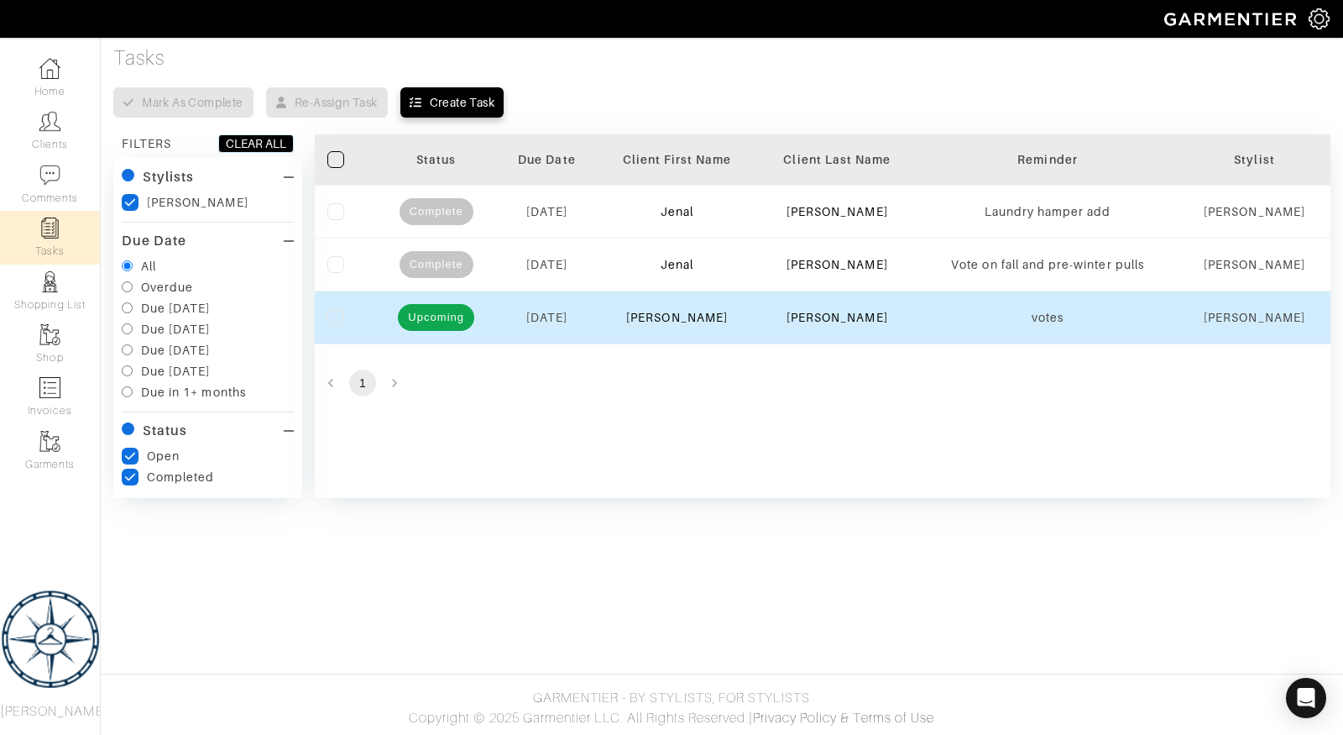
click at [683, 323] on div "Sabrina" at bounding box center [678, 317] width 136 height 17
click at [515, 309] on div "10/07/2025" at bounding box center [547, 317] width 74 height 17
click at [416, 316] on span "Upcoming" at bounding box center [436, 317] width 76 height 17
click at [350, 305] on td at bounding box center [345, 317] width 60 height 53
click at [327, 319] on td at bounding box center [345, 317] width 60 height 53
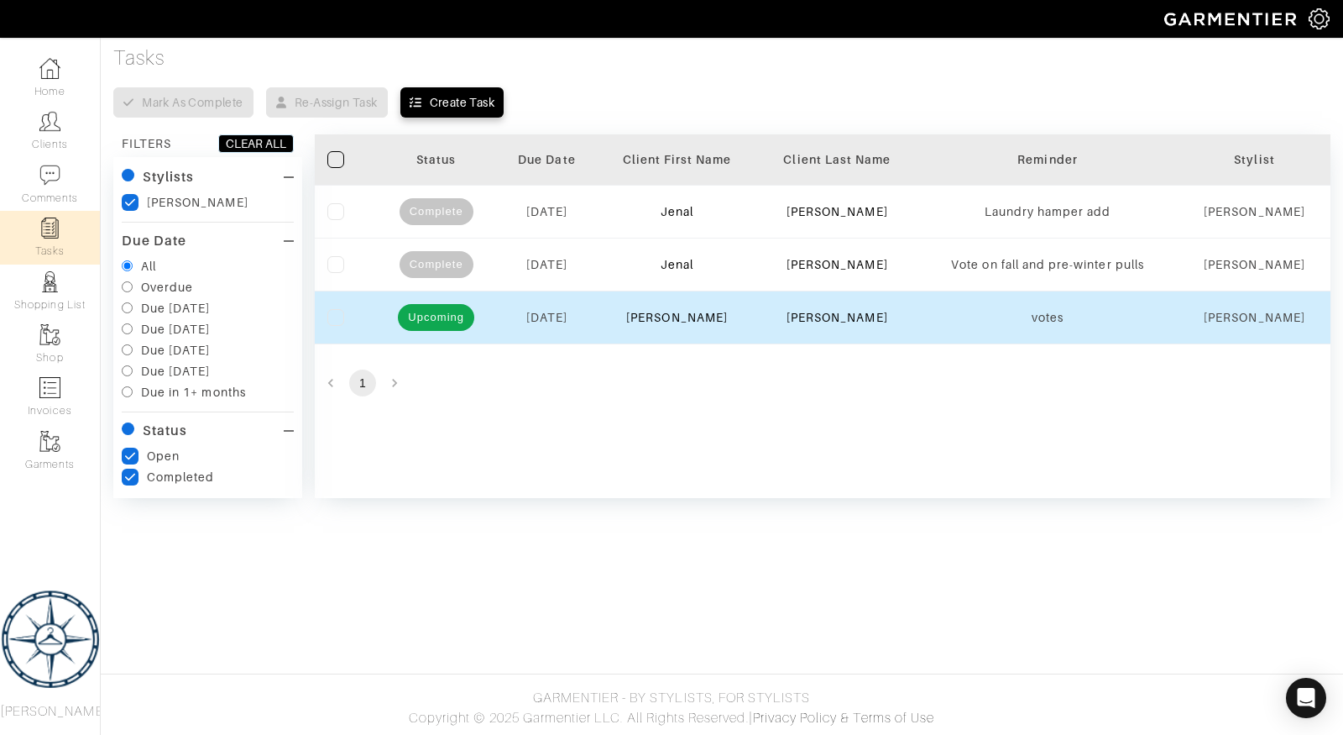
click at [619, 307] on td "Sabrina" at bounding box center [677, 317] width 161 height 53
click at [331, 315] on label at bounding box center [335, 317] width 17 height 17
click at [0, 0] on input "checkbox" at bounding box center [0, 0] width 0 height 0
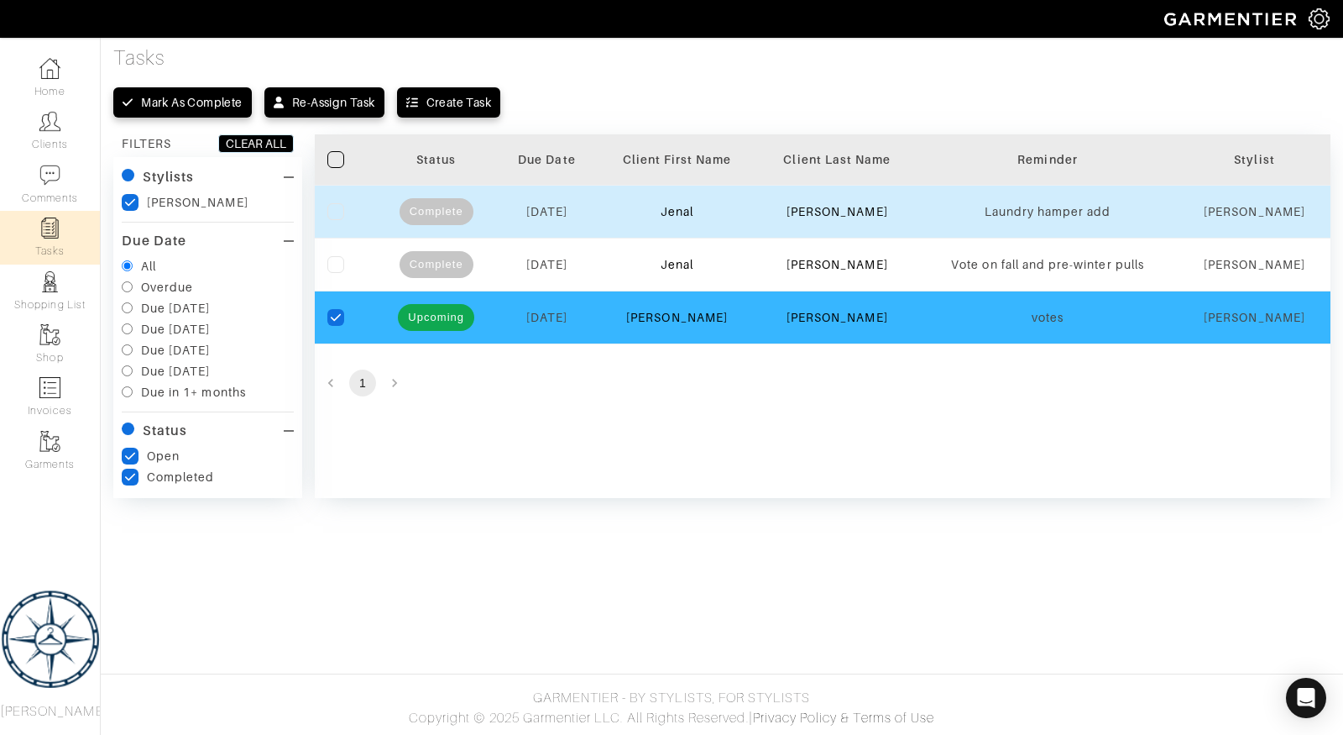
click at [332, 211] on label at bounding box center [335, 211] width 17 height 17
click at [0, 0] on input "checkbox" at bounding box center [0, 0] width 0 height 0
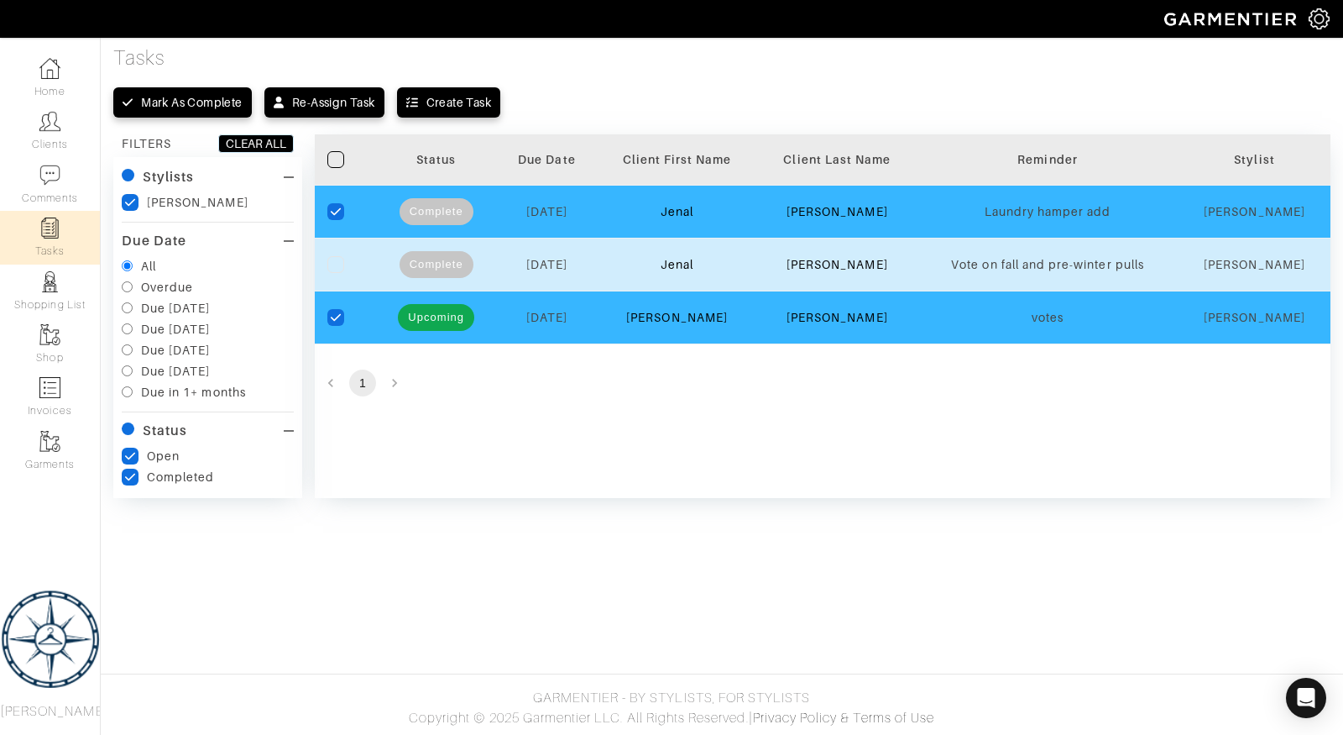
click at [338, 269] on label at bounding box center [335, 264] width 17 height 17
click at [0, 0] on input "checkbox" at bounding box center [0, 0] width 0 height 0
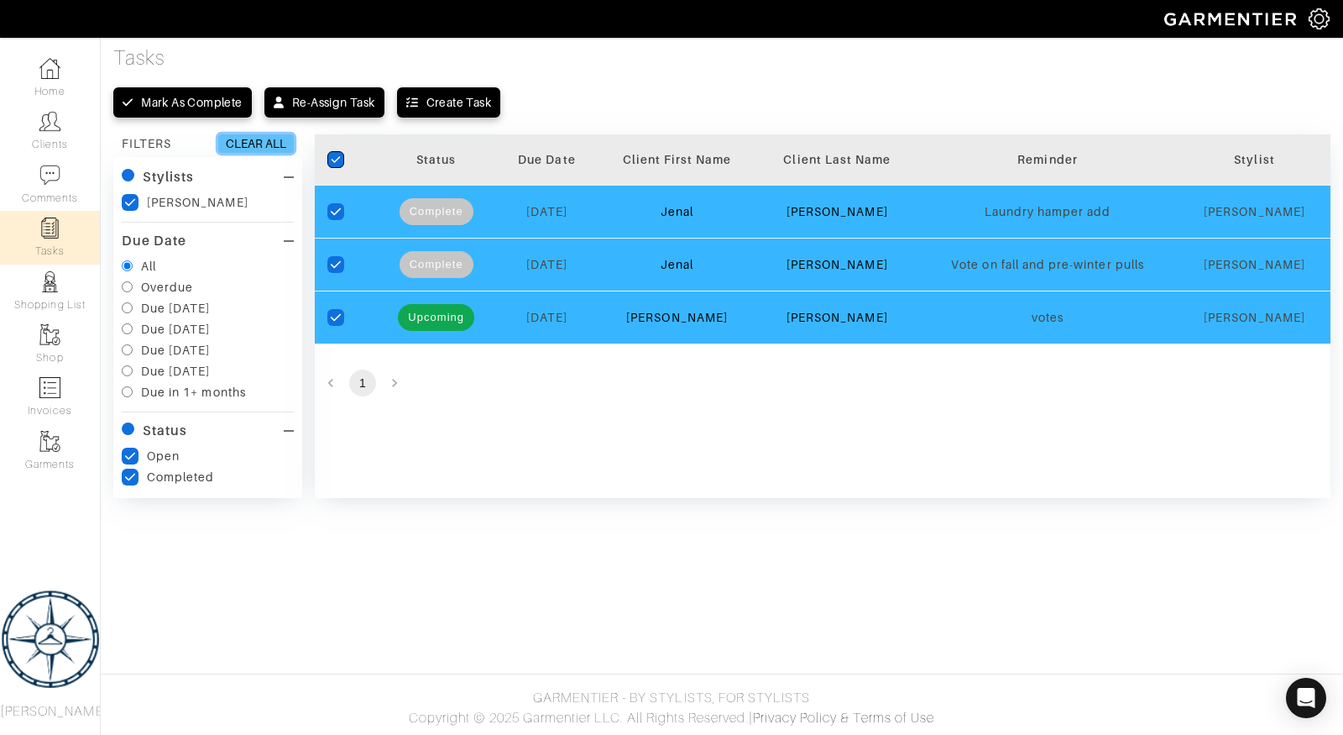
click at [280, 139] on div "CLEAR ALL" at bounding box center [256, 143] width 60 height 17
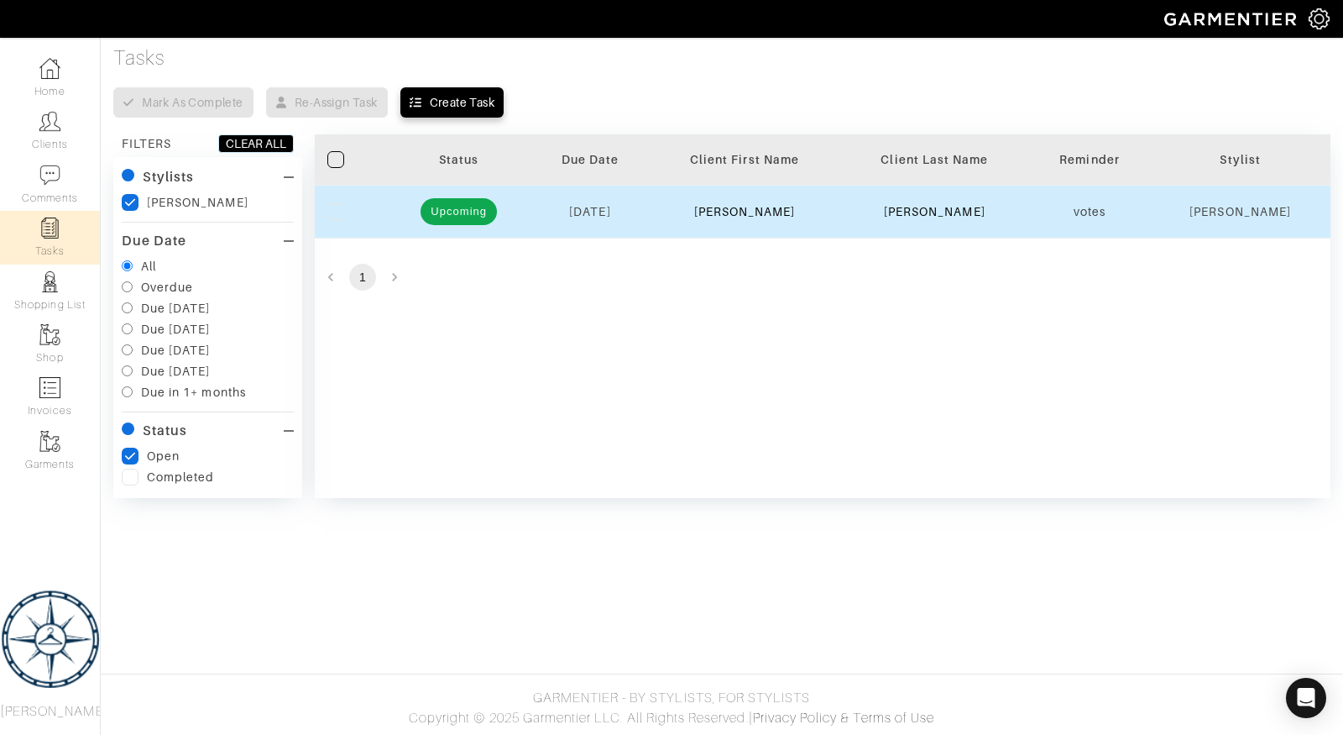
click at [344, 203] on div at bounding box center [350, 211] width 47 height 17
click at [345, 216] on div at bounding box center [350, 211] width 47 height 17
click at [333, 214] on label at bounding box center [335, 211] width 17 height 17
click at [0, 0] on input "checkbox" at bounding box center [0, 0] width 0 height 0
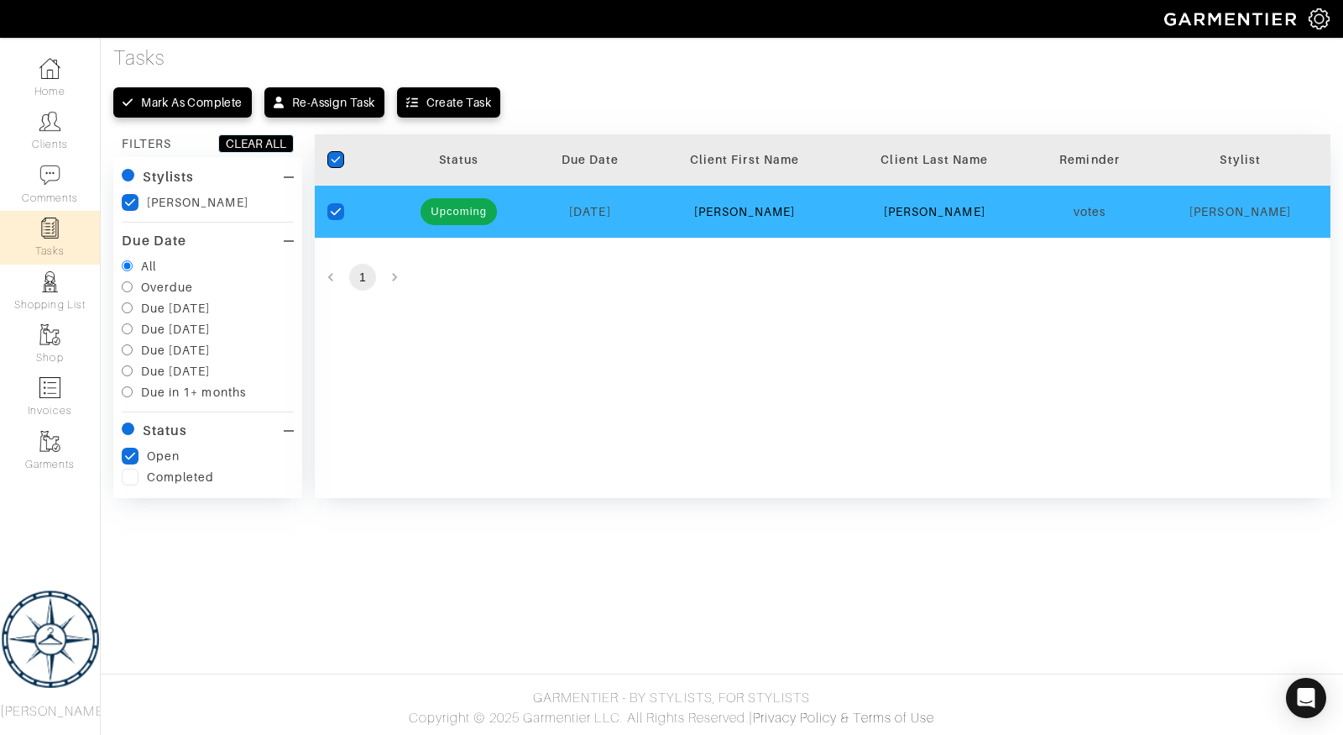
click at [265, 133] on div "Tasks Mark as complete Re-assign task Create Task Filter FILTERS CLEAR ALL Styl…" at bounding box center [721, 272] width 1217 height 452
click at [264, 141] on div "CLEAR ALL" at bounding box center [256, 143] width 60 height 17
click at [639, 339] on div "checkedIcon Status Due Date Client First Name Client Last Name Reminder Stylist…" at bounding box center [823, 316] width 1016 height 364
click at [500, 220] on div "Upcoming" at bounding box center [459, 211] width 119 height 27
click at [456, 213] on span "Upcoming" at bounding box center [459, 211] width 76 height 17
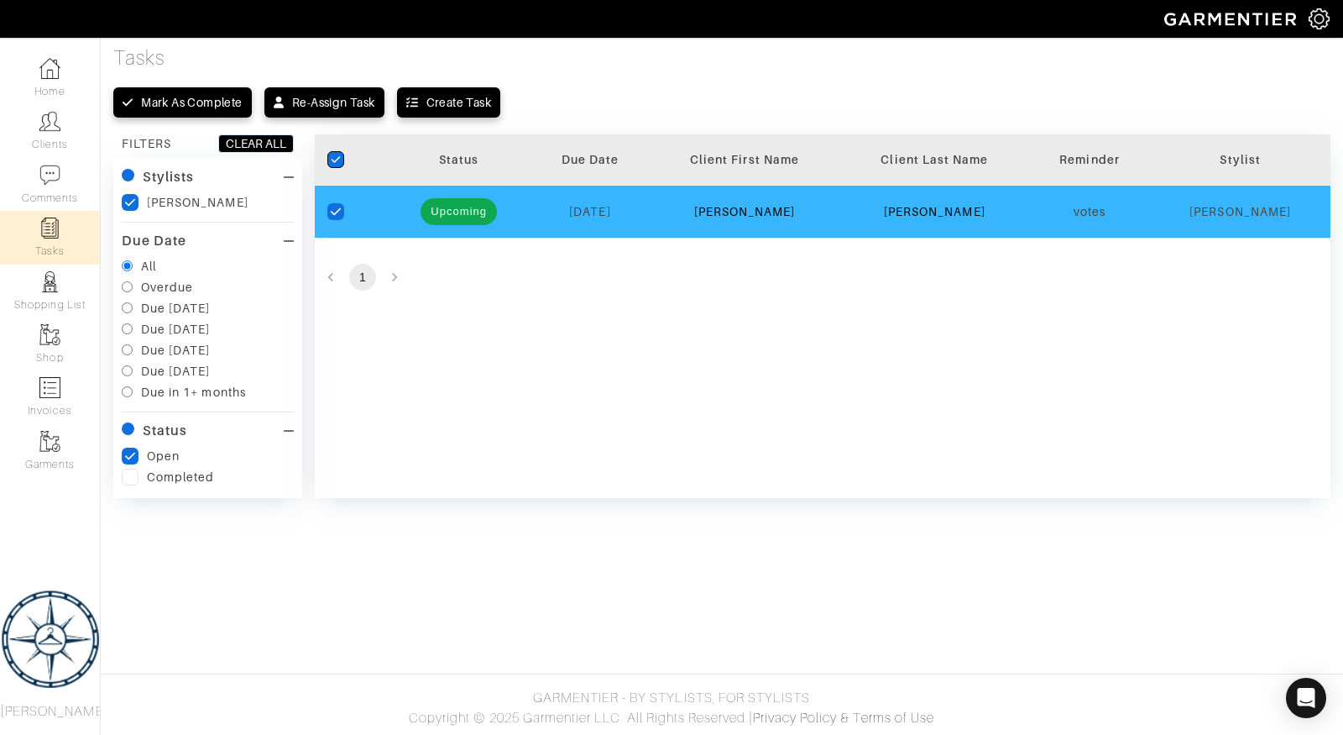
click at [458, 200] on div "Upcoming" at bounding box center [459, 211] width 76 height 27
click at [527, 219] on td "Upcoming" at bounding box center [459, 211] width 144 height 53
click at [572, 210] on span "10/07/2025" at bounding box center [589, 211] width 41 height 13
click at [478, 344] on div "checkedIcon Status Due Date Client First Name Client Last Name Reminder Stylist…" at bounding box center [823, 316] width 1016 height 364
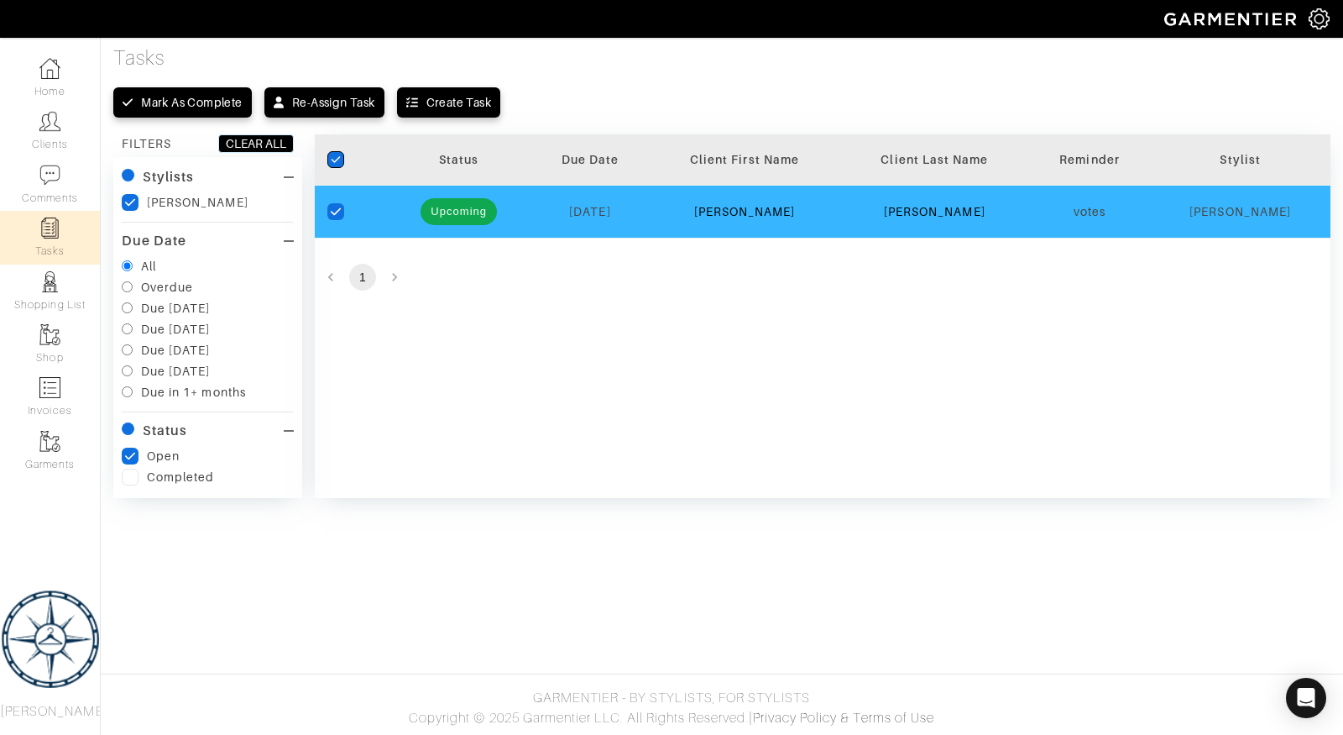
click at [333, 207] on icon "checkedIcon" at bounding box center [336, 212] width 12 height 12
click at [0, 0] on input "checkedIcon" at bounding box center [0, 0] width 0 height 0
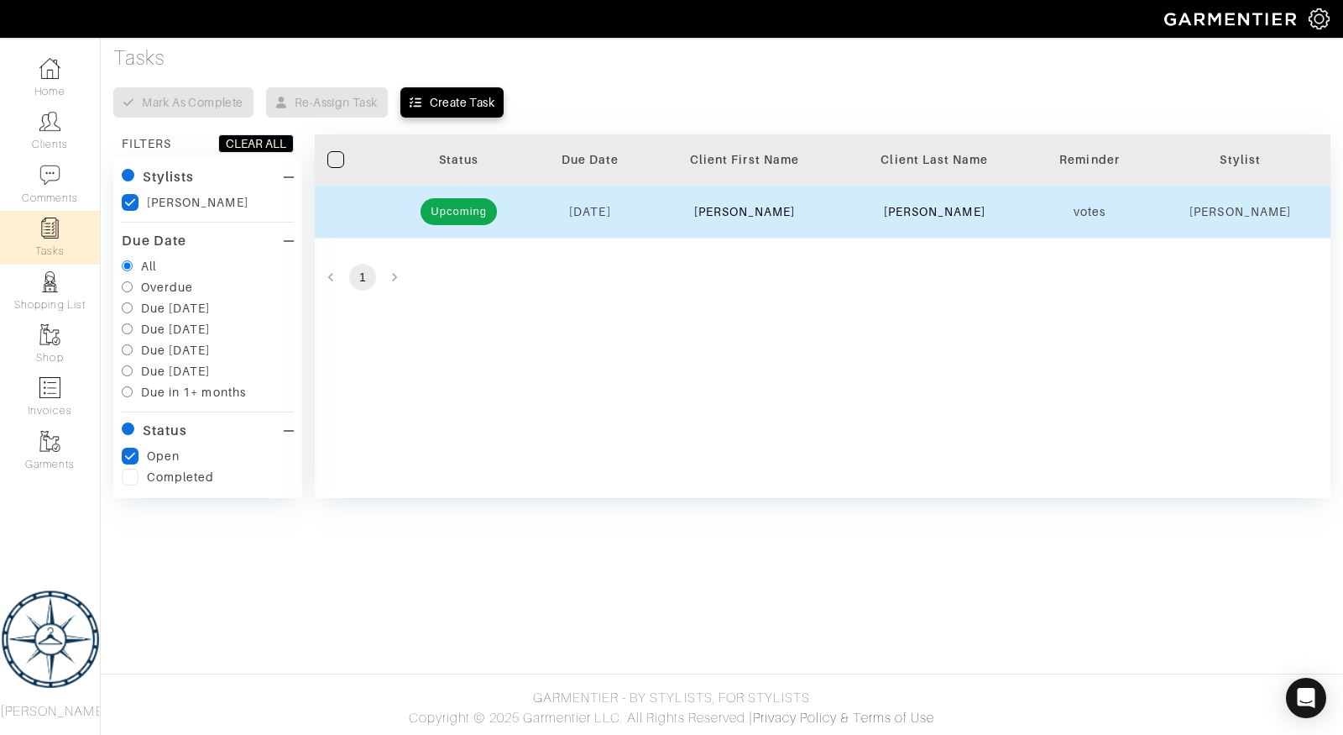
click at [351, 204] on div at bounding box center [350, 211] width 47 height 17
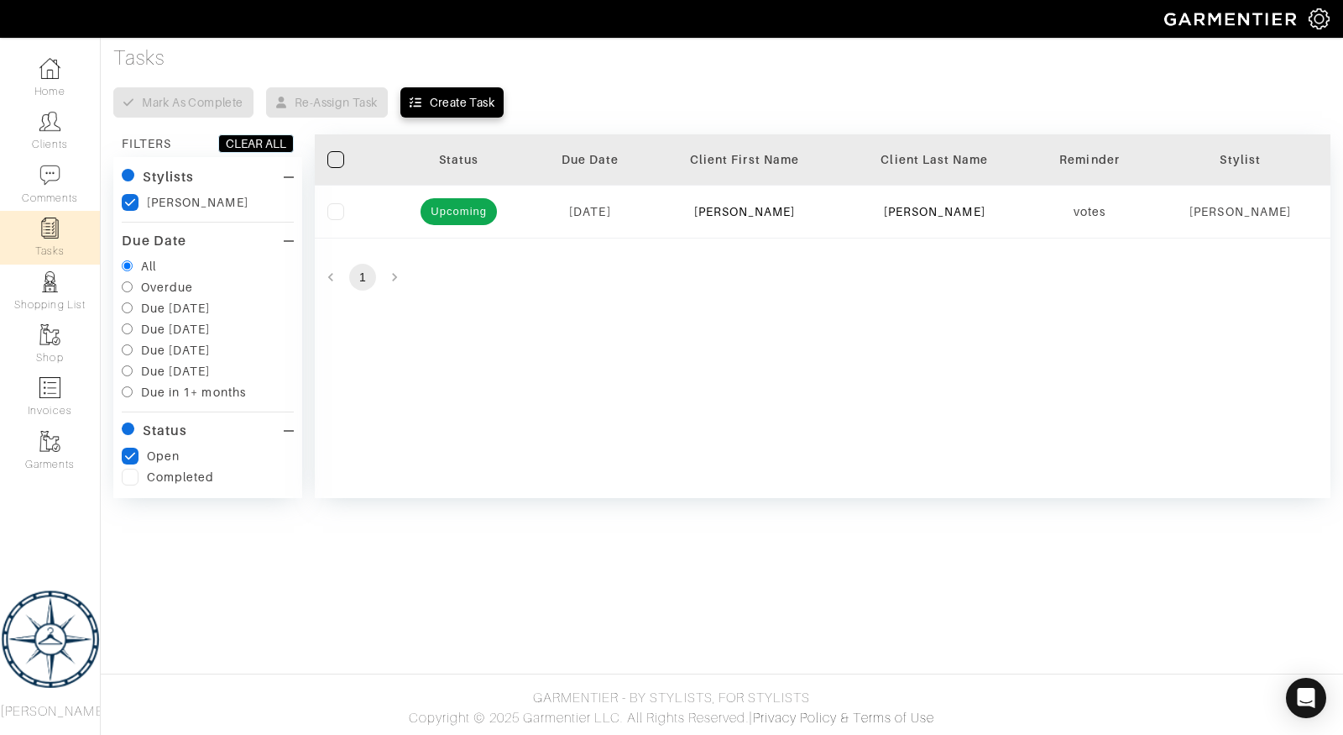
click at [338, 203] on label at bounding box center [335, 211] width 17 height 17
click at [0, 0] on input "checkbox" at bounding box center [0, 0] width 0 height 0
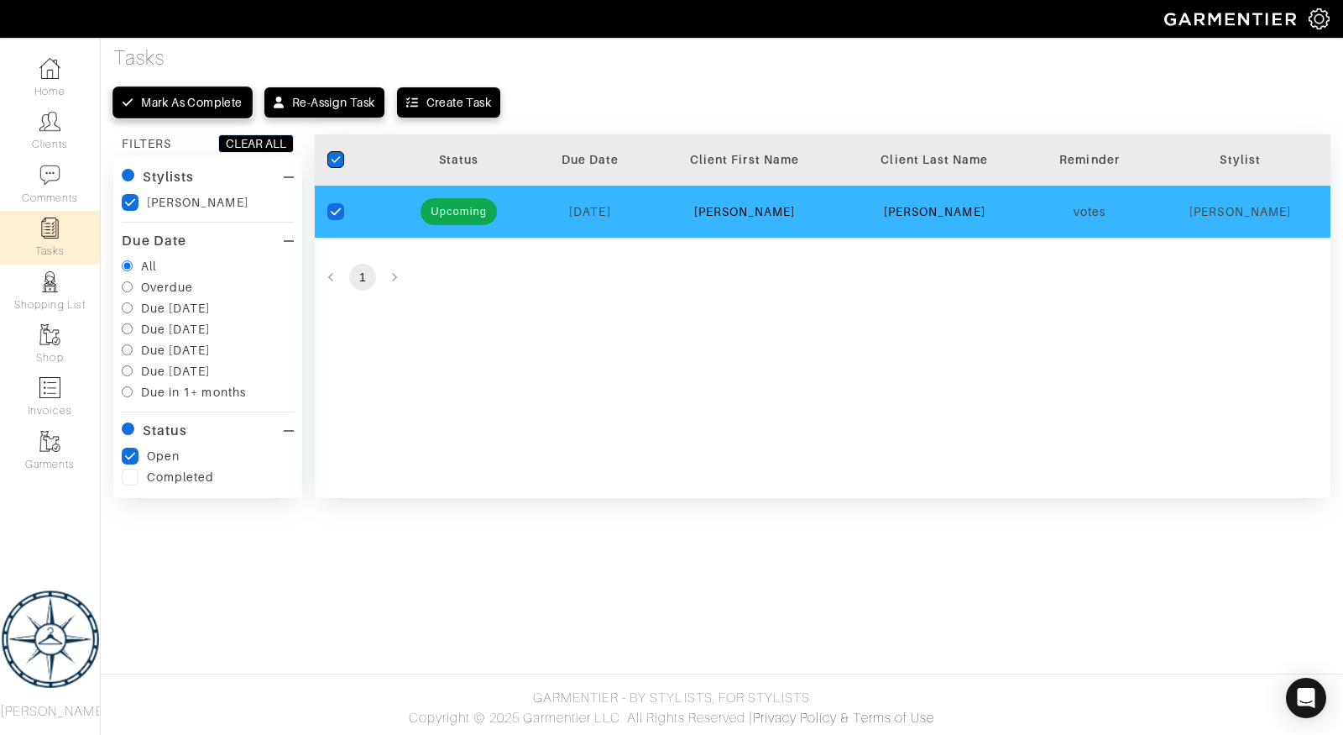
click at [210, 102] on div "Mark as complete" at bounding box center [191, 102] width 101 height 17
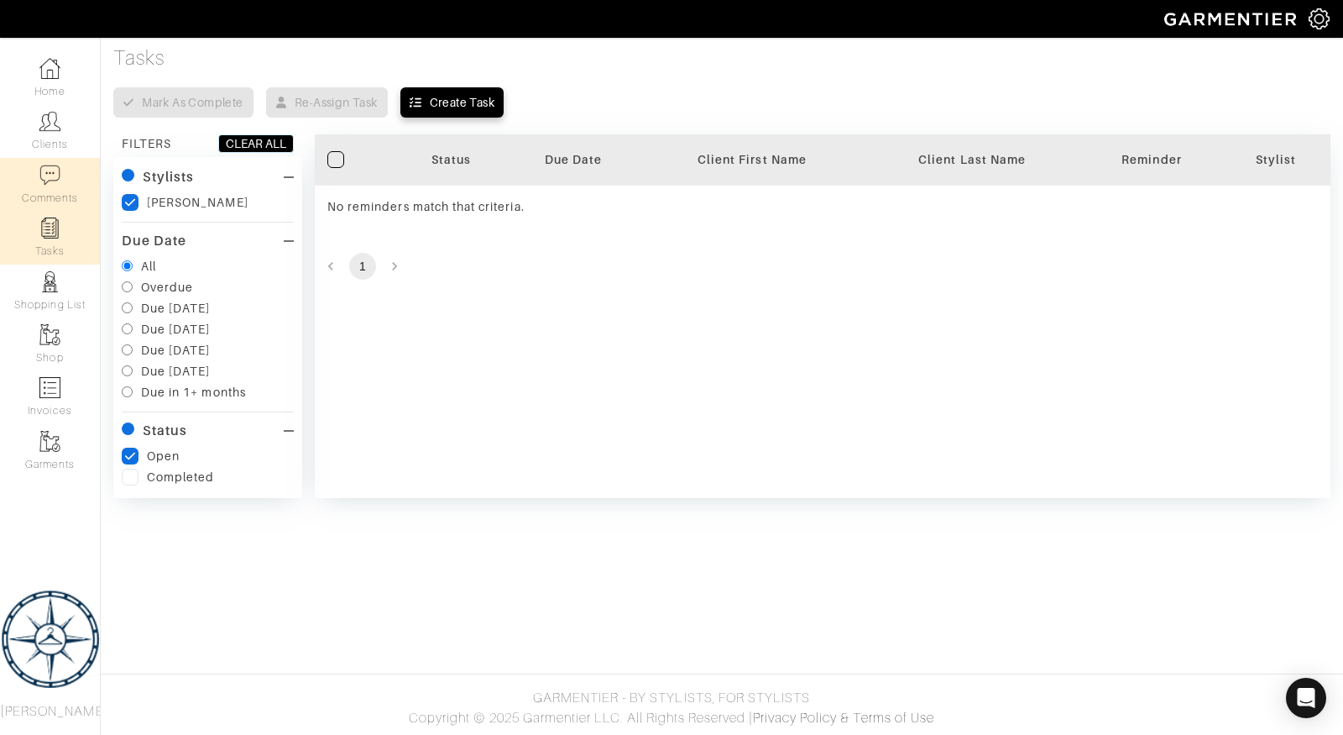
click at [42, 190] on link "Comments" at bounding box center [50, 184] width 100 height 53
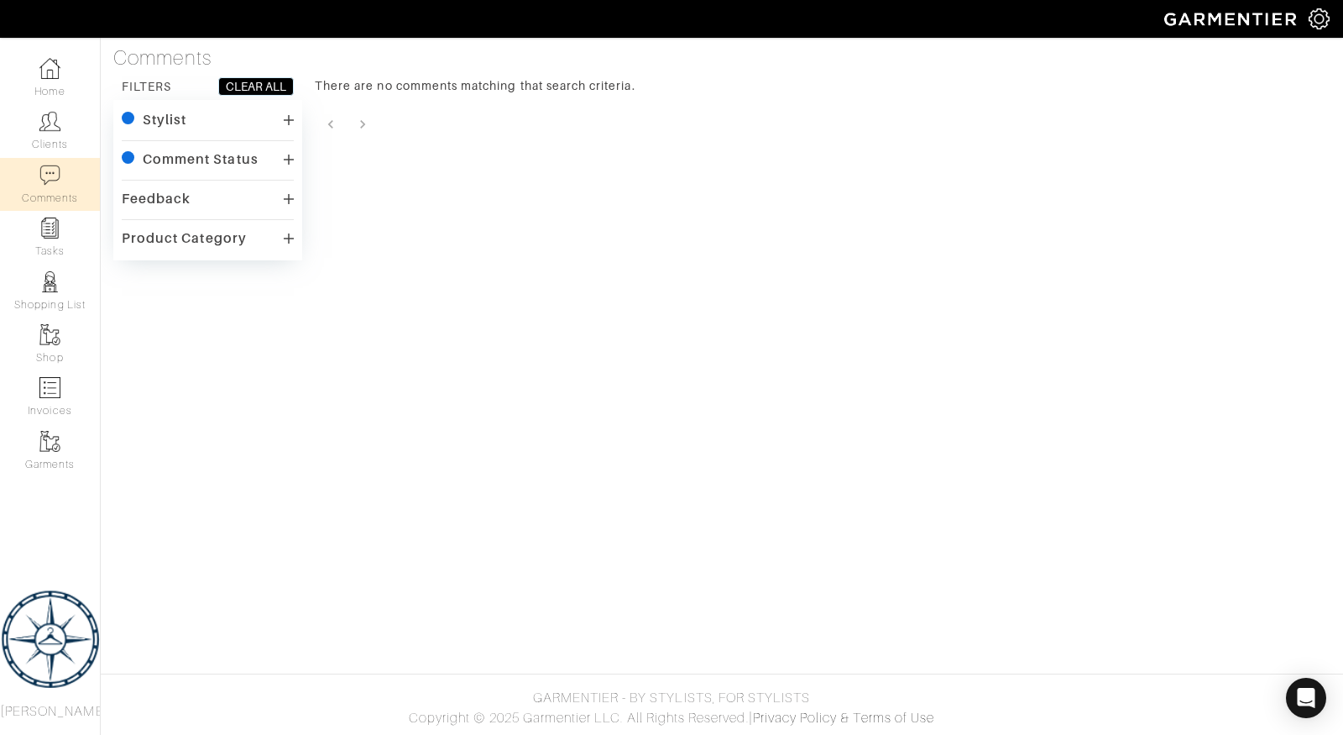
click at [191, 162] on div "Comment Status" at bounding box center [201, 159] width 116 height 17
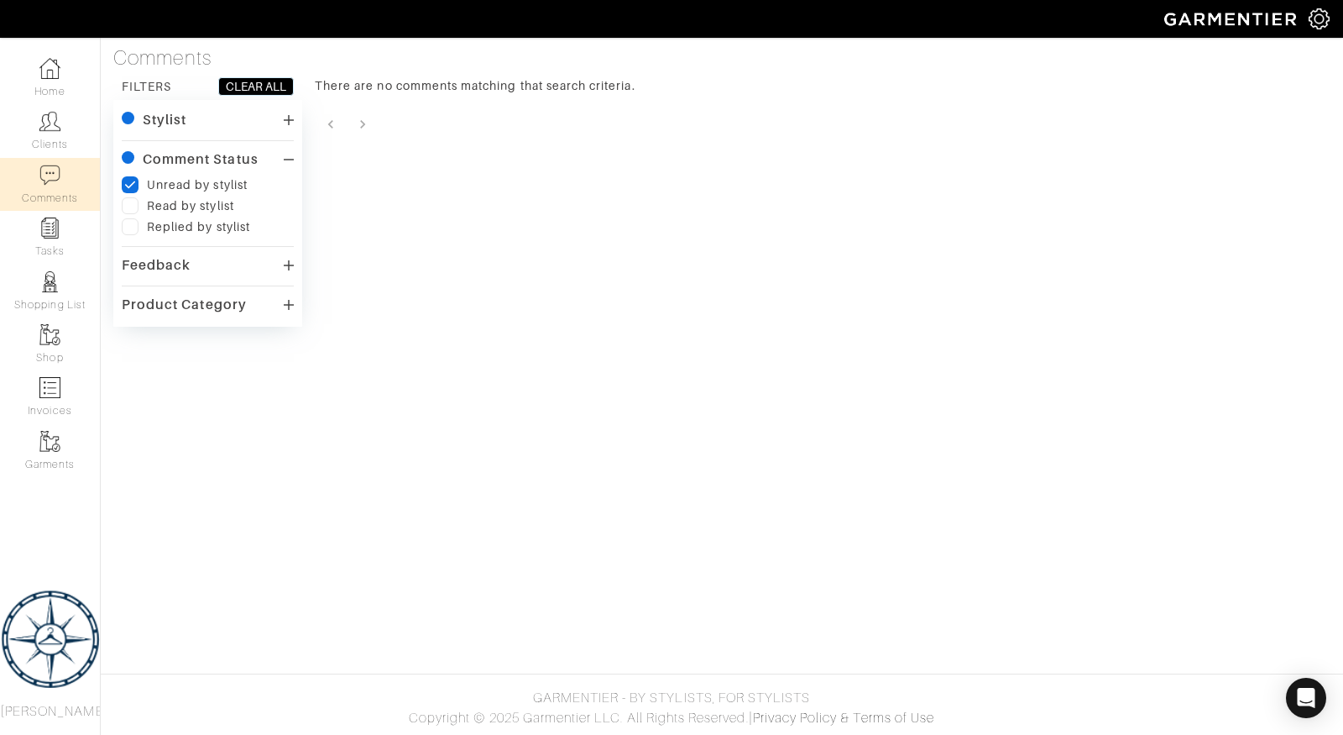
click at [139, 114] on div "Stylist" at bounding box center [154, 120] width 65 height 17
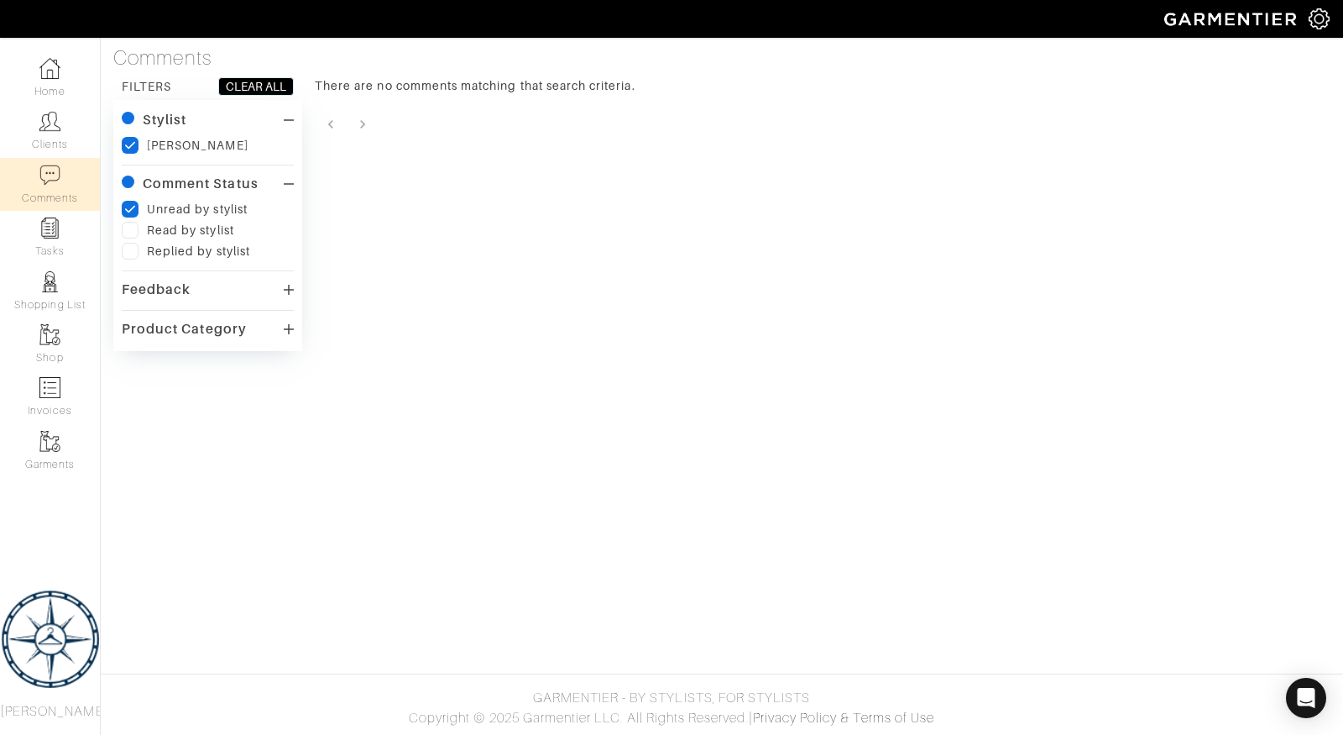
click at [144, 294] on div "Feedback" at bounding box center [156, 289] width 69 height 17
click at [154, 377] on div "Product Category" at bounding box center [184, 374] width 125 height 17
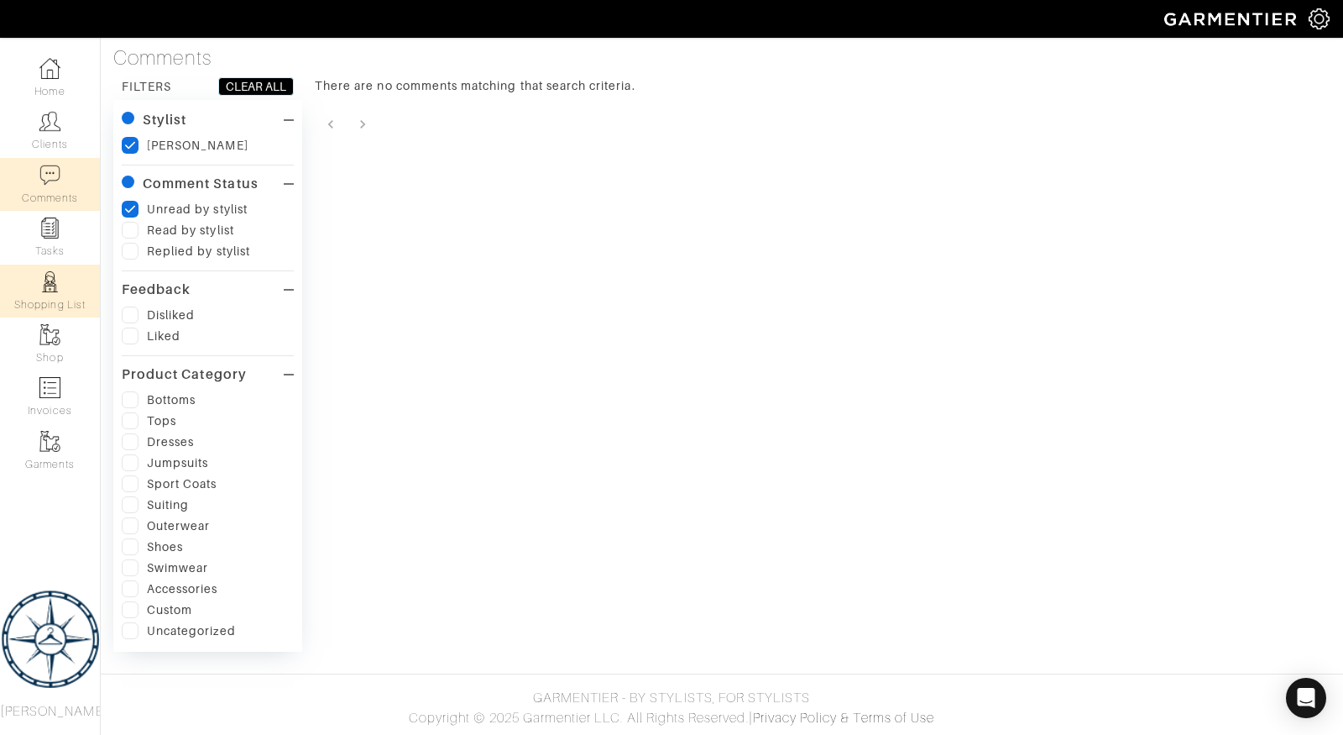
click at [59, 296] on link "Shopping List" at bounding box center [50, 290] width 100 height 53
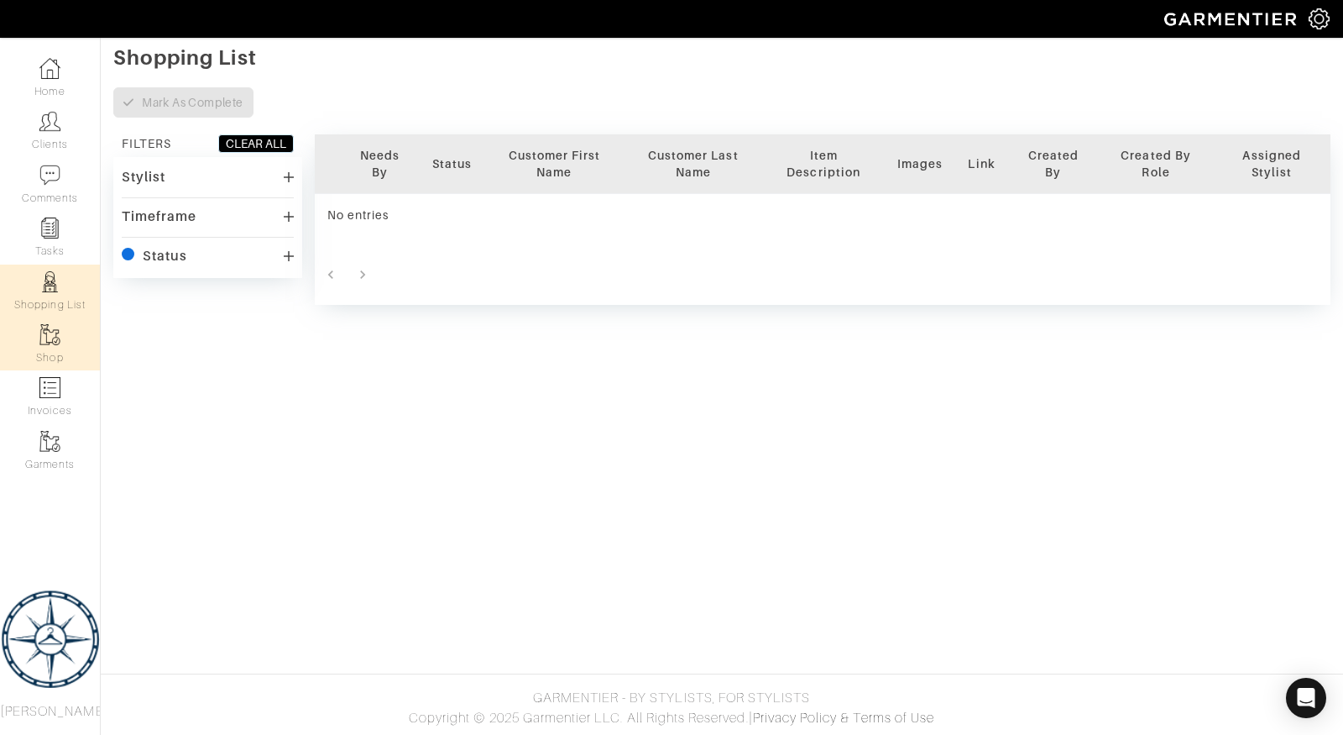
click at [52, 346] on link "Shop" at bounding box center [50, 343] width 100 height 53
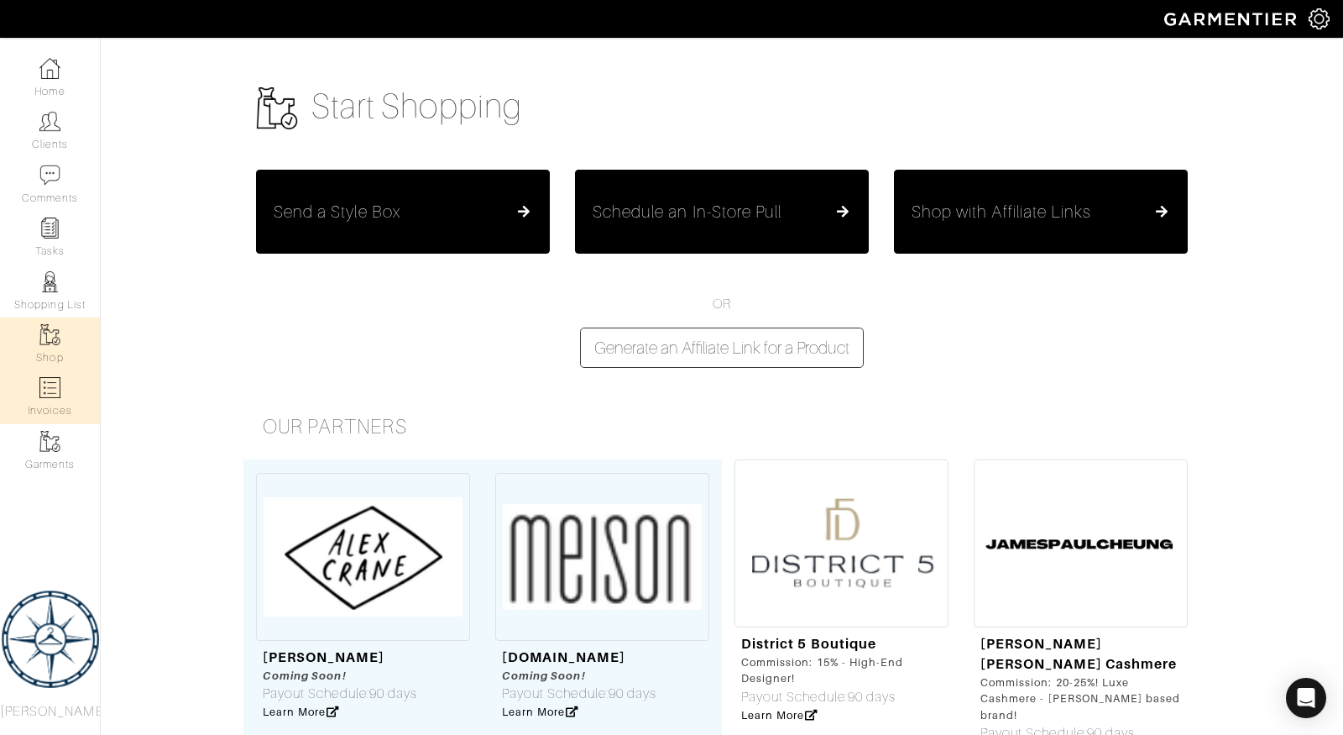
click at [55, 392] on img at bounding box center [49, 387] width 21 height 21
select select
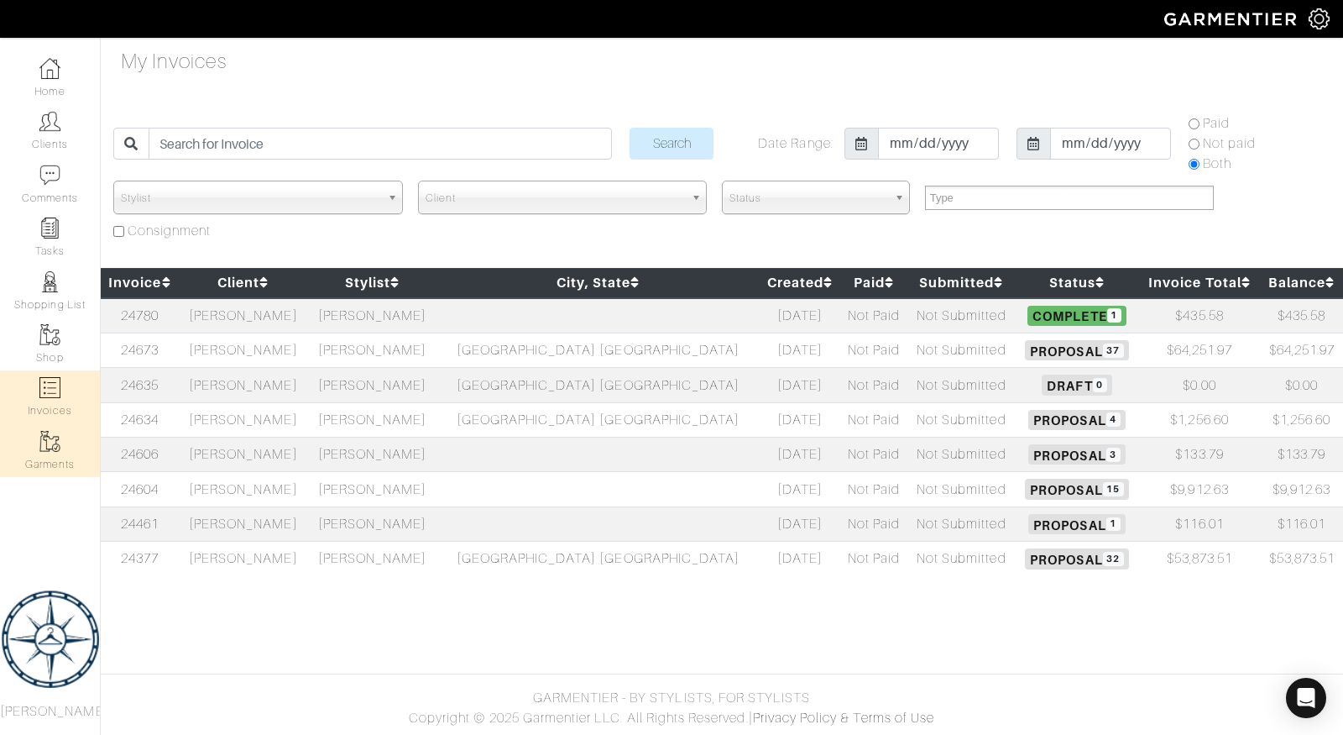
click at [49, 448] on img at bounding box center [49, 441] width 21 height 21
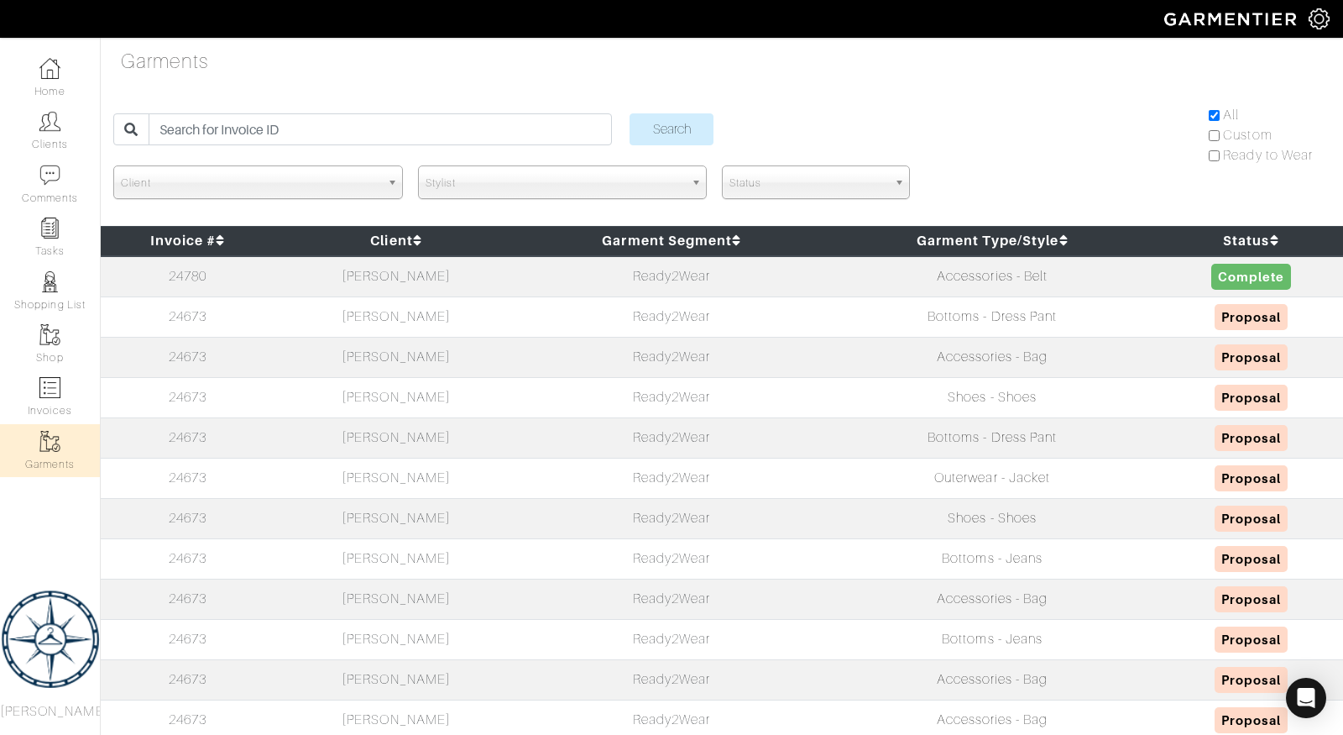
click at [121, 312] on td "24673" at bounding box center [188, 316] width 174 height 40
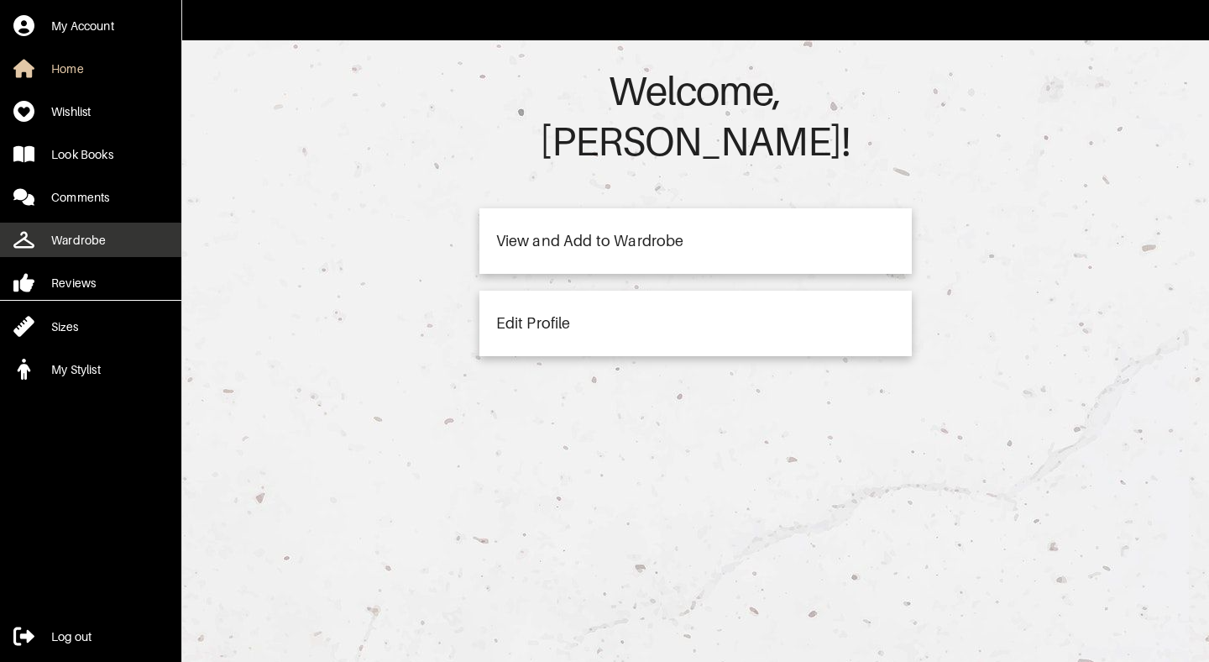
click at [79, 239] on div "Wardrobe" at bounding box center [78, 240] width 55 height 17
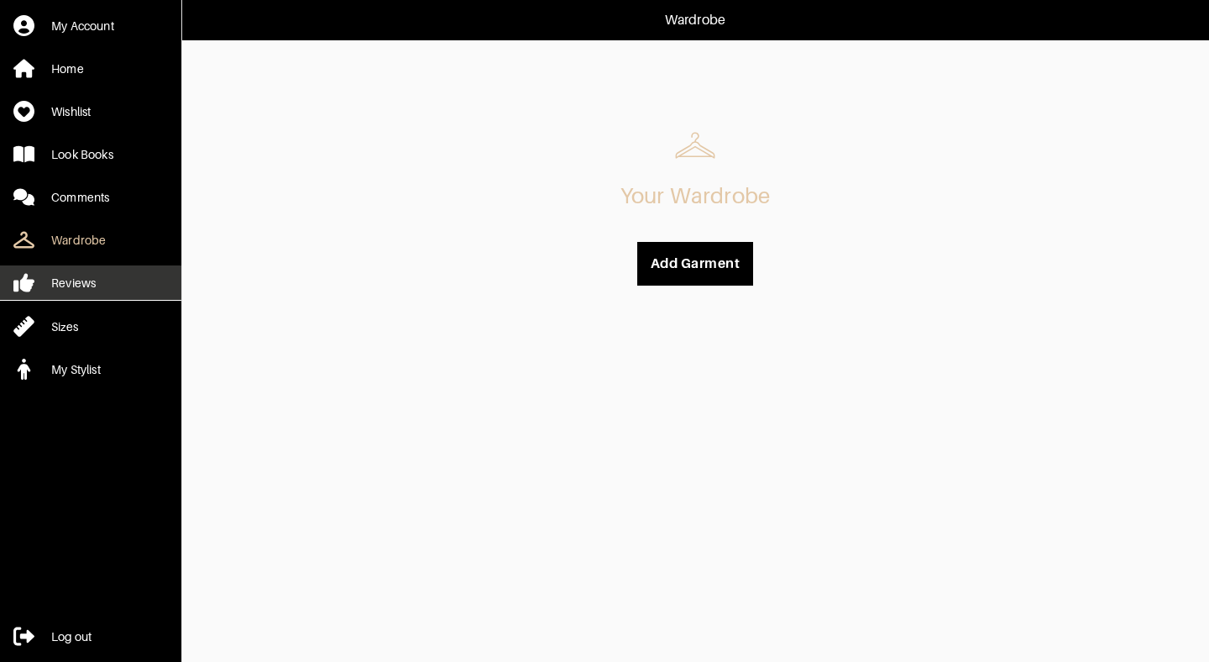
click at [97, 293] on link "Reviews" at bounding box center [90, 282] width 181 height 34
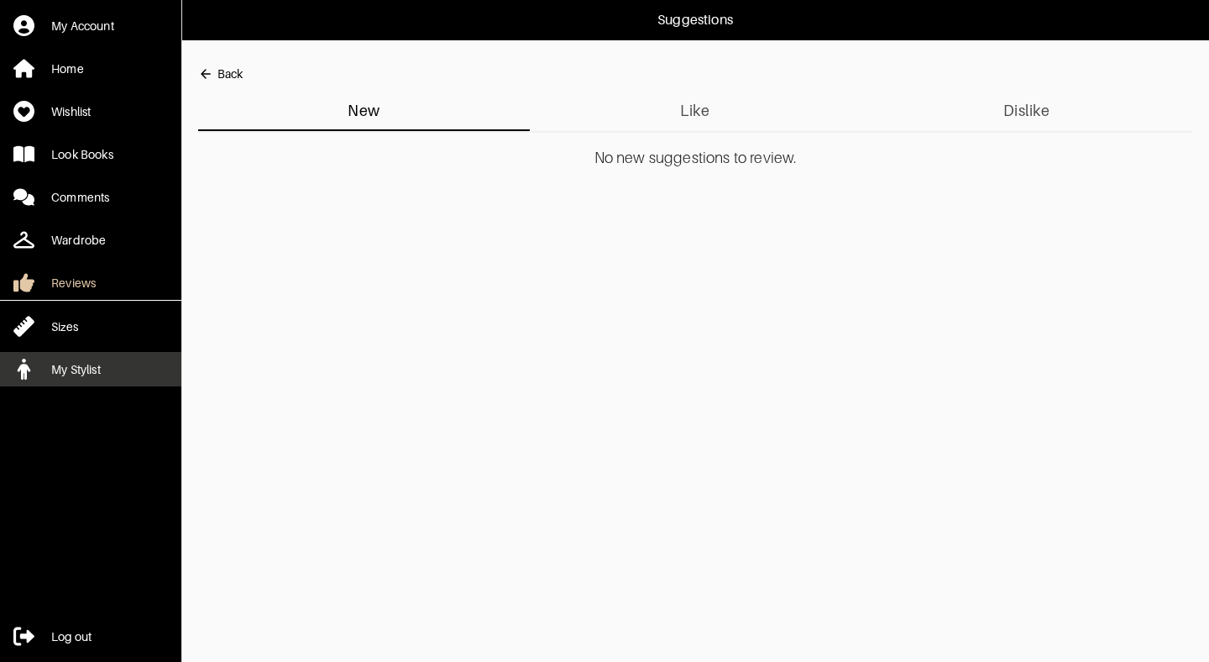
click at [102, 359] on link "My Stylist" at bounding box center [90, 369] width 181 height 34
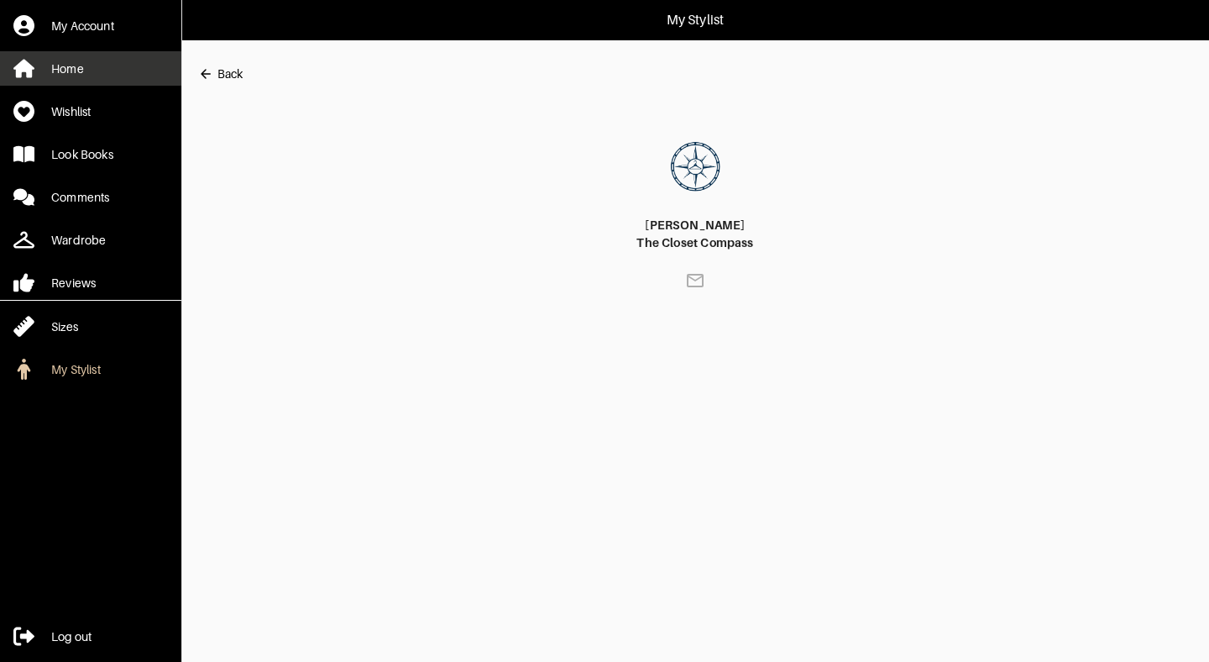
click at [109, 59] on link "Home" at bounding box center [90, 68] width 181 height 34
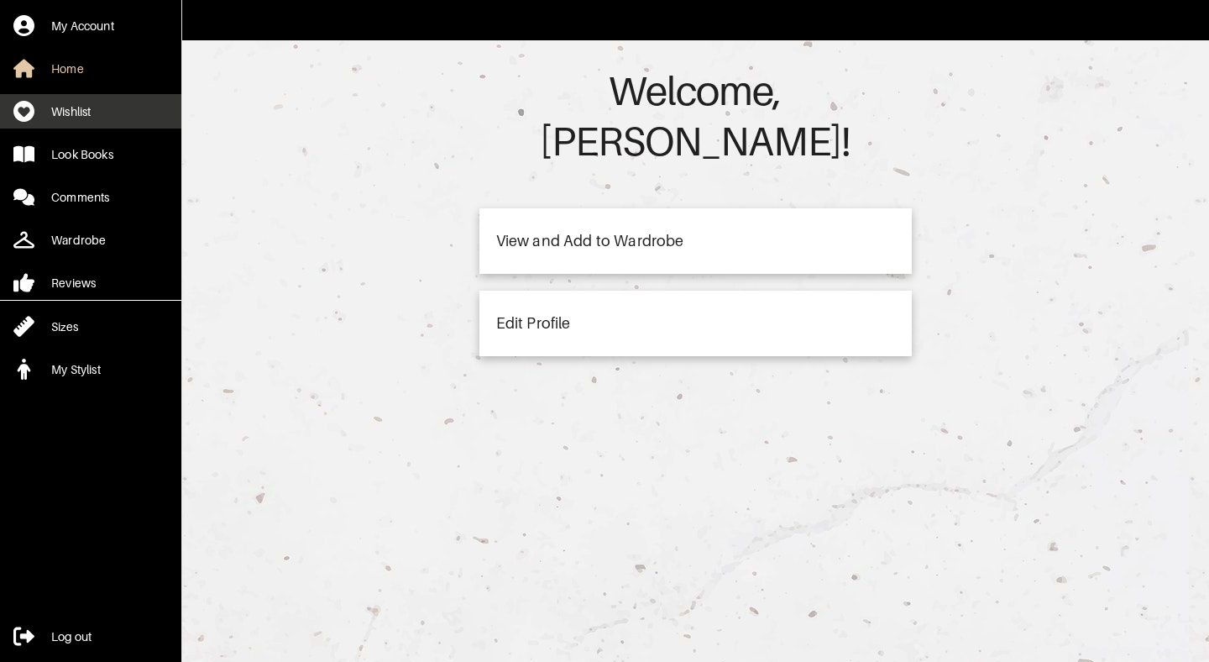
click at [102, 123] on link "Wishlist" at bounding box center [90, 111] width 181 height 34
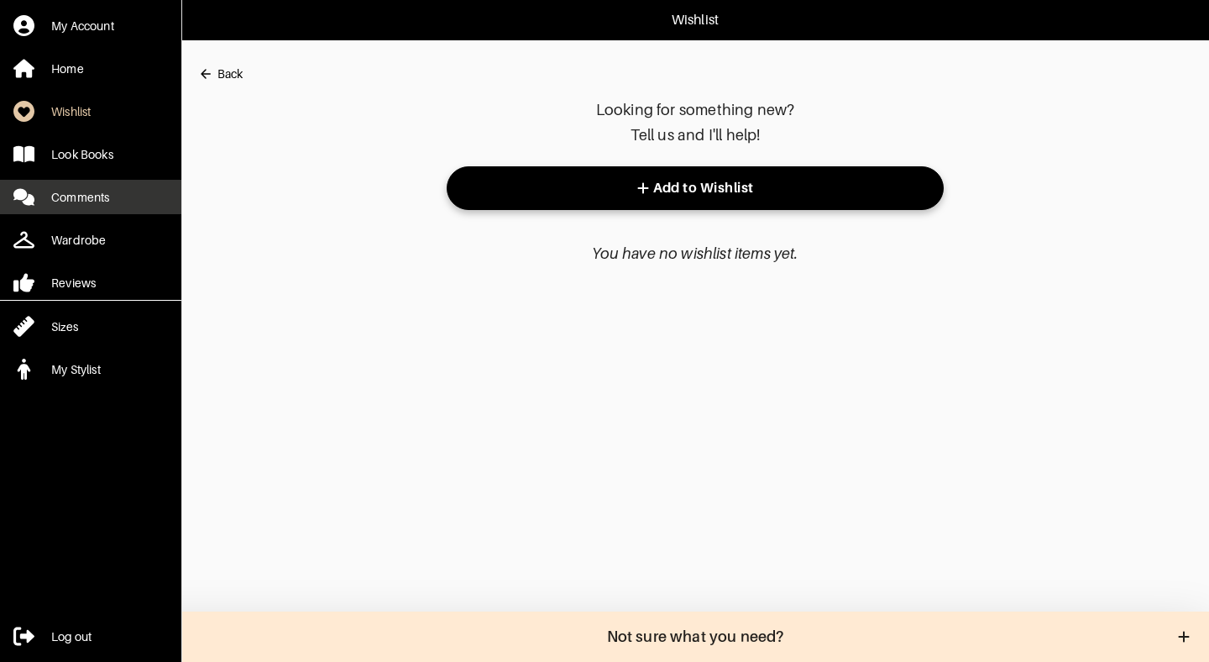
click at [102, 181] on link "Comments" at bounding box center [90, 197] width 181 height 34
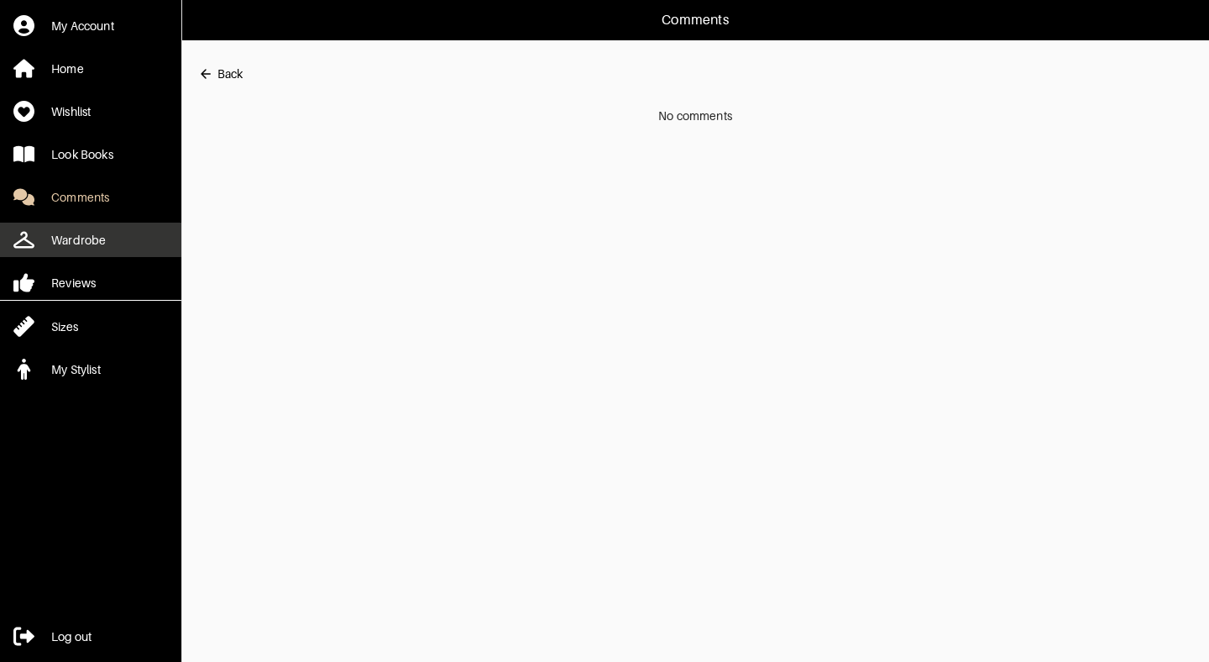
click at [105, 233] on link "Wardrobe" at bounding box center [90, 240] width 181 height 34
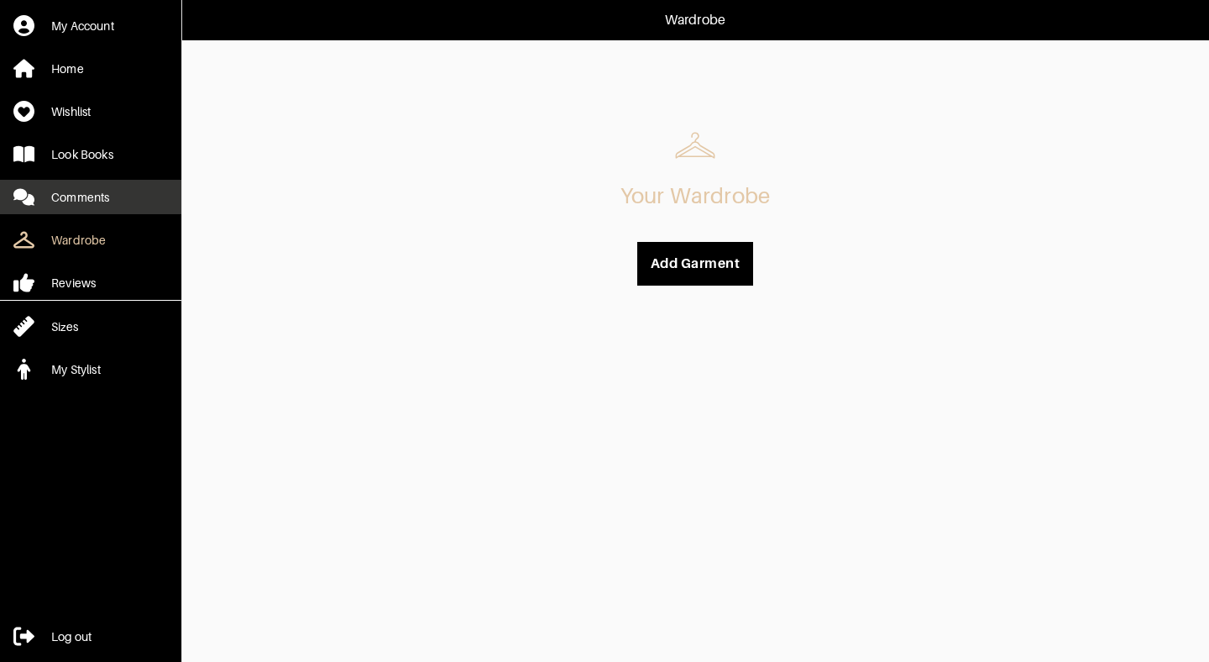
click at [100, 207] on link "Comments" at bounding box center [90, 197] width 181 height 34
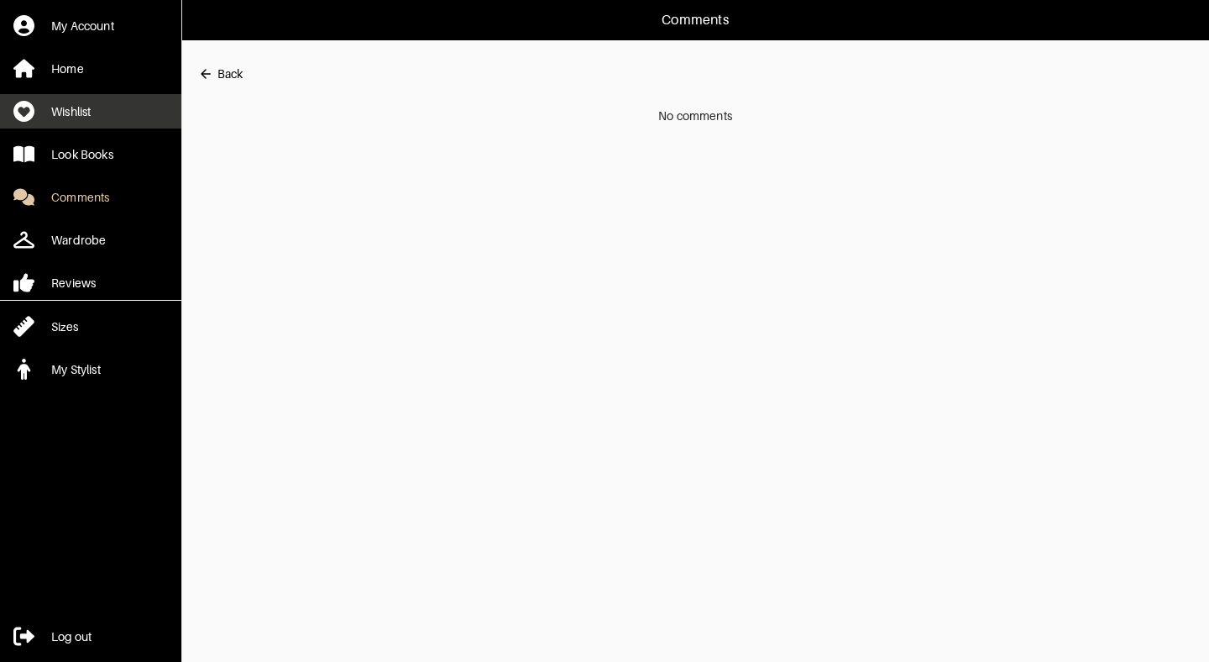
click at [123, 108] on link "Wishlist" at bounding box center [90, 111] width 181 height 34
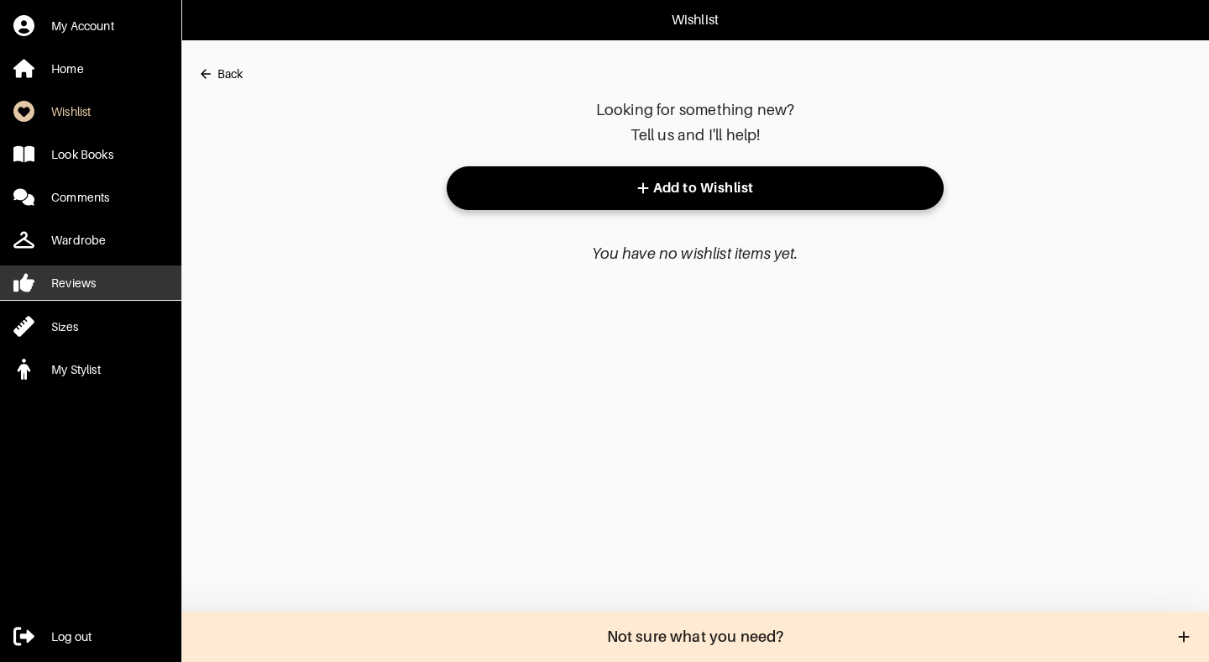
click at [78, 288] on div "Reviews" at bounding box center [73, 283] width 45 height 17
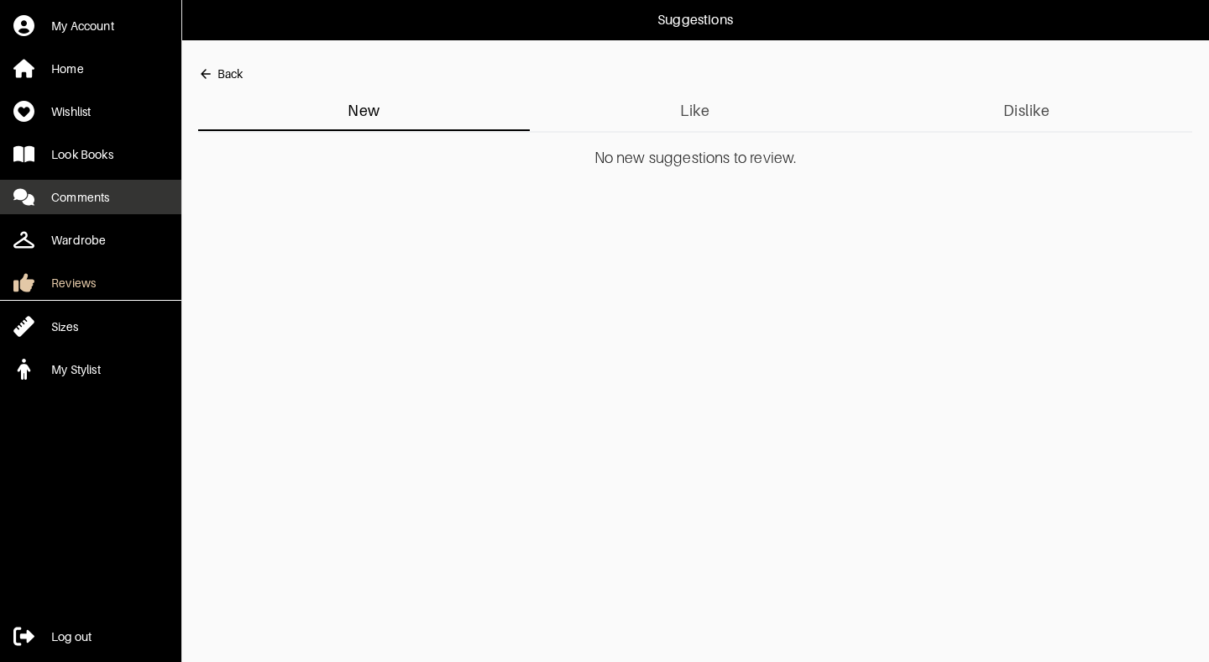
click at [97, 205] on div "Comments" at bounding box center [80, 197] width 58 height 17
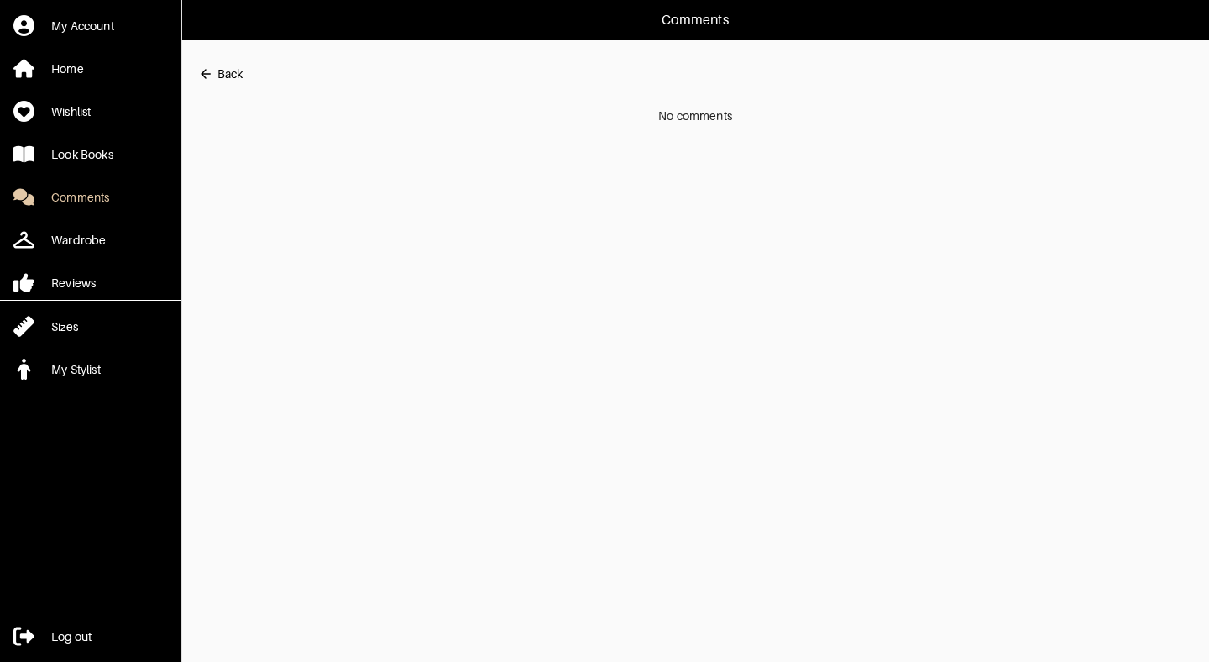
click at [221, 72] on div "Back" at bounding box center [229, 73] width 25 height 17
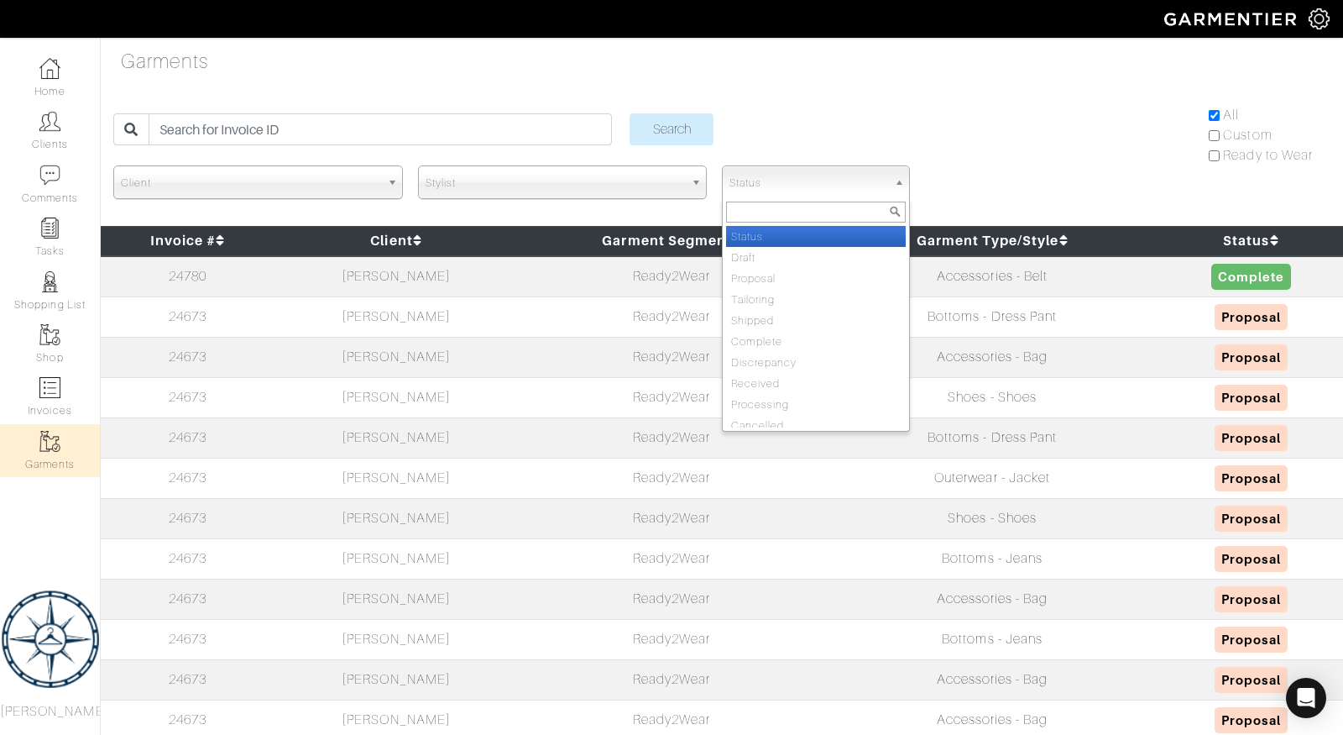
click at [781, 176] on span "Status" at bounding box center [809, 183] width 158 height 34
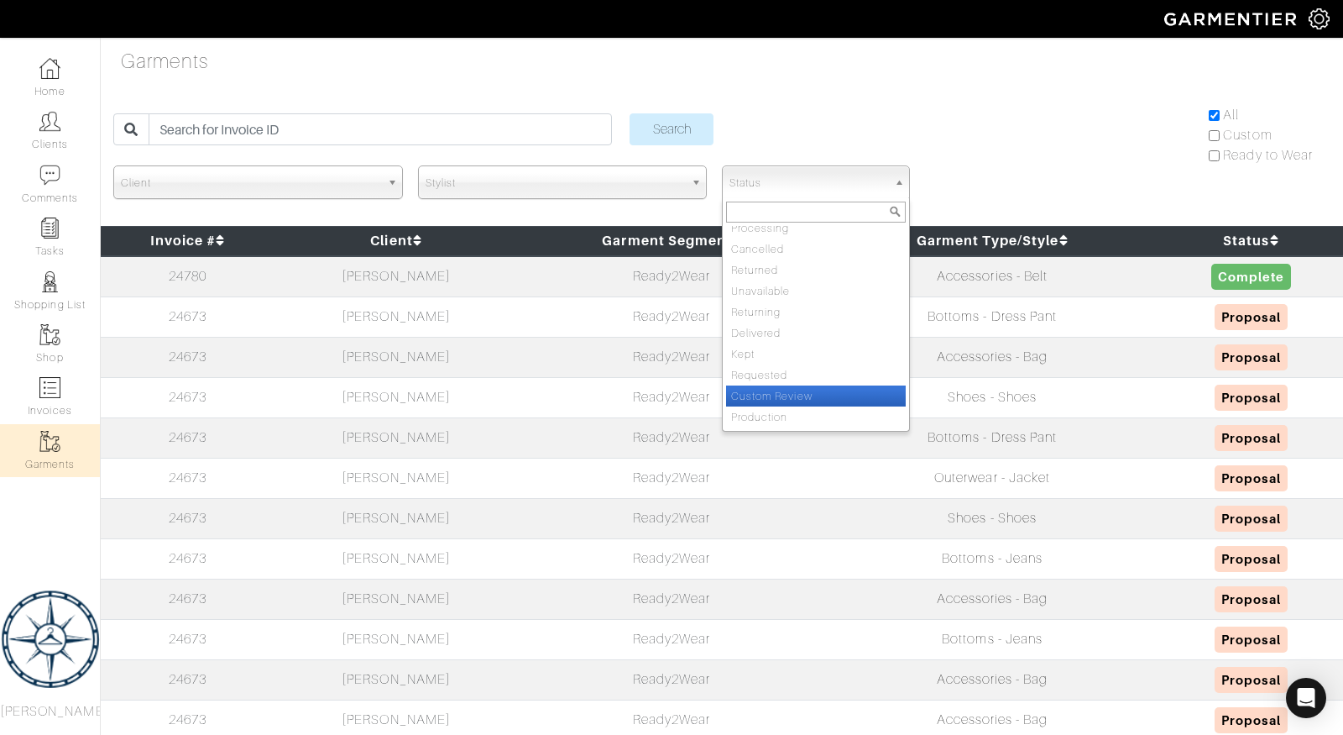
scroll to position [174, 0]
click at [1051, 157] on form "Search All Custom Ready to Wear Client [PERSON_NAME] Gulbahce [PERSON_NAME] [PE…" at bounding box center [721, 156] width 1217 height 99
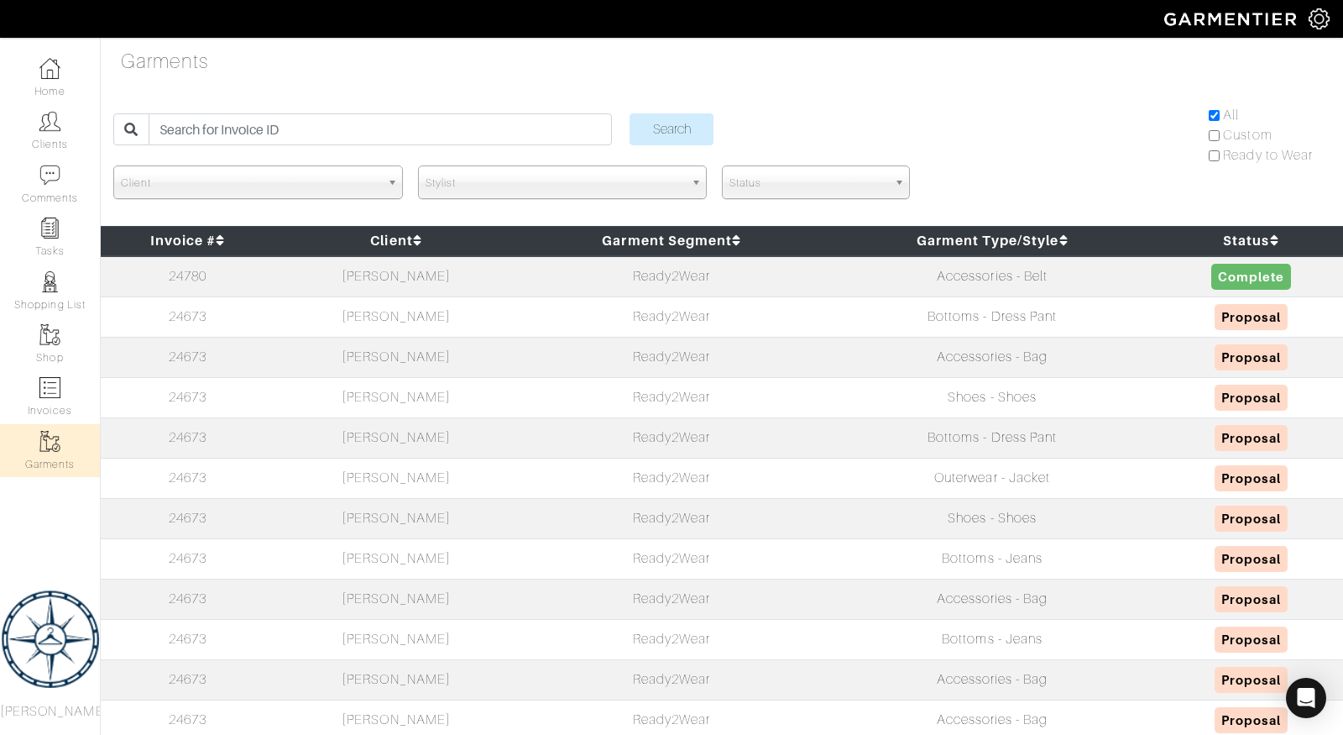
click at [273, 181] on span "Client" at bounding box center [250, 183] width 259 height 34
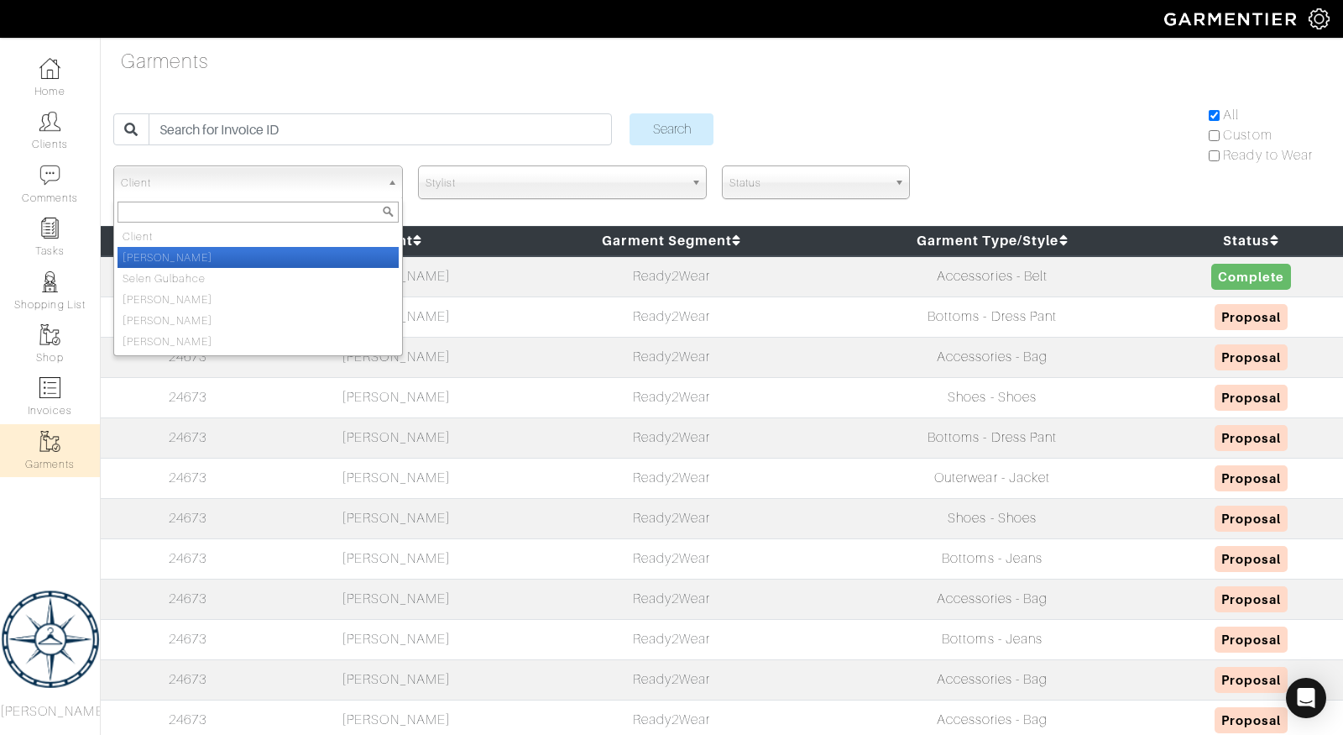
click at [259, 254] on li "[PERSON_NAME]" at bounding box center [258, 257] width 281 height 21
select select "236806"
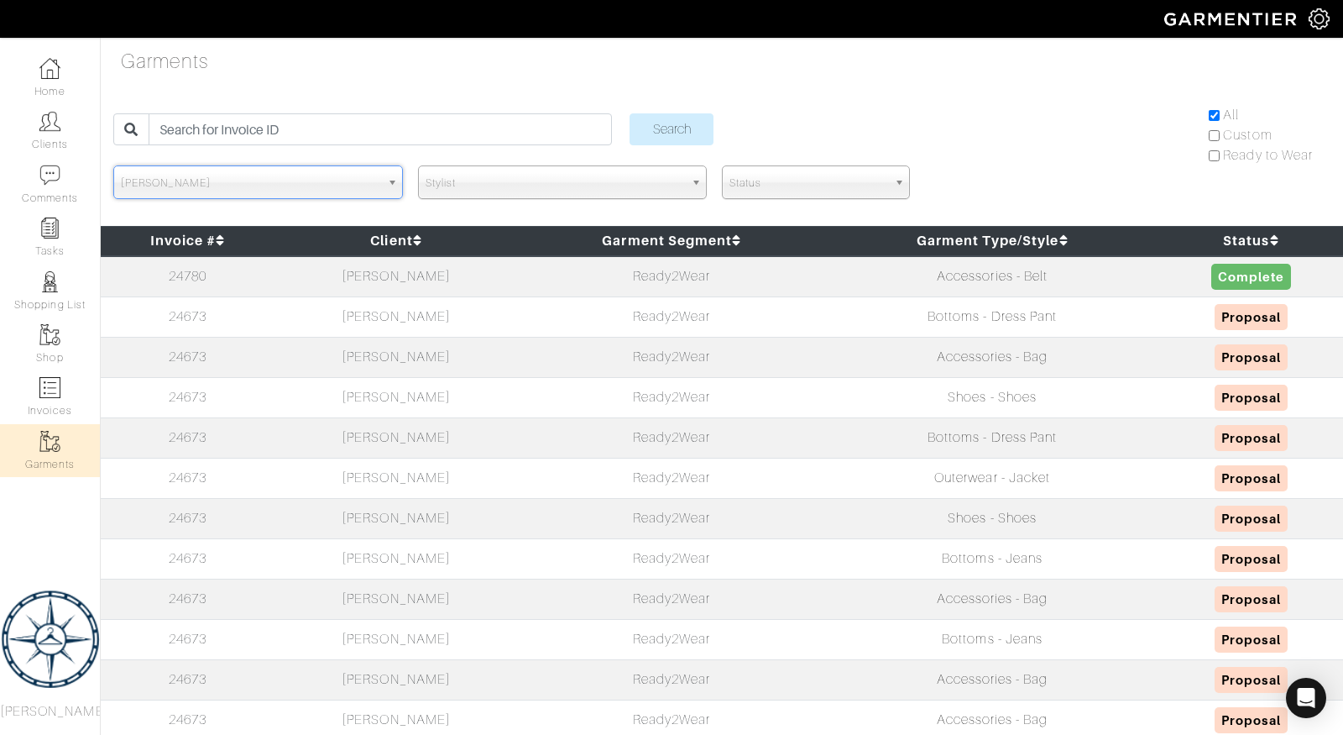
click at [368, 208] on div "Garments Search All Custom Ready to Wear Client [PERSON_NAME] Gulbahce [PERSON_…" at bounding box center [671, 677] width 1343 height 1263
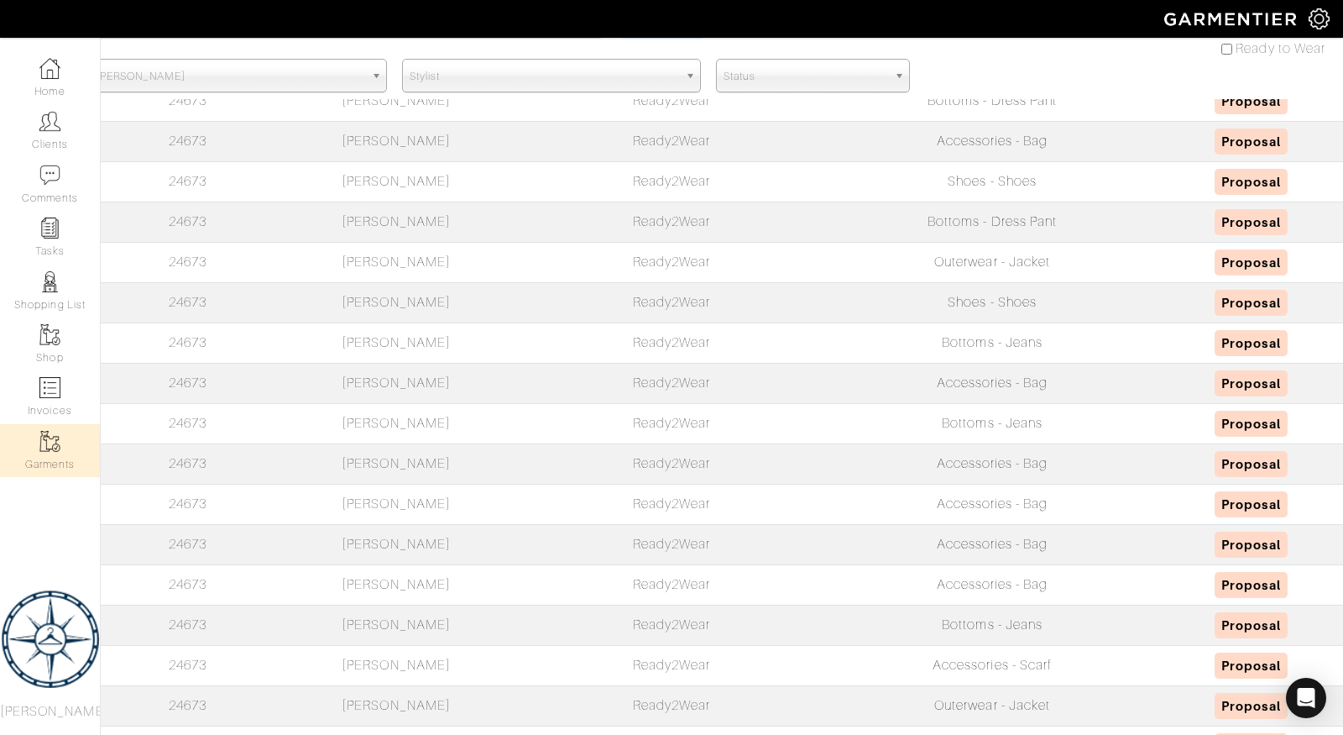
scroll to position [0, 0]
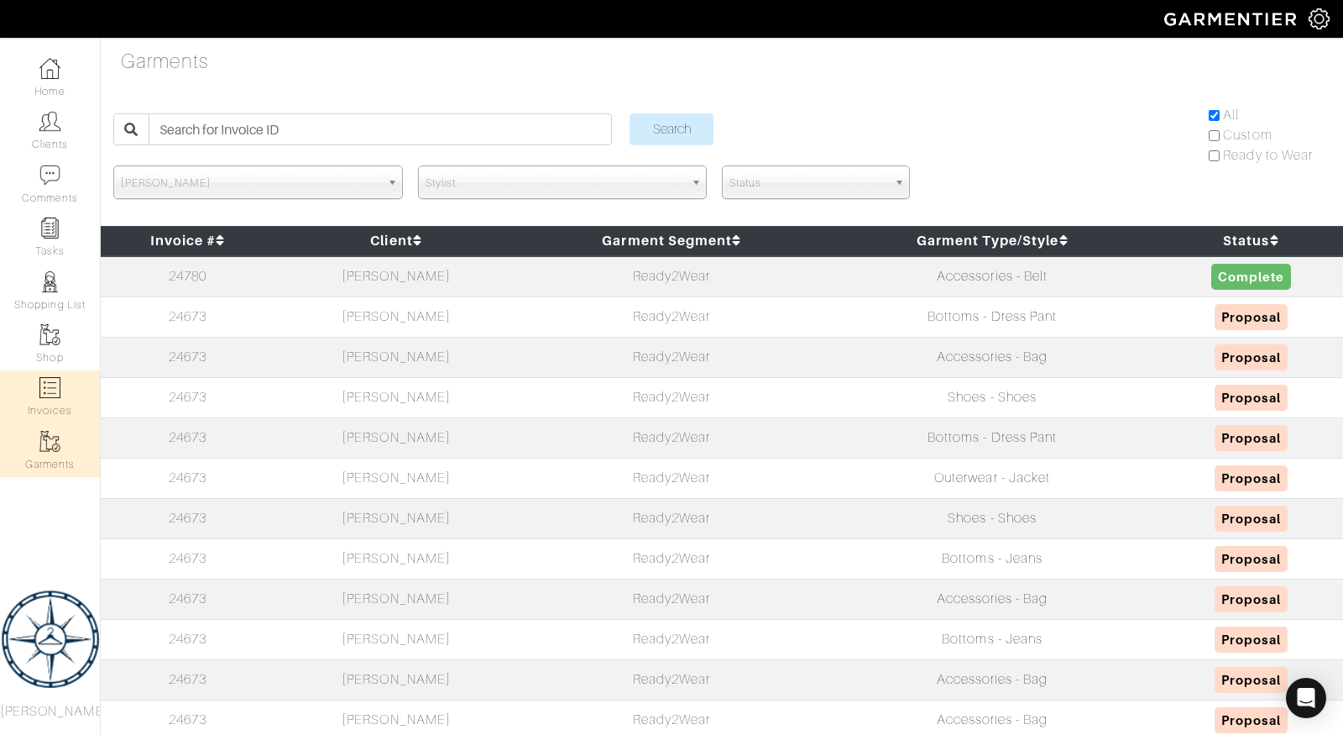
click at [49, 402] on link "Invoices" at bounding box center [50, 396] width 100 height 53
select select
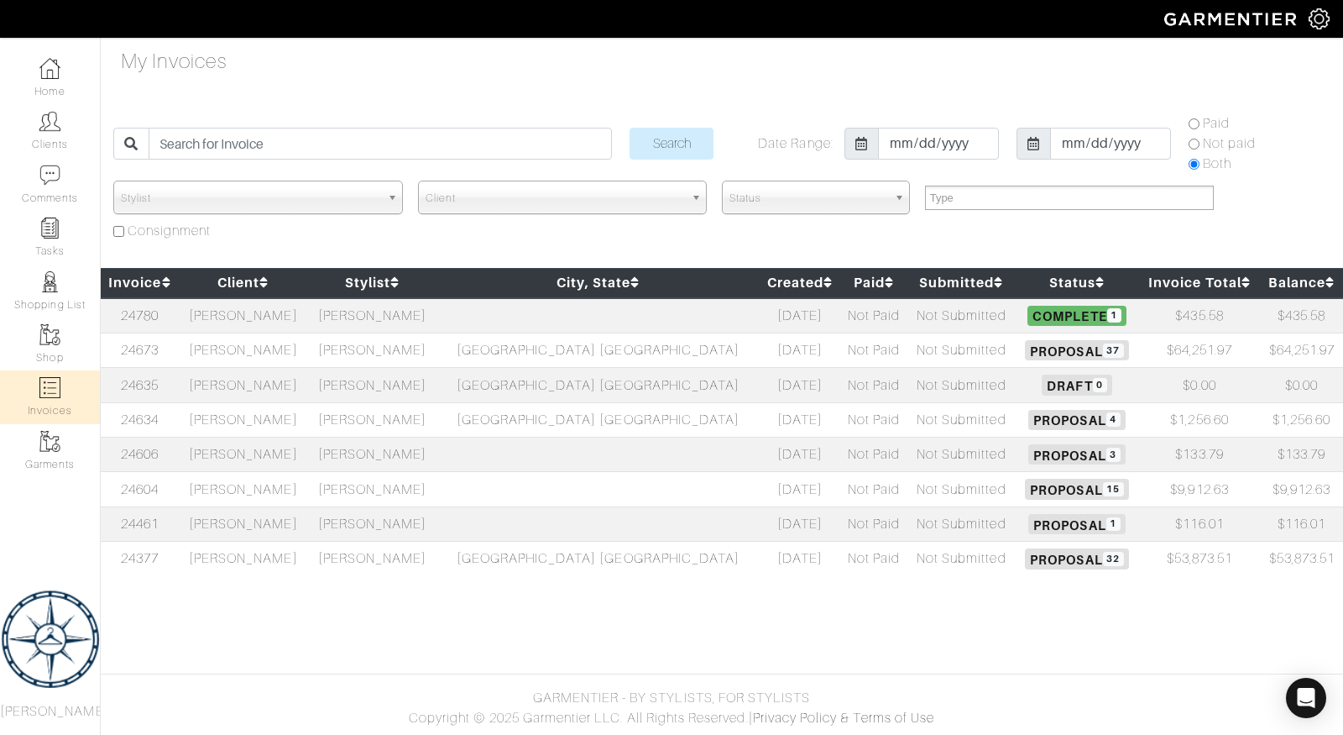
click at [223, 341] on td "[PERSON_NAME]" at bounding box center [243, 350] width 129 height 34
select select
click at [398, 307] on td "[PERSON_NAME]" at bounding box center [372, 315] width 129 height 35
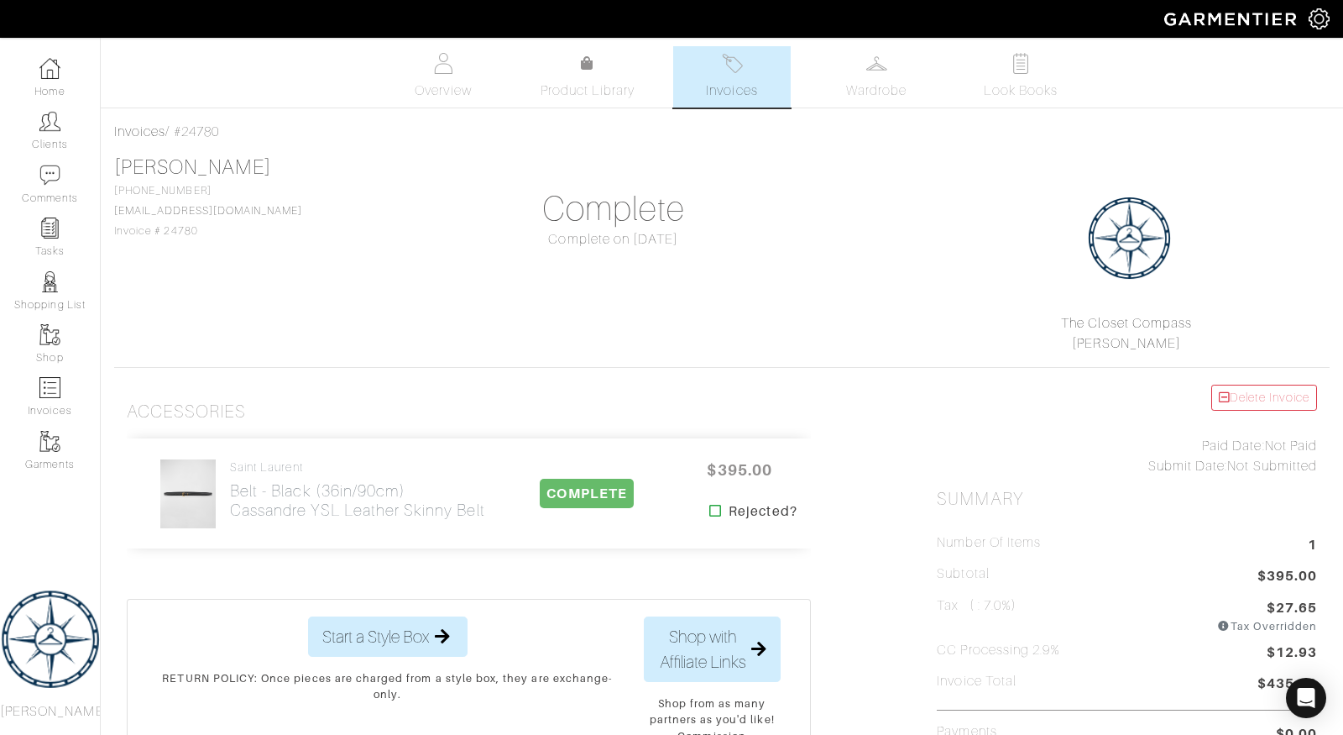
click at [591, 491] on span "COMPLETE" at bounding box center [586, 493] width 93 height 29
click at [910, 52] on link "Wardrobe" at bounding box center [877, 76] width 118 height 61
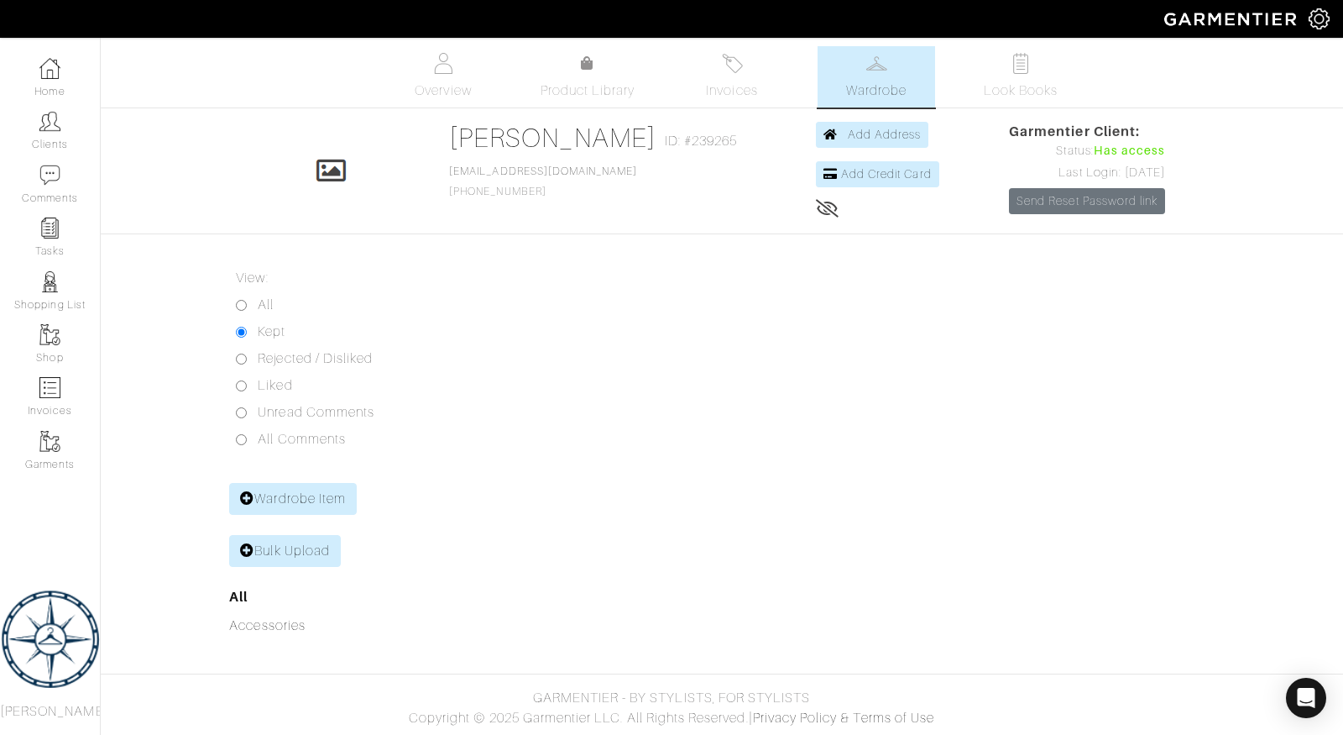
click at [261, 301] on label "All" at bounding box center [266, 305] width 16 height 20
click at [247, 301] on input "All" at bounding box center [241, 305] width 11 height 11
radio input "true"
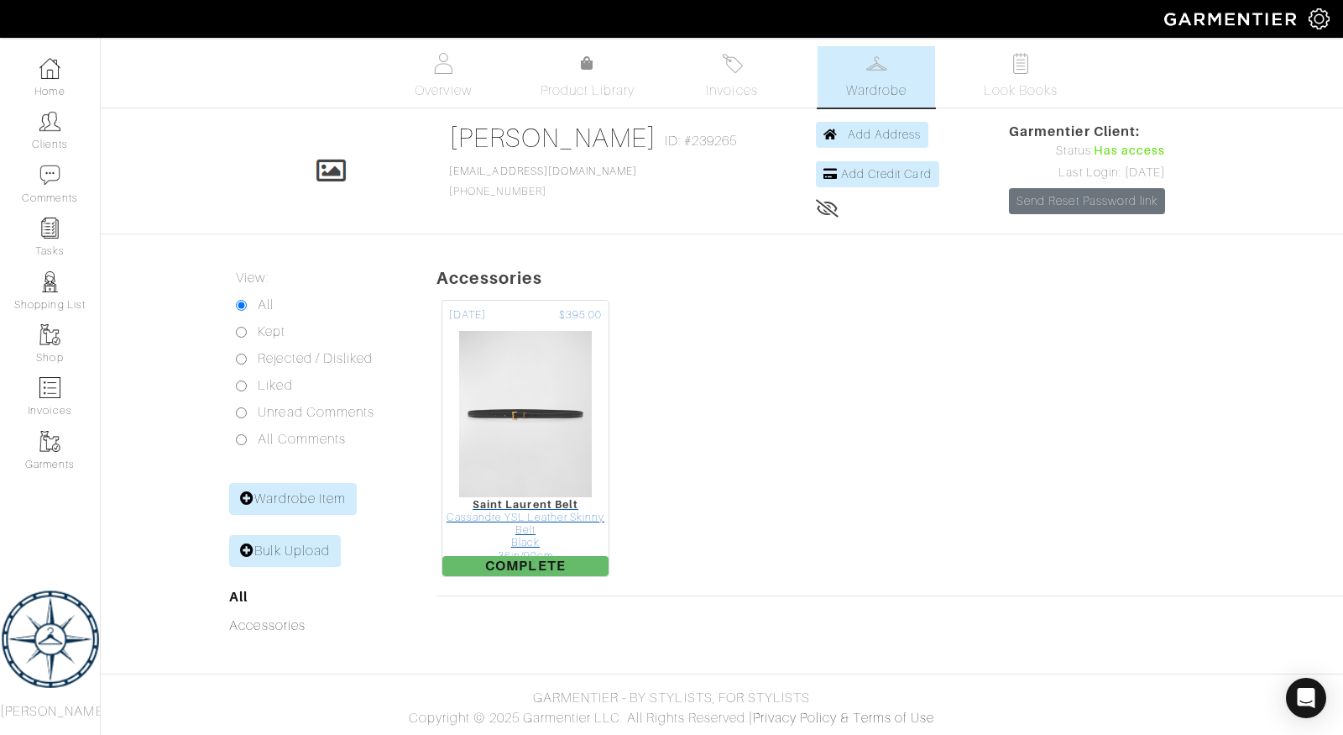
click at [541, 523] on div "Cassandre YSL Leather Skinny Belt" at bounding box center [525, 524] width 166 height 26
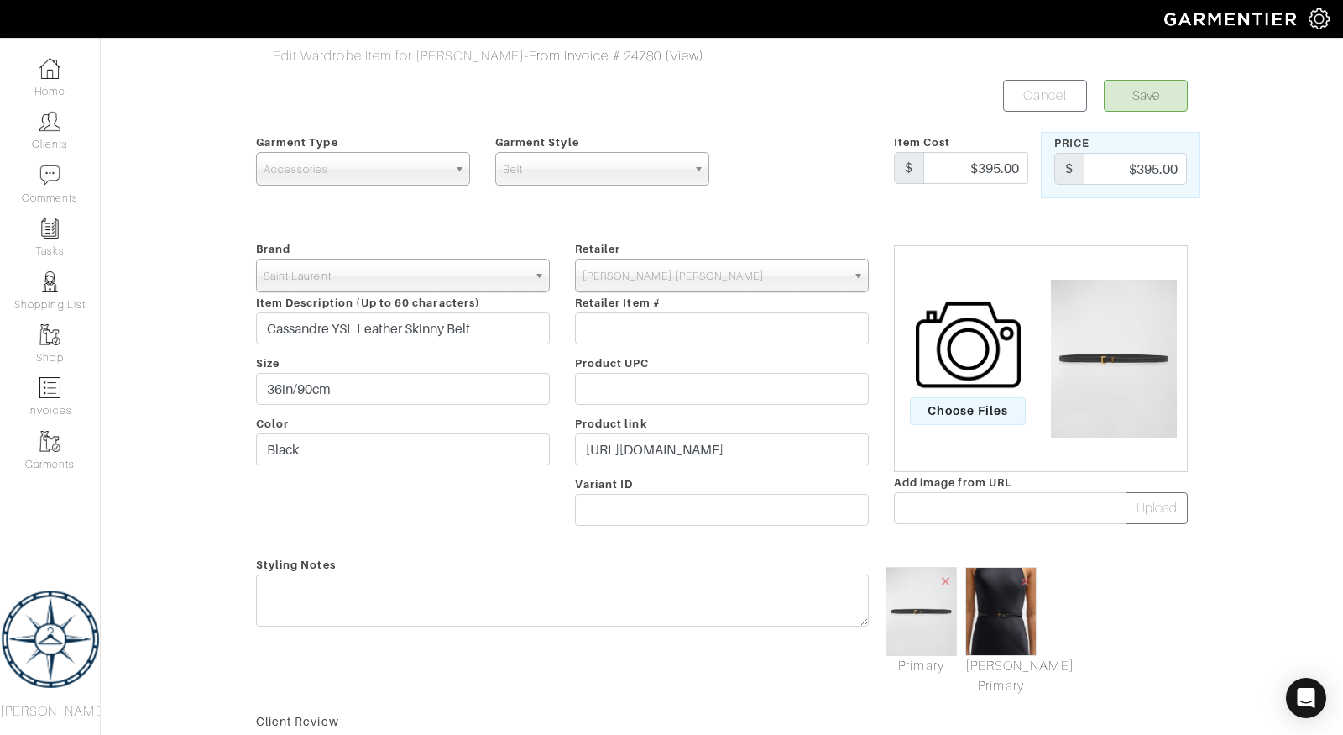
scroll to position [306, 0]
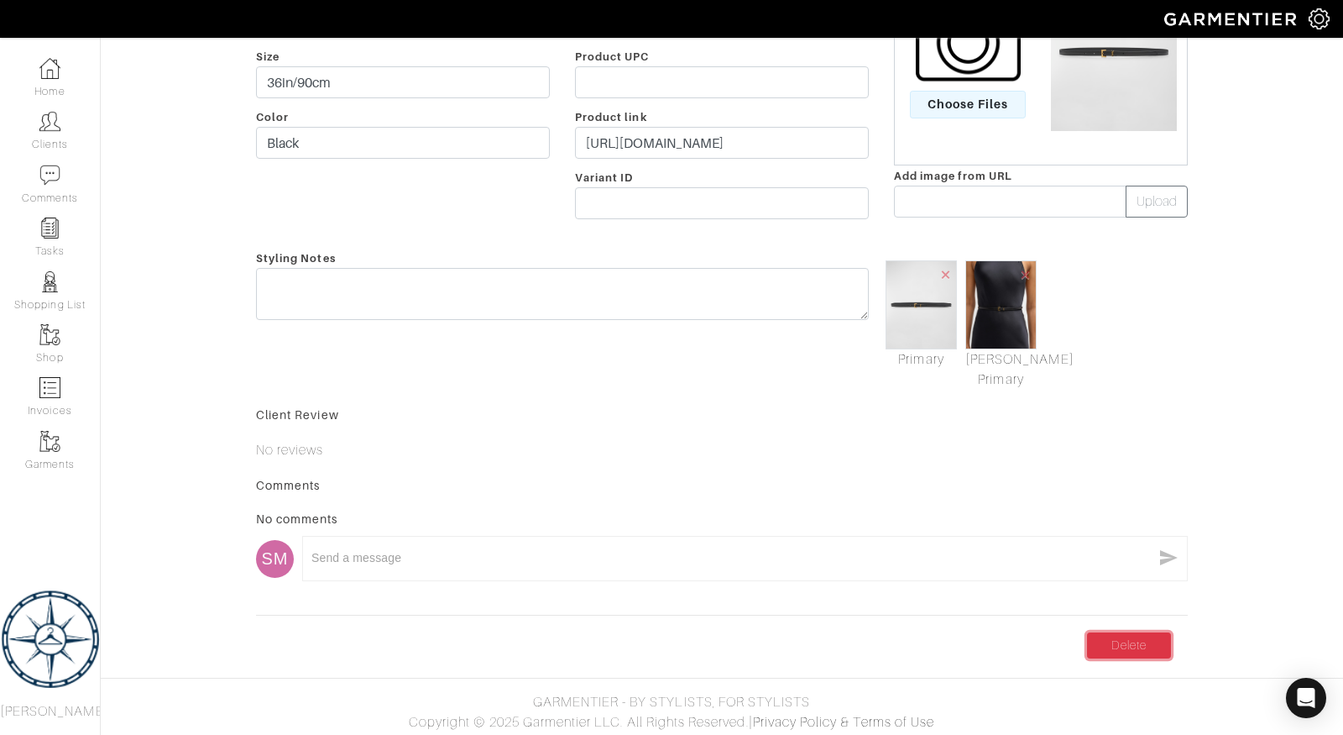
click at [1143, 640] on link "Delete" at bounding box center [1129, 645] width 84 height 26
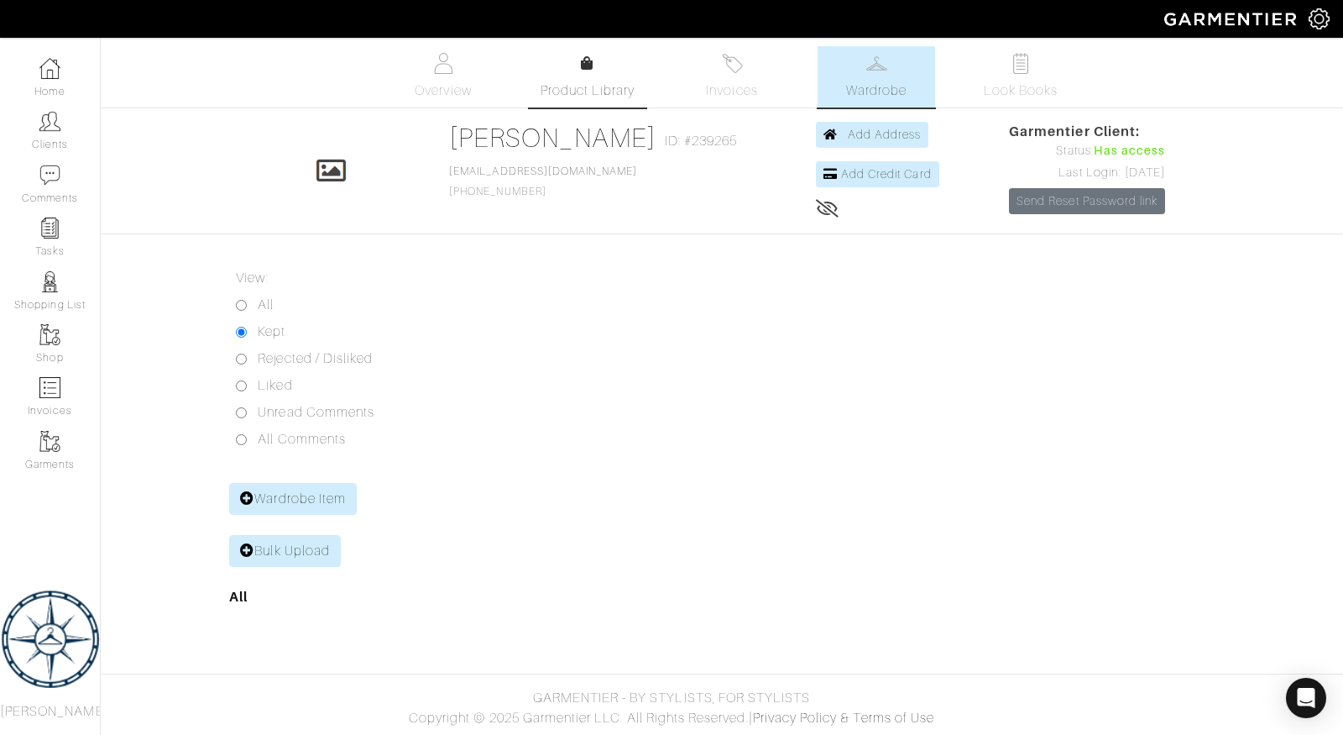
click at [621, 75] on link "Product Library" at bounding box center [588, 77] width 118 height 47
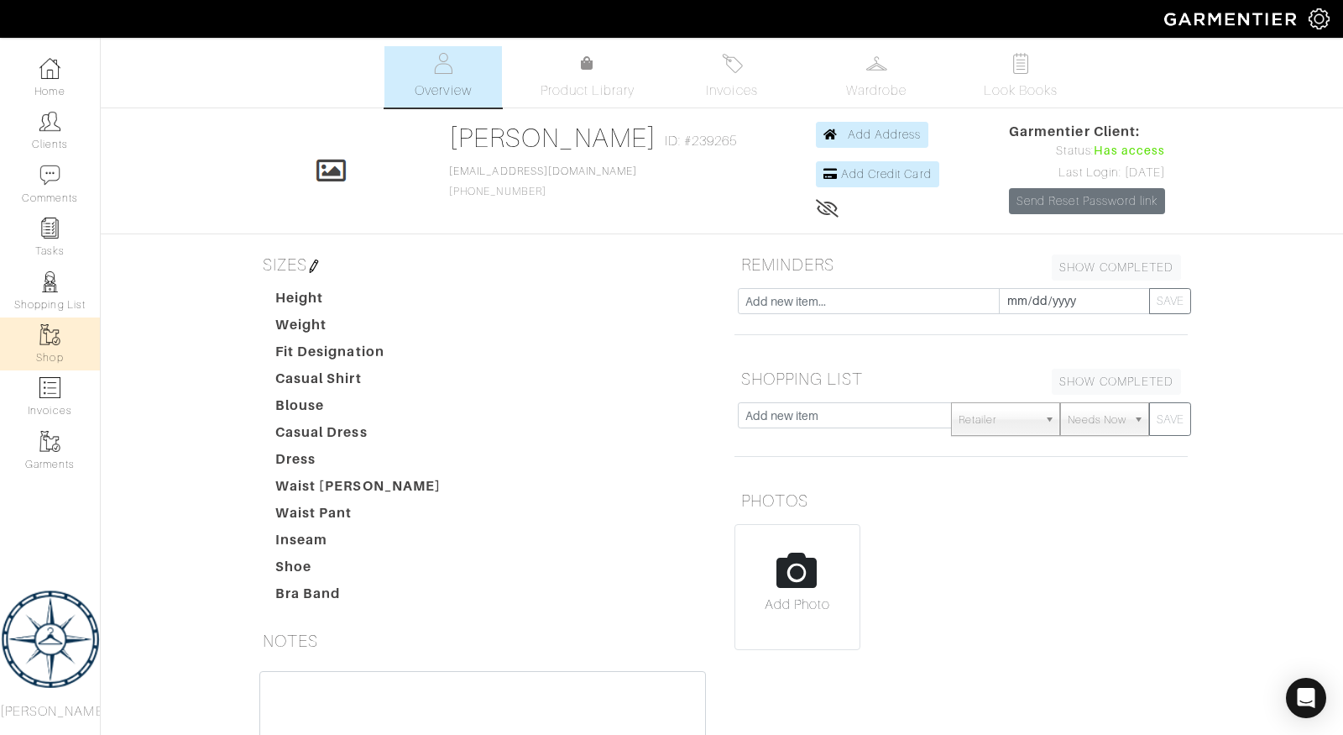
click at [49, 320] on link "Shop" at bounding box center [50, 343] width 100 height 53
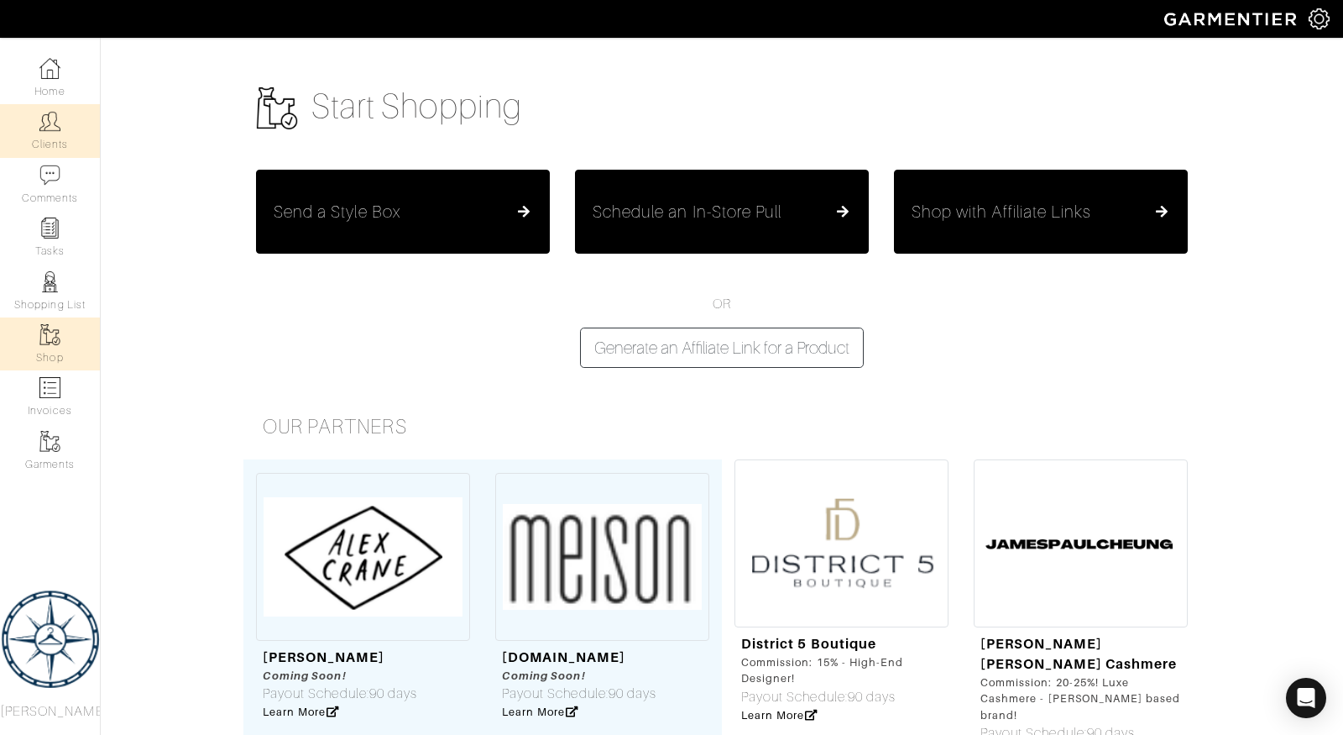
click at [50, 152] on link "Clients" at bounding box center [50, 130] width 100 height 53
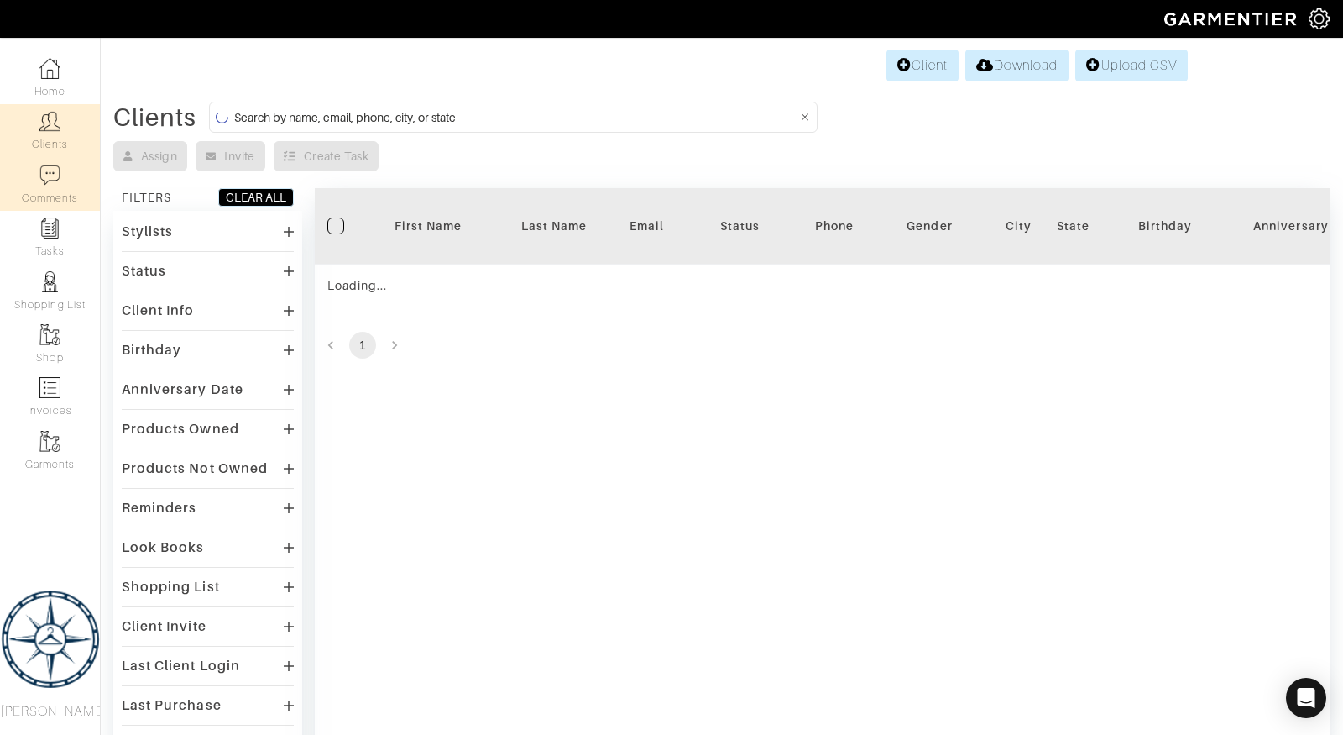
click at [50, 191] on link "Comments" at bounding box center [50, 184] width 100 height 53
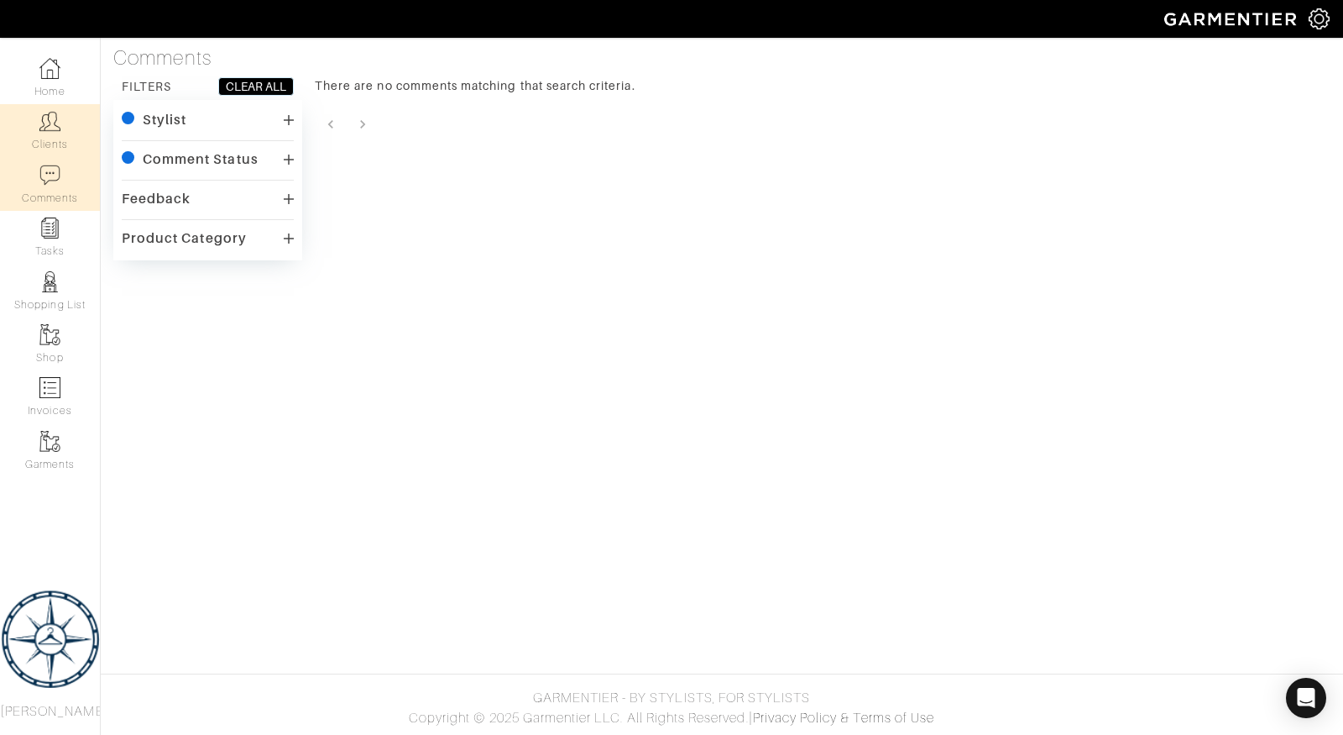
click at [54, 134] on link "Clients" at bounding box center [50, 130] width 100 height 53
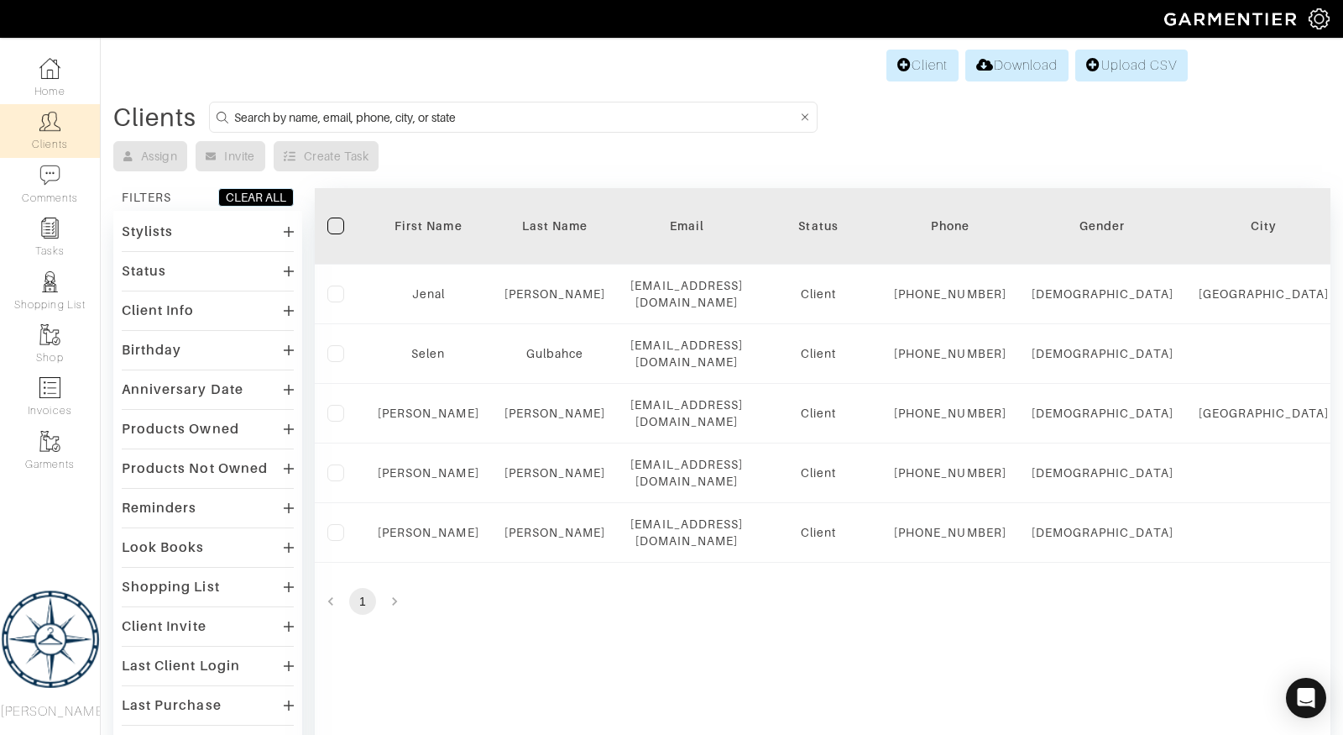
click at [706, 44] on div "Company Settings Manage Subscription My Profile Stylists Sign Out Home Clients …" at bounding box center [671, 402] width 1343 height 805
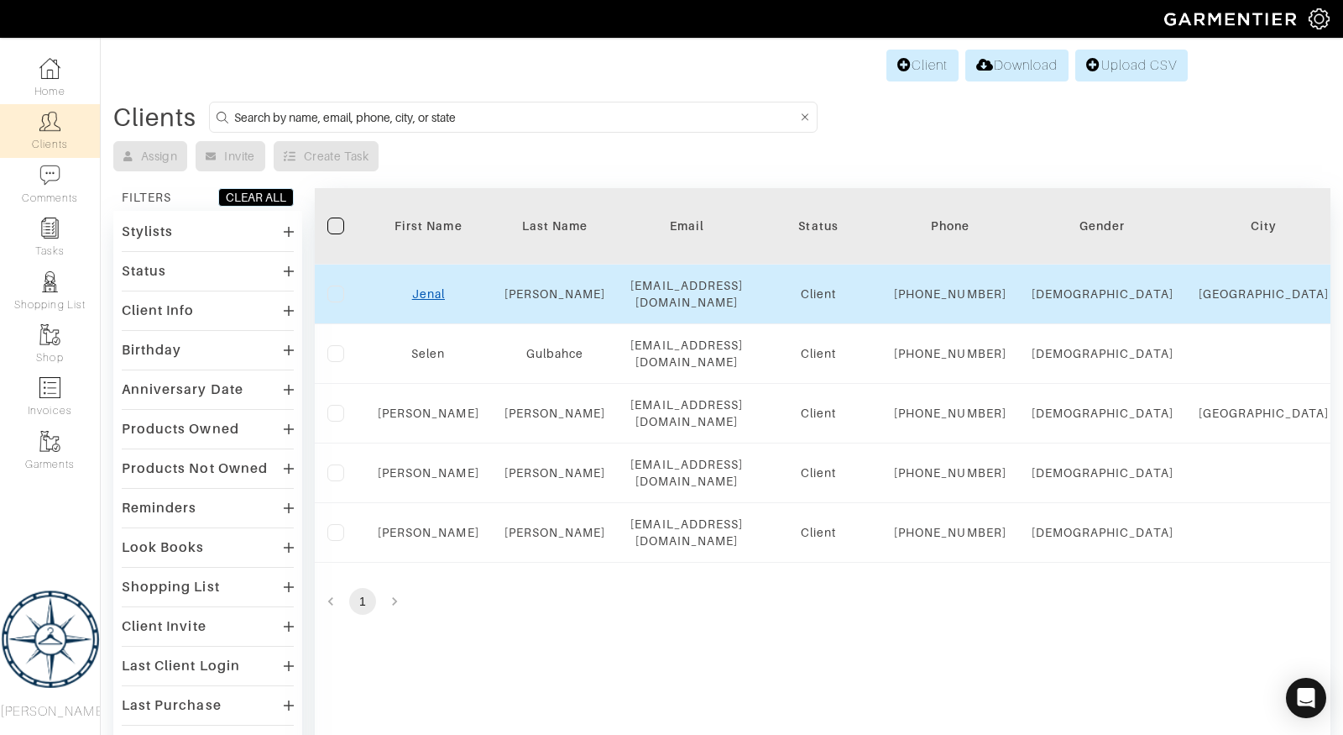
click at [429, 300] on link "Jenal" at bounding box center [428, 293] width 33 height 13
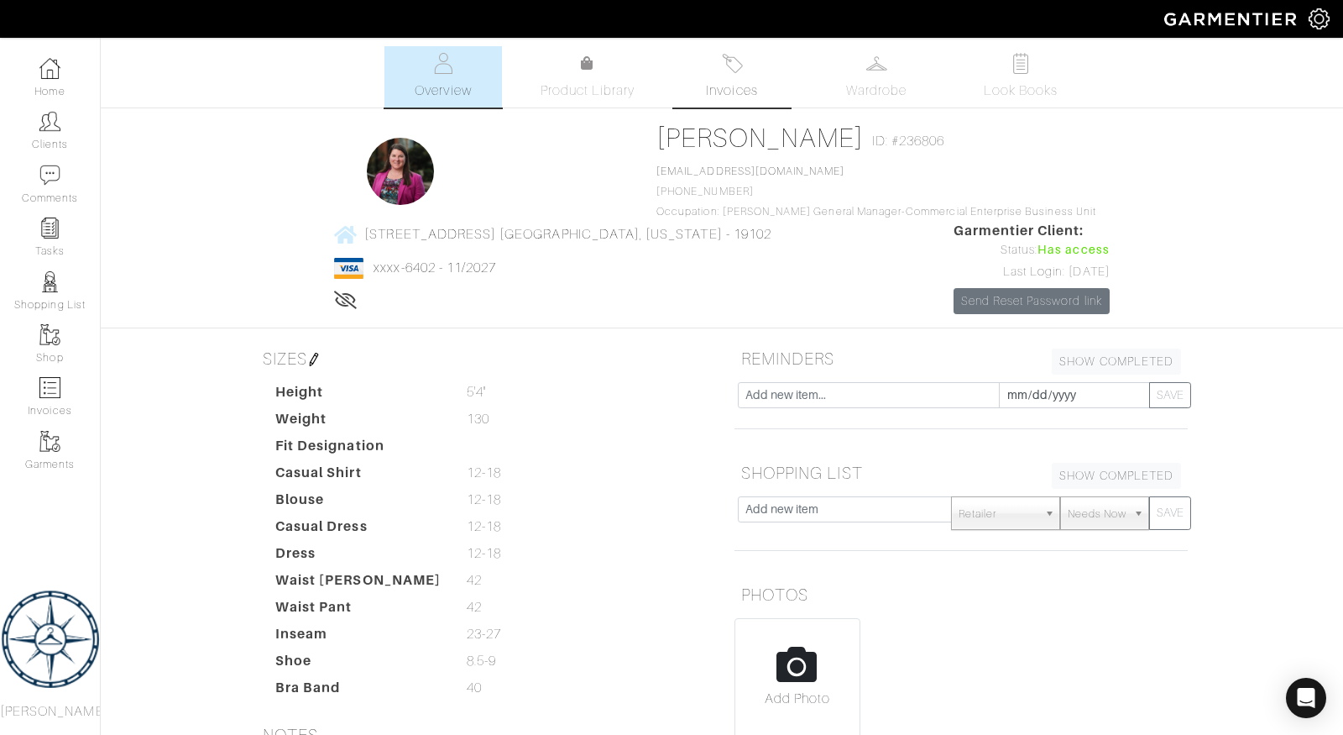
click at [739, 62] on img at bounding box center [732, 63] width 21 height 21
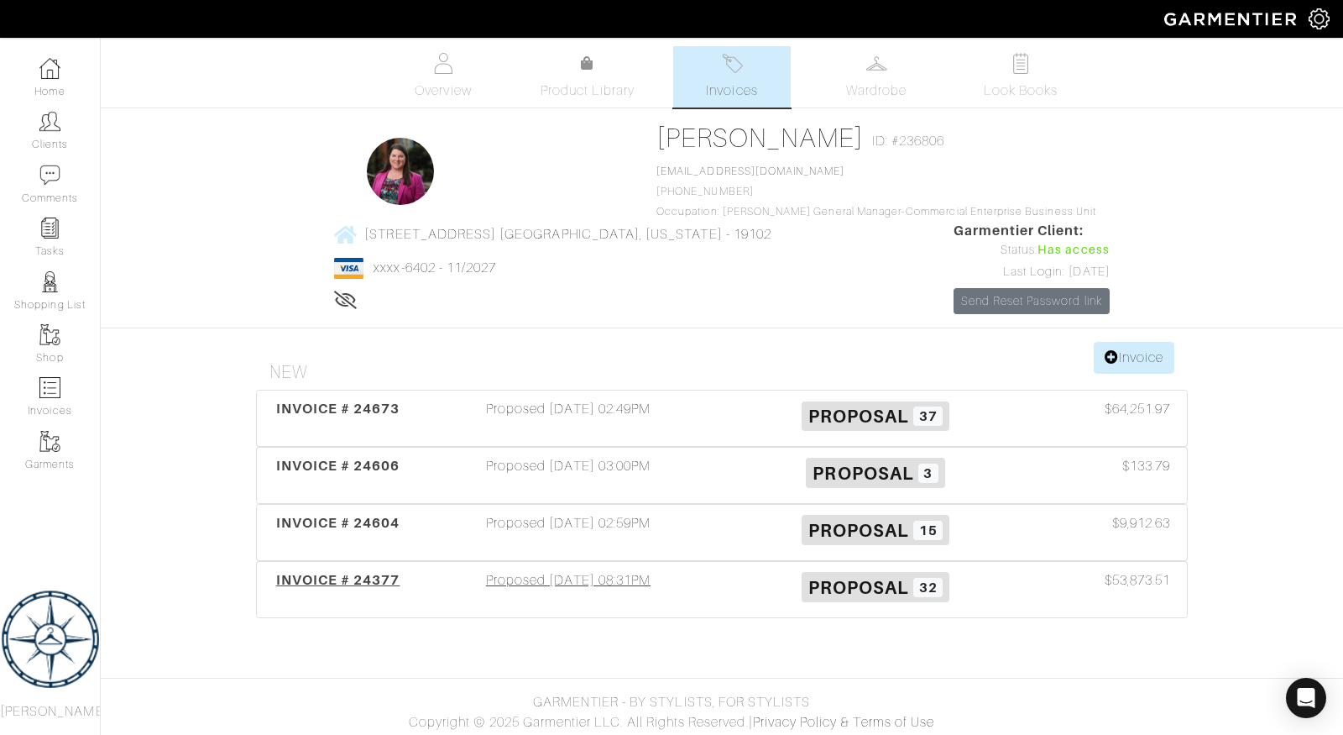
click at [359, 572] on span "INVOICE # 24377" at bounding box center [338, 580] width 124 height 16
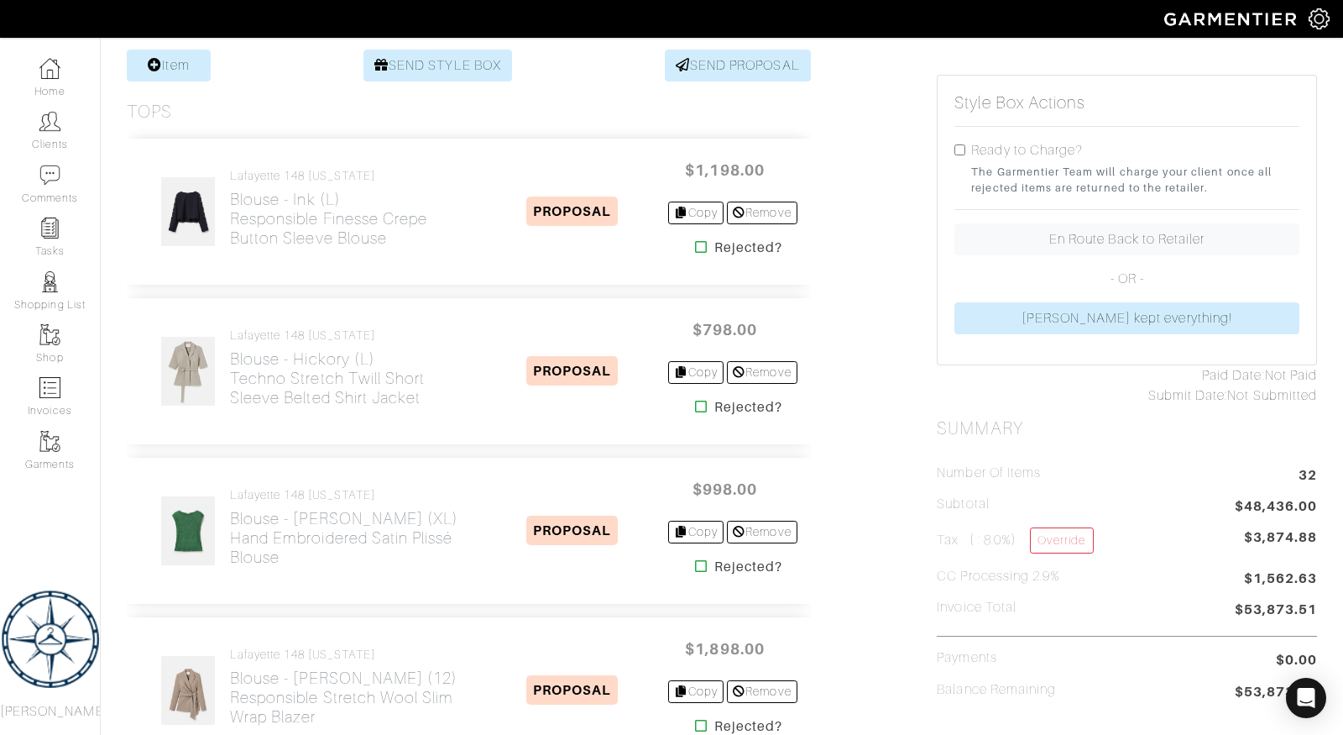
scroll to position [329, 0]
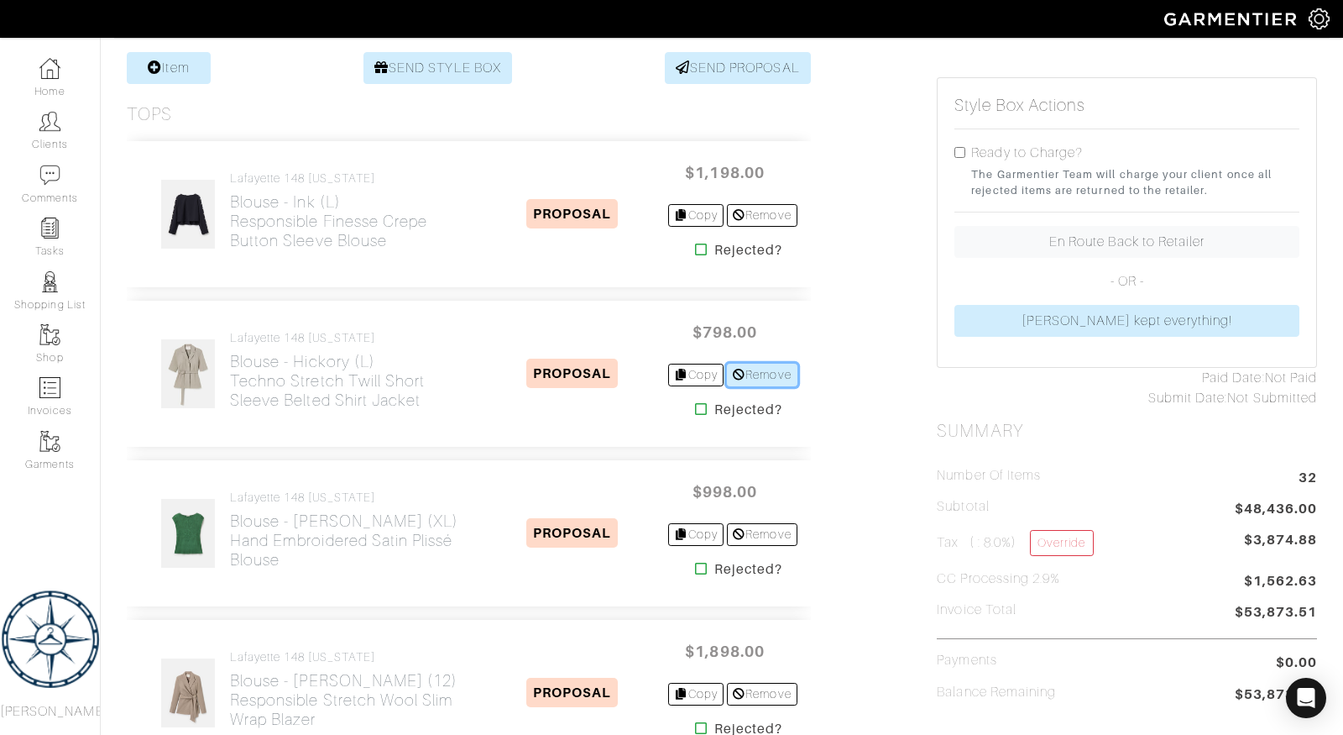
click at [758, 373] on link "Remove" at bounding box center [762, 375] width 70 height 23
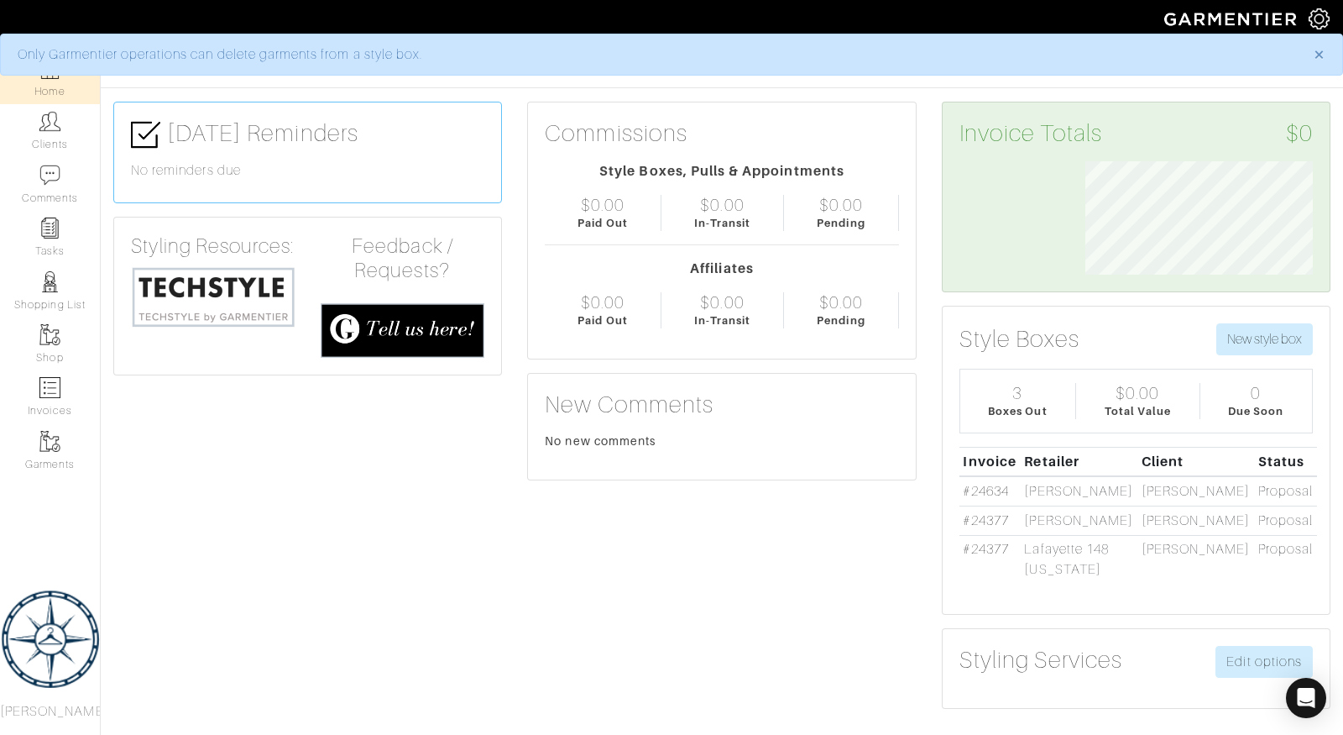
scroll to position [15, 0]
